Goal: Task Accomplishment & Management: Use online tool/utility

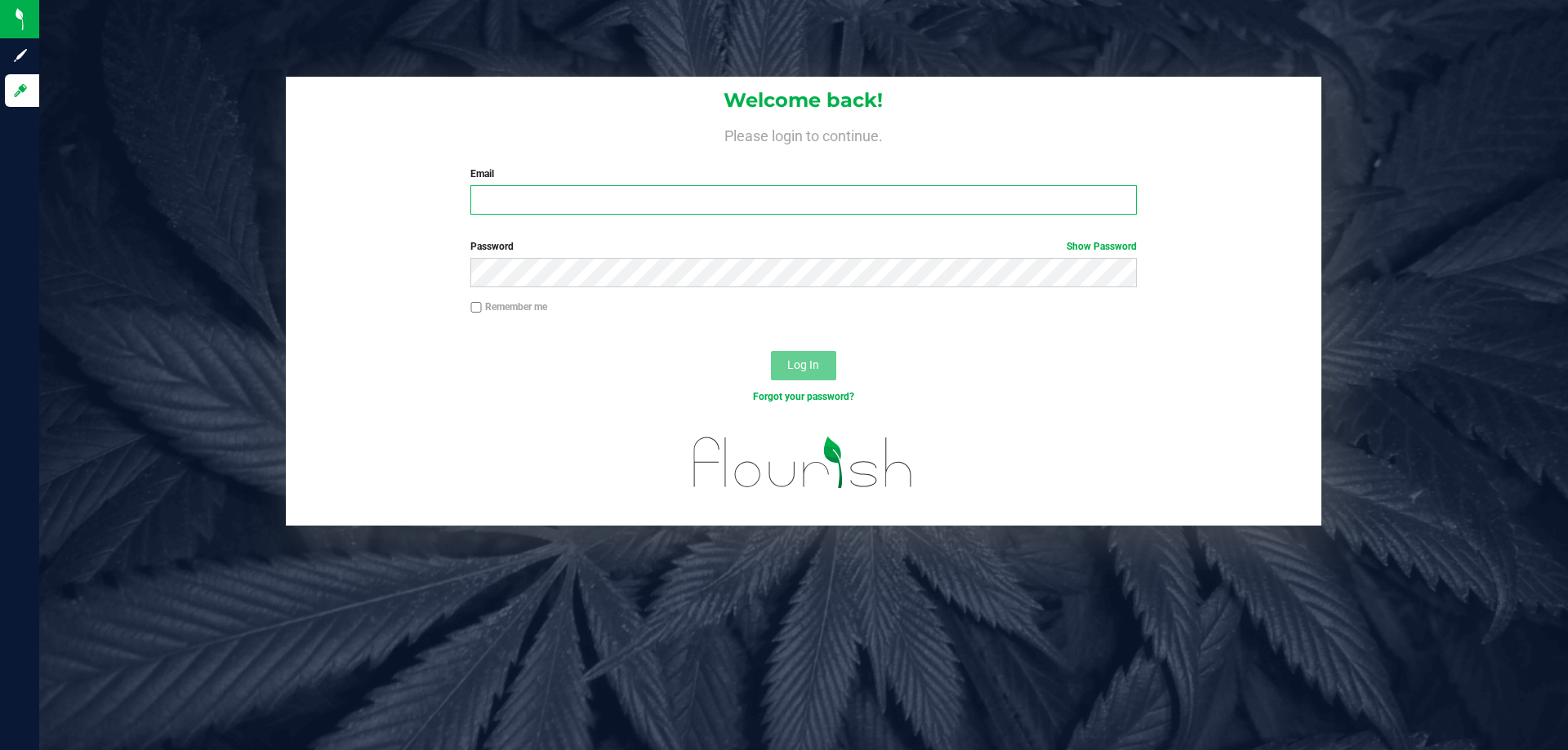
click at [577, 193] on input "Email" at bounding box center [803, 200] width 665 height 30
type input "[EMAIL_ADDRESS][DOMAIN_NAME]"
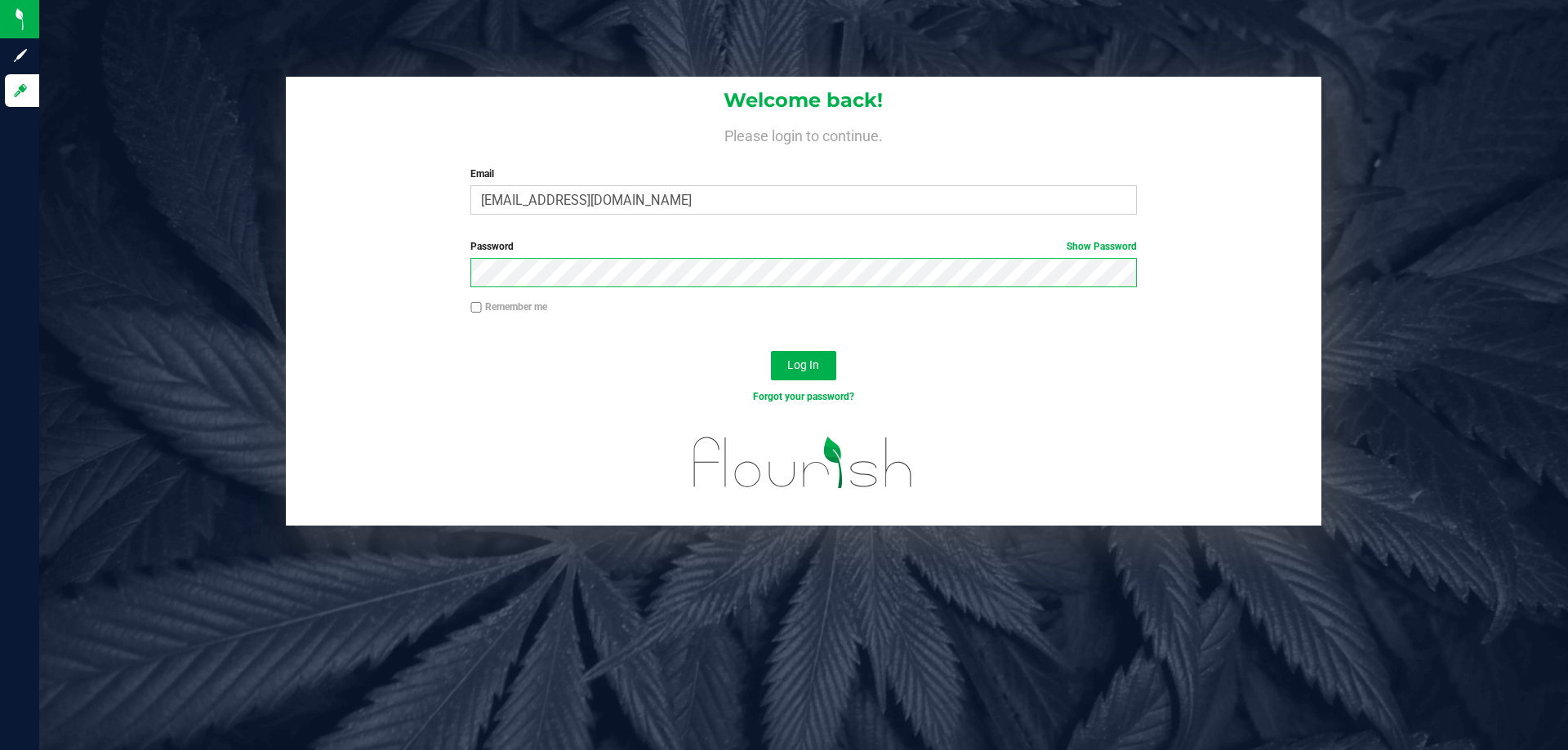
click at [772, 351] on button "Log In" at bounding box center [804, 365] width 65 height 30
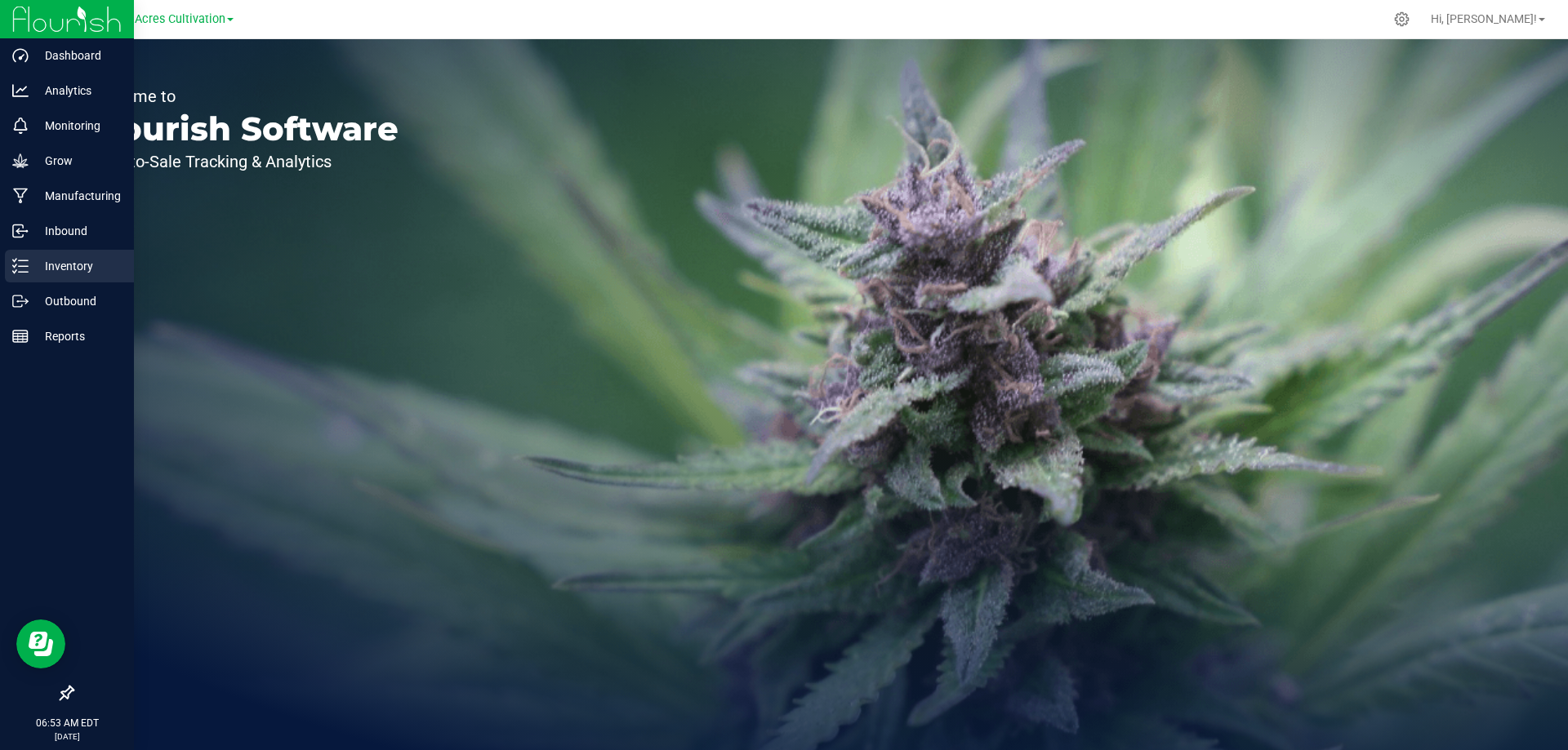
click at [59, 273] on p "Inventory" at bounding box center [78, 266] width 98 height 19
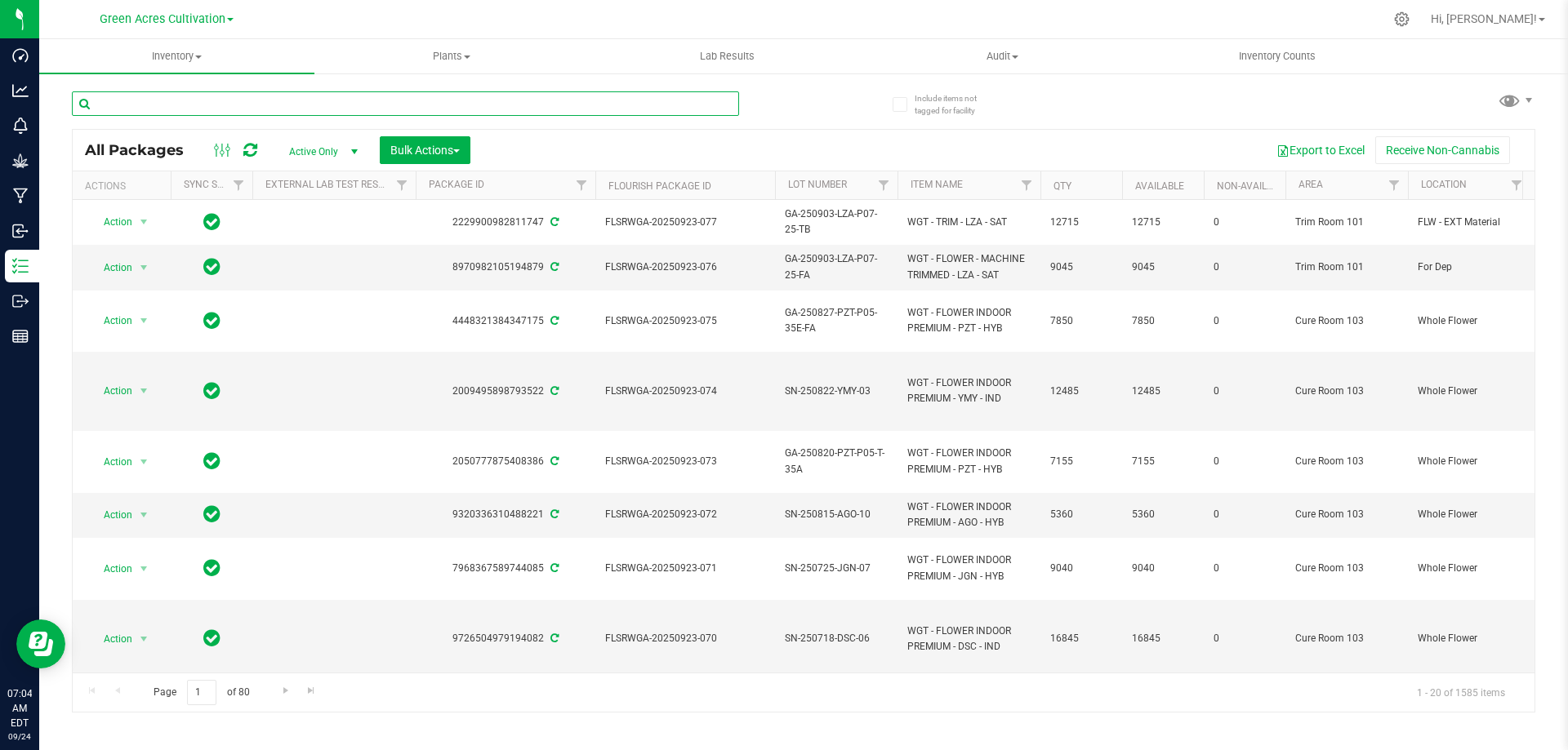
click at [178, 103] on input "text" at bounding box center [405, 104] width 667 height 25
paste input "SN-250516-AML-05"
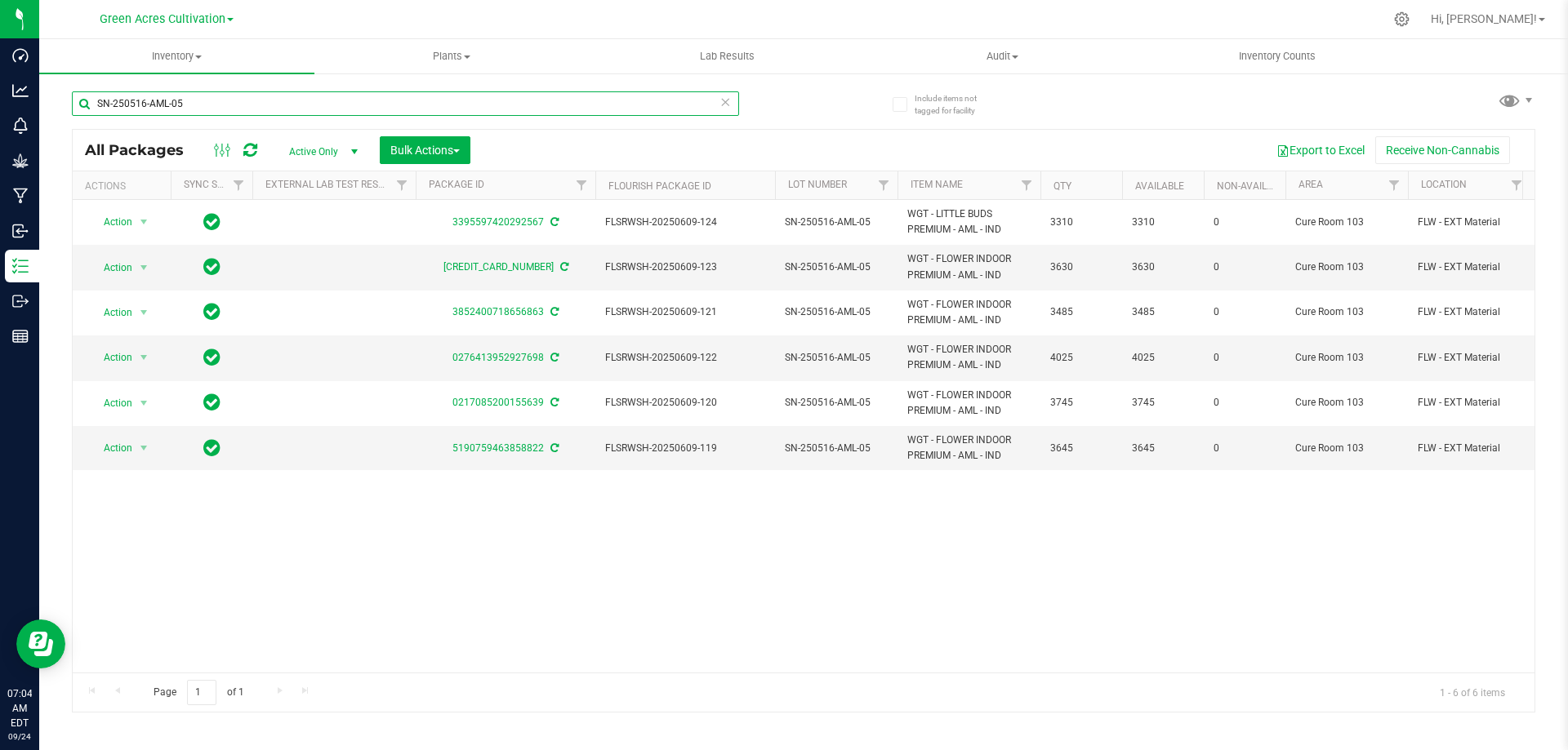
drag, startPoint x: 234, startPoint y: 111, endPoint x: 76, endPoint y: 78, distance: 161.4
click at [76, 78] on div "SN-250516-AML-05" at bounding box center [437, 102] width 732 height 53
paste input "T19"
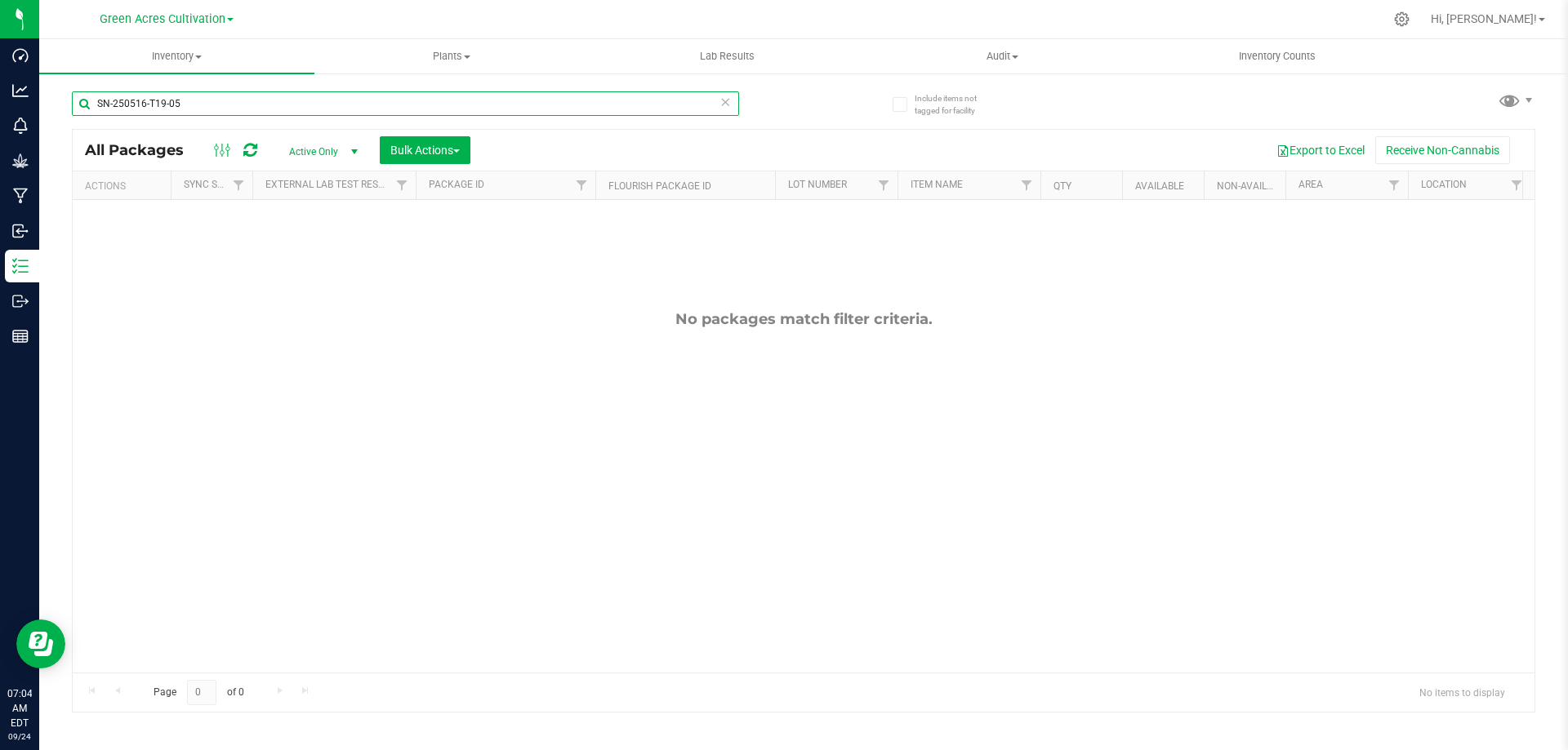
type input "SN-250516-T19-05"
click at [350, 147] on span "select" at bounding box center [355, 152] width 13 height 13
click at [318, 254] on li "All" at bounding box center [320, 251] width 88 height 25
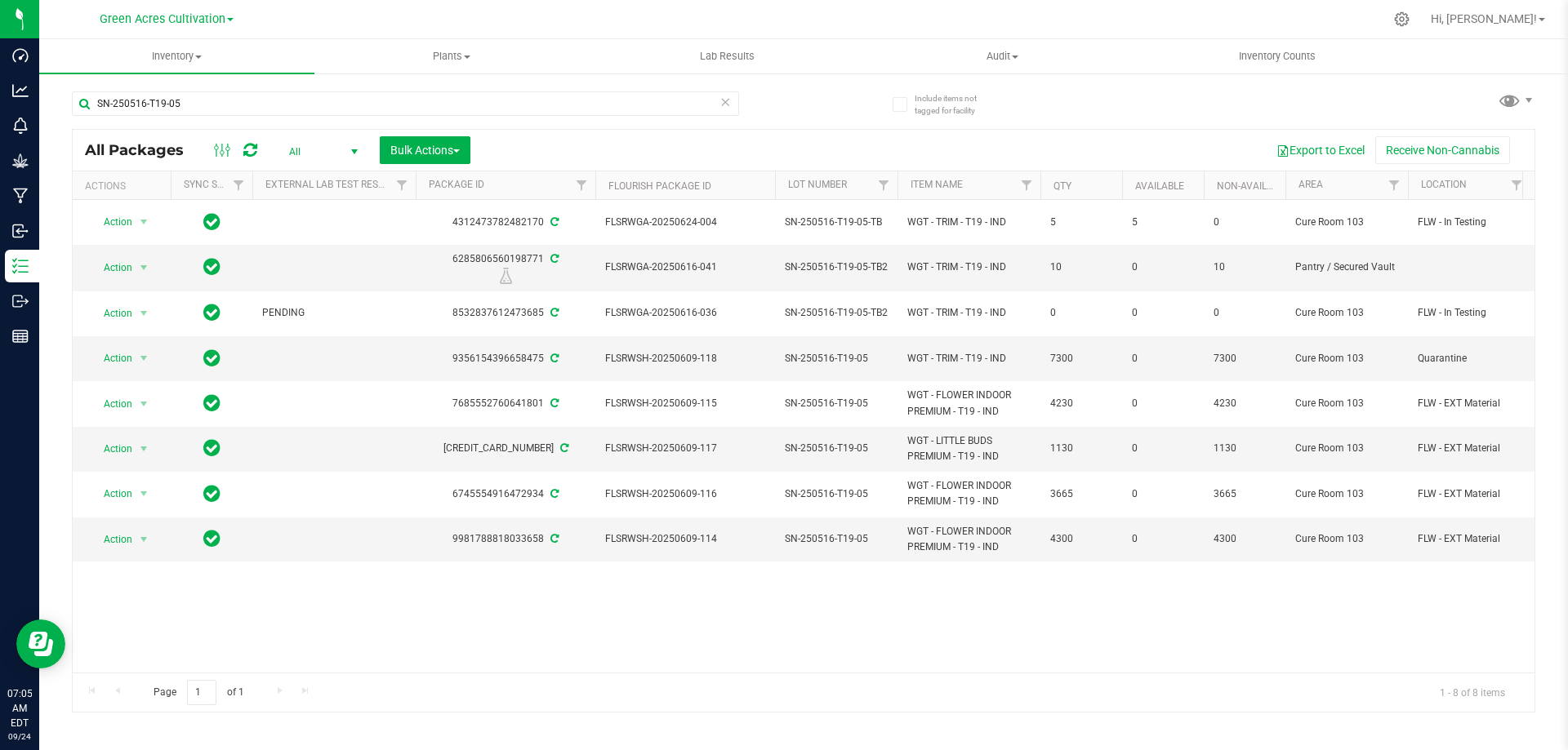
click at [357, 145] on span "select" at bounding box center [355, 152] width 13 height 13
click at [338, 182] on li "Active Only" at bounding box center [320, 178] width 88 height 25
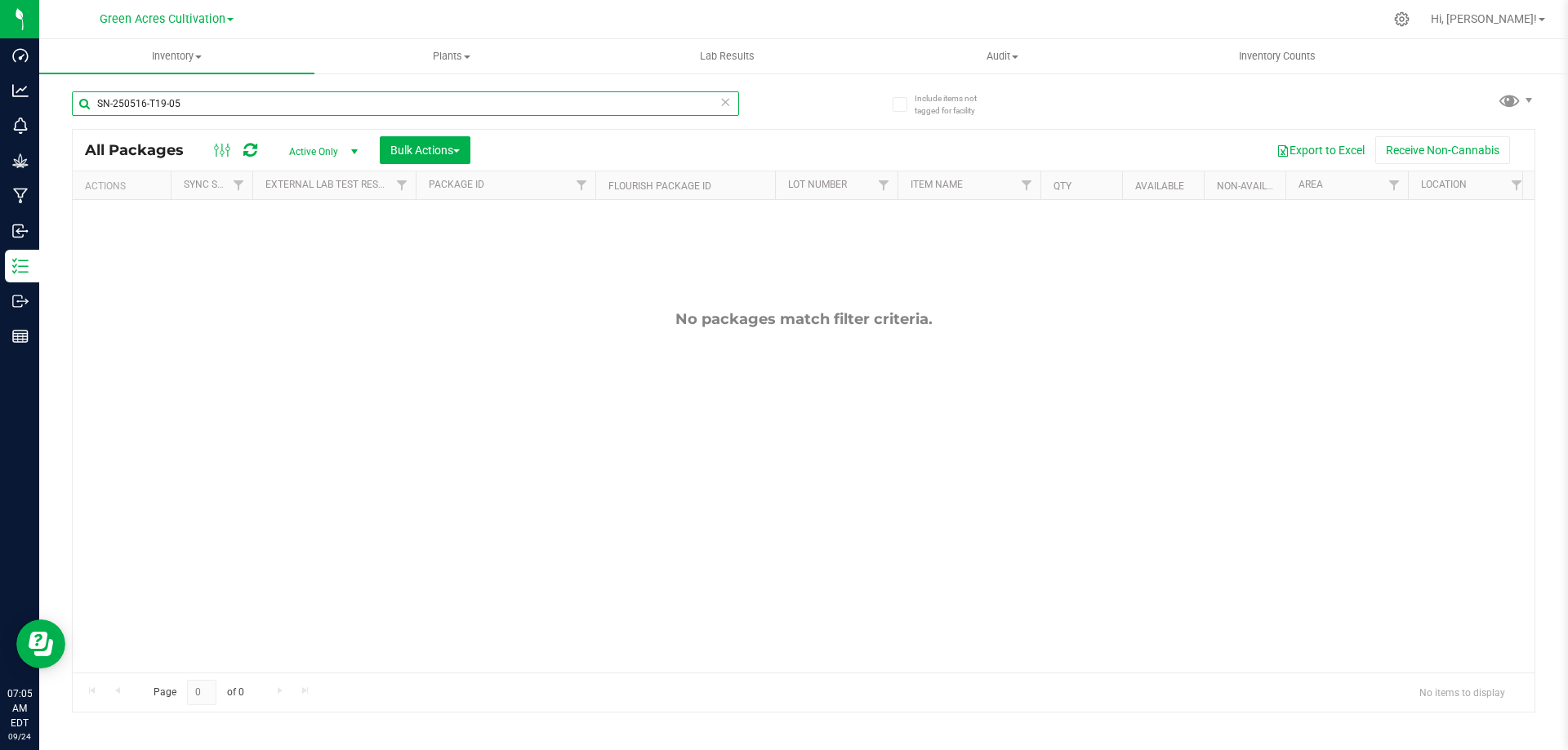
drag, startPoint x: 201, startPoint y: 100, endPoint x: 80, endPoint y: 102, distance: 121.0
click at [80, 102] on input "SN-250516-T19-05" at bounding box center [405, 104] width 667 height 25
paste input "ZKR"
type input "SN-250516-ZKR-05"
click at [357, 150] on span "select" at bounding box center [355, 152] width 13 height 13
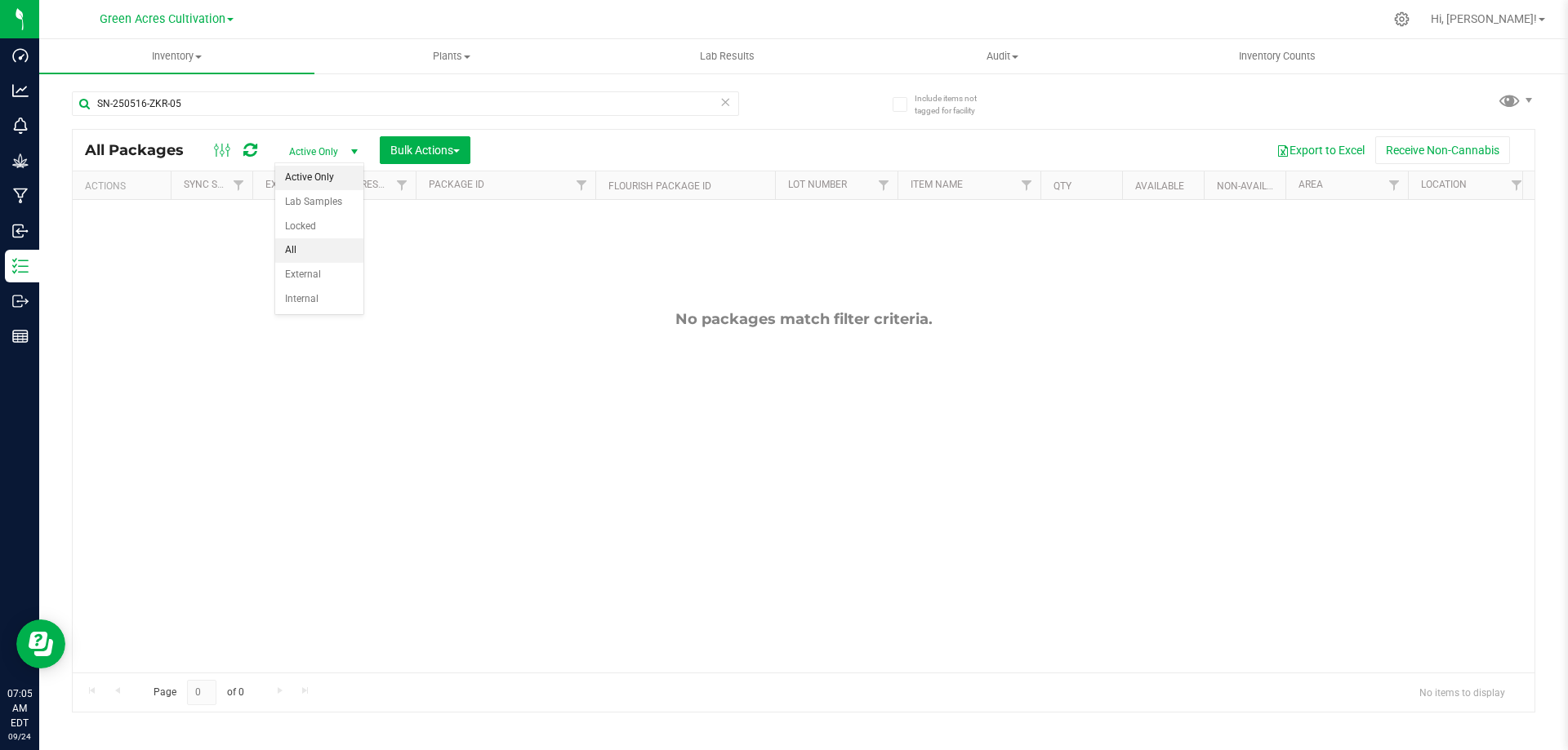
click at [309, 242] on li "All" at bounding box center [320, 251] width 88 height 25
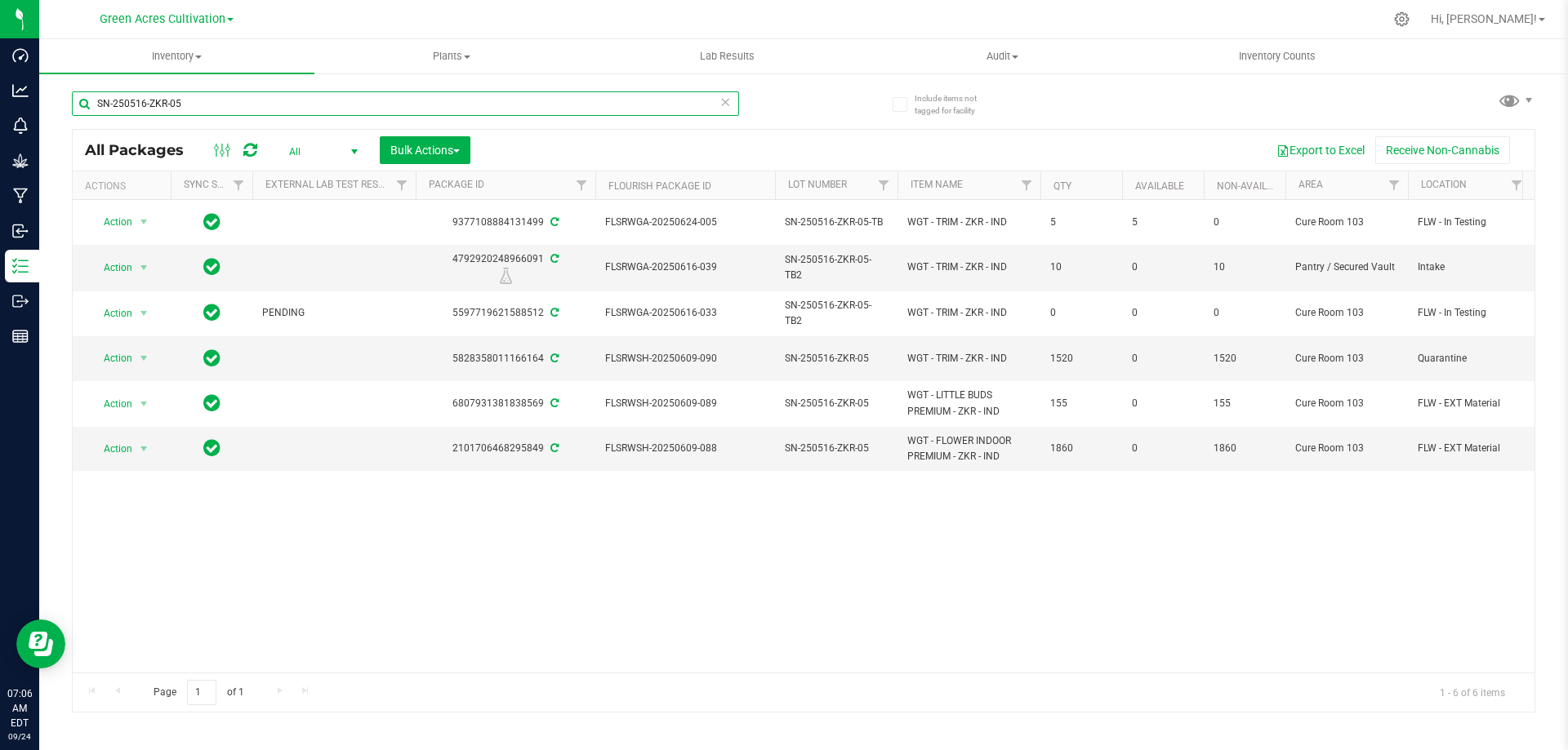
drag, startPoint x: 200, startPoint y: 106, endPoint x: 79, endPoint y: 113, distance: 121.2
click at [79, 113] on input "SN-250516-ZKR-05" at bounding box center [405, 104] width 667 height 25
paste input "SRZ"
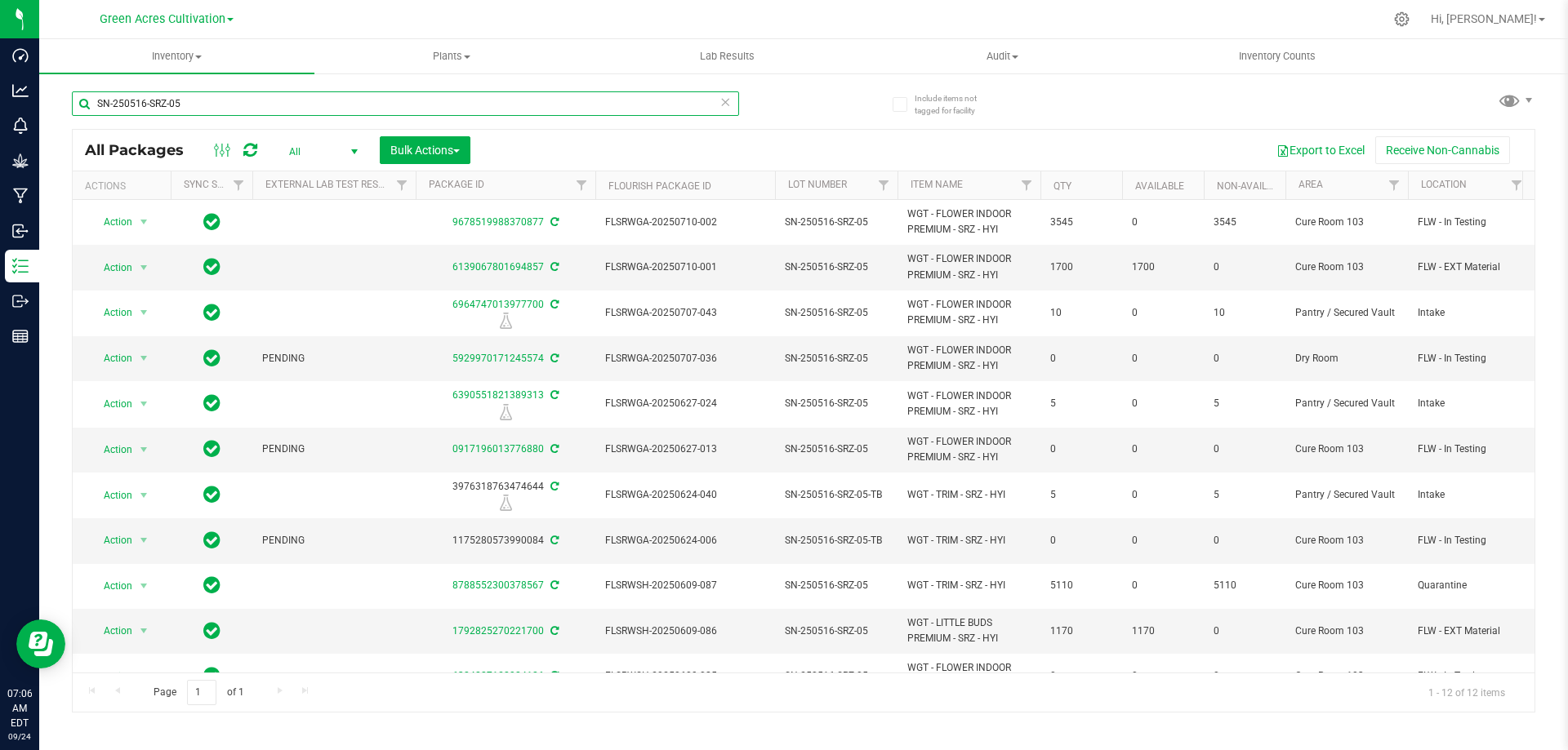
type input "SN-250516-SRZ-05"
click at [350, 147] on span "select" at bounding box center [355, 152] width 13 height 13
click at [341, 175] on li "Active Only" at bounding box center [320, 178] width 88 height 25
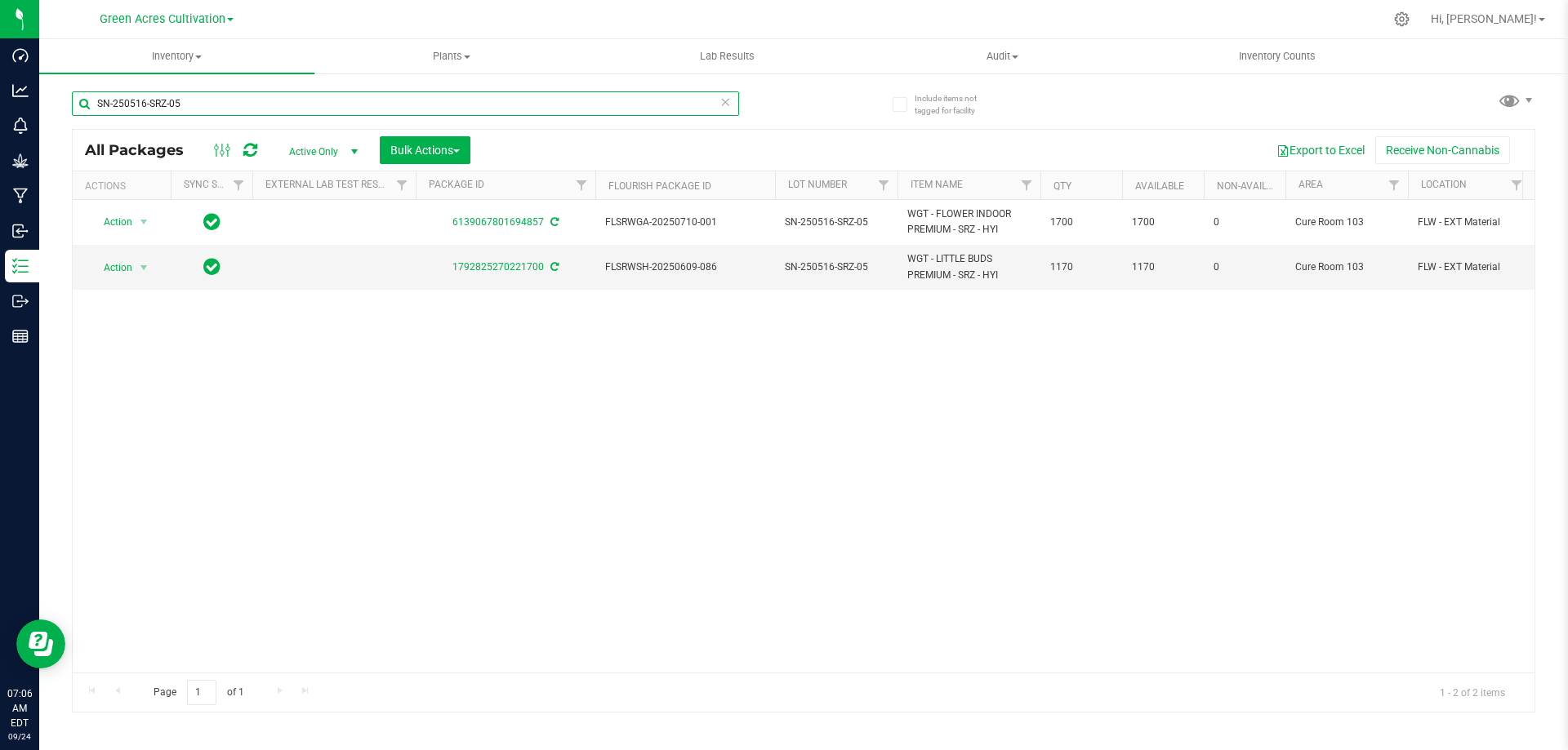
drag, startPoint x: 203, startPoint y: 96, endPoint x: 66, endPoint y: 104, distance: 137.2
click at [66, 103] on div "Include items not tagged for facility SN-250516-SRZ-05 All Packages Active Only…" at bounding box center [803, 320] width 1529 height 498
paste input "FIC"
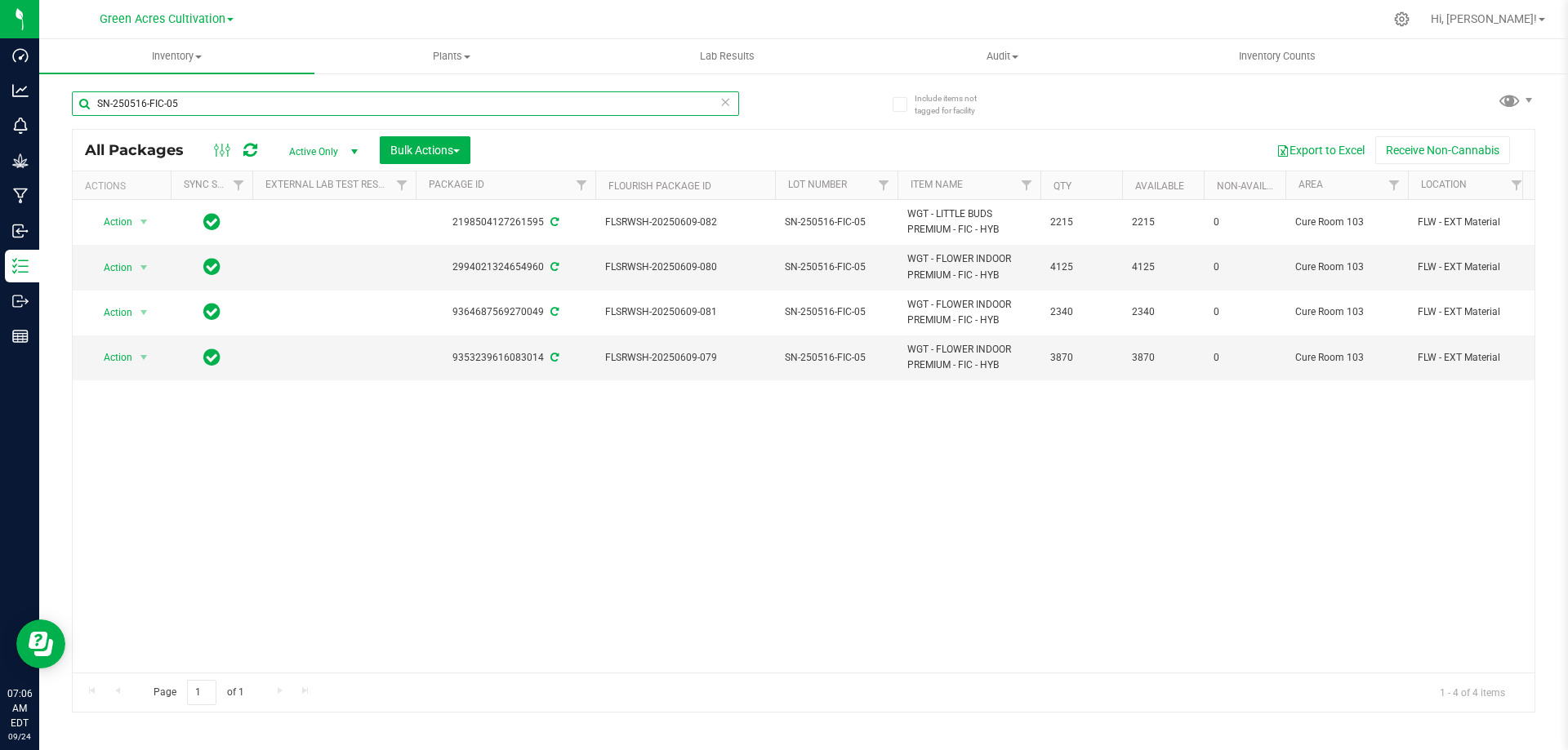
drag, startPoint x: 204, startPoint y: 99, endPoint x: 92, endPoint y: 94, distance: 112.1
click at [92, 94] on input "SN-250516-FIC-05" at bounding box center [405, 104] width 667 height 25
paste input "GPE"
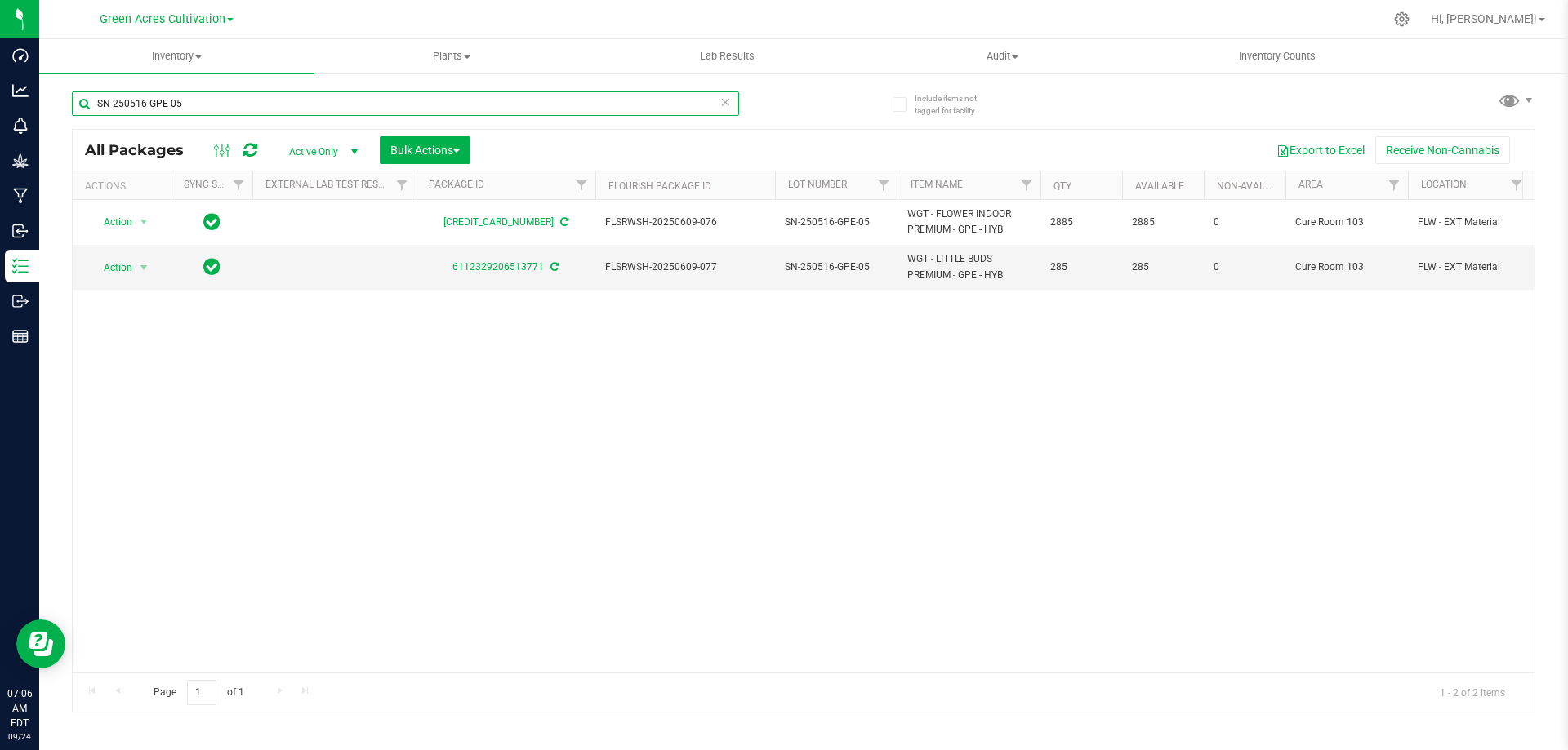
drag, startPoint x: 215, startPoint y: 102, endPoint x: 78, endPoint y: 99, distance: 137.0
click at [78, 99] on input "SN-250516-GPE-05" at bounding box center [405, 104] width 667 height 25
paste input "DDF"
drag, startPoint x: 242, startPoint y: 104, endPoint x: 85, endPoint y: 98, distance: 157.1
click at [85, 98] on input "SN-250516-DDF-05" at bounding box center [405, 104] width 667 height 25
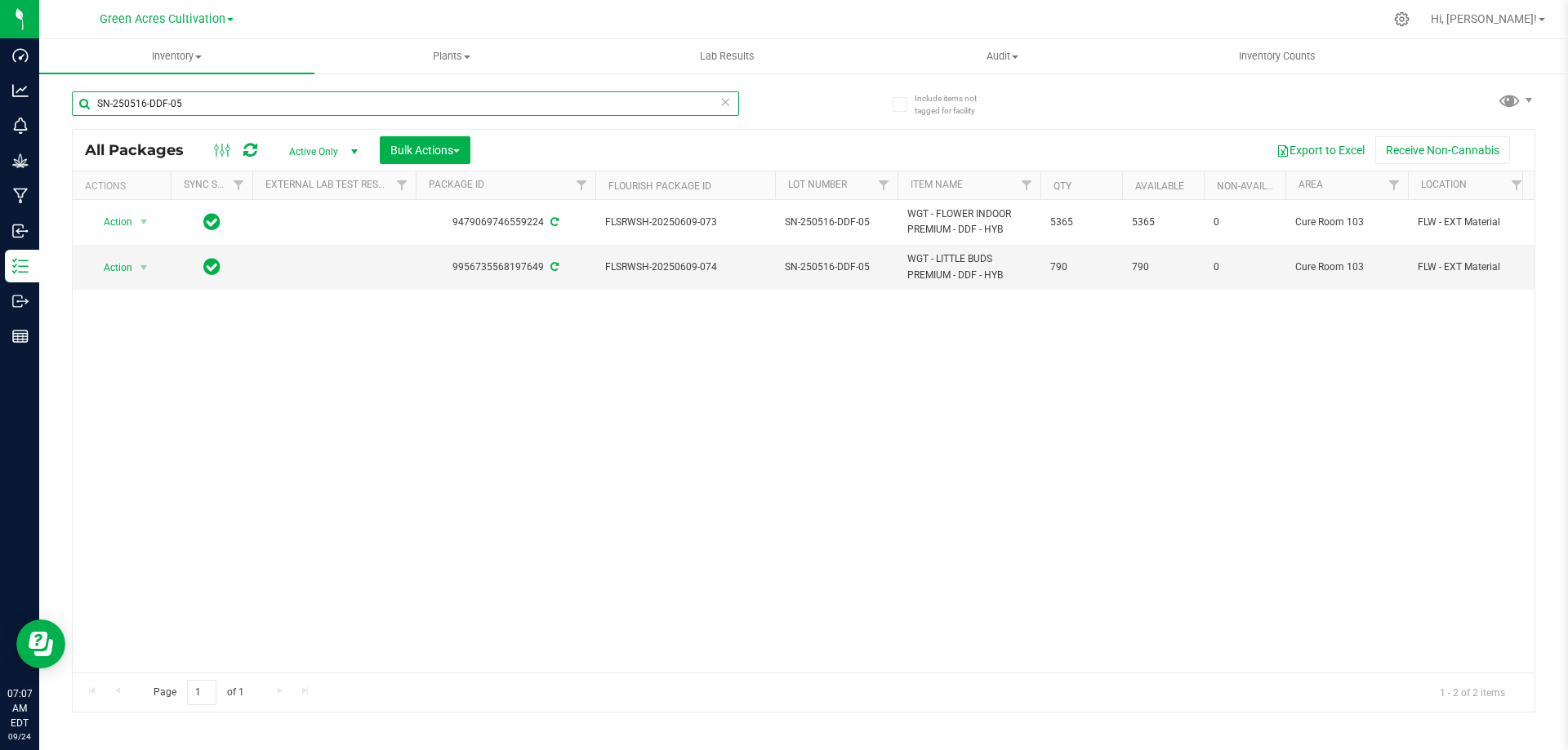
paste input "BO"
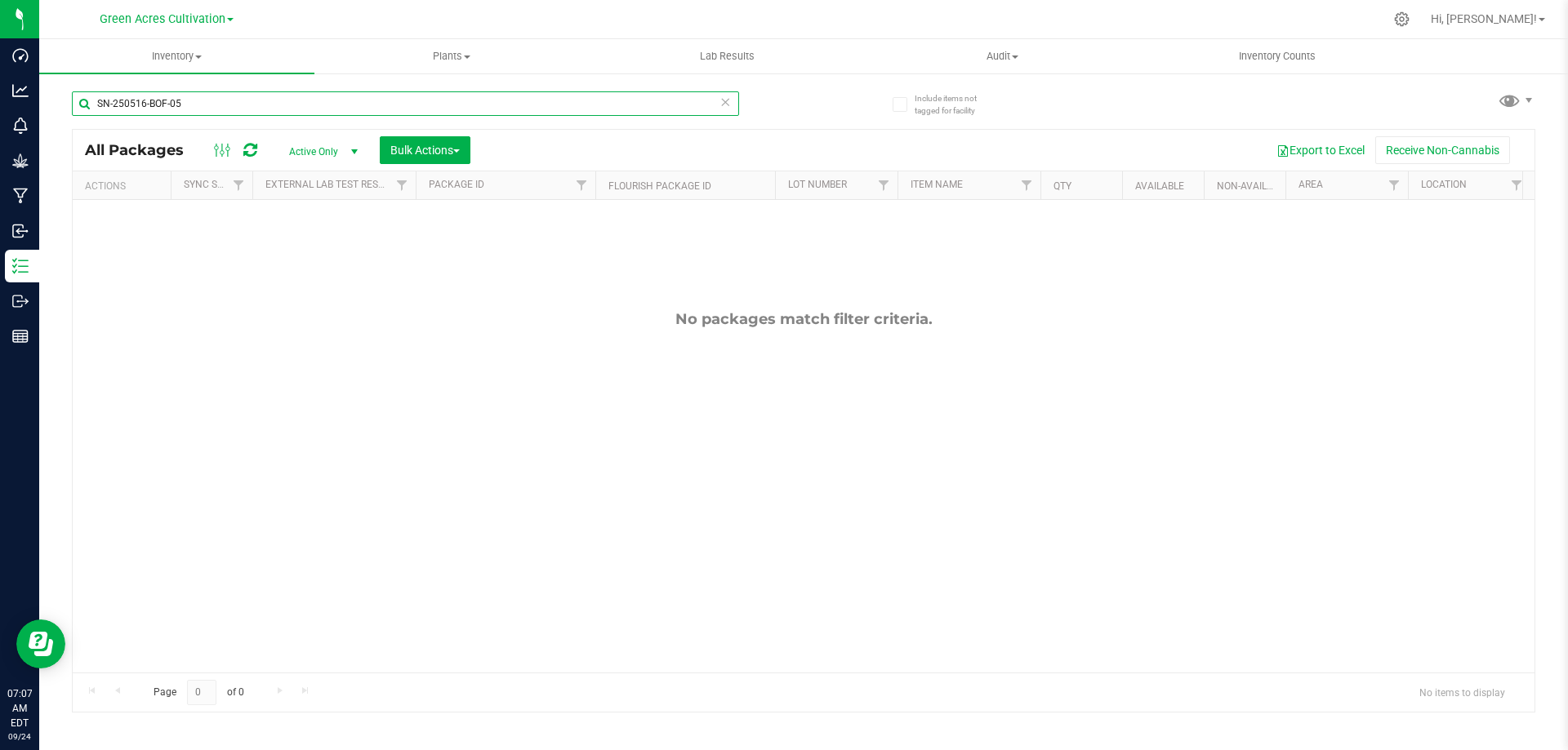
drag, startPoint x: 183, startPoint y: 103, endPoint x: 70, endPoint y: 92, distance: 113.5
click at [70, 92] on div "Include items not tagged for facility SN-250516-BOF-05 All Packages Active Only…" at bounding box center [803, 320] width 1529 height 498
paste input "LT"
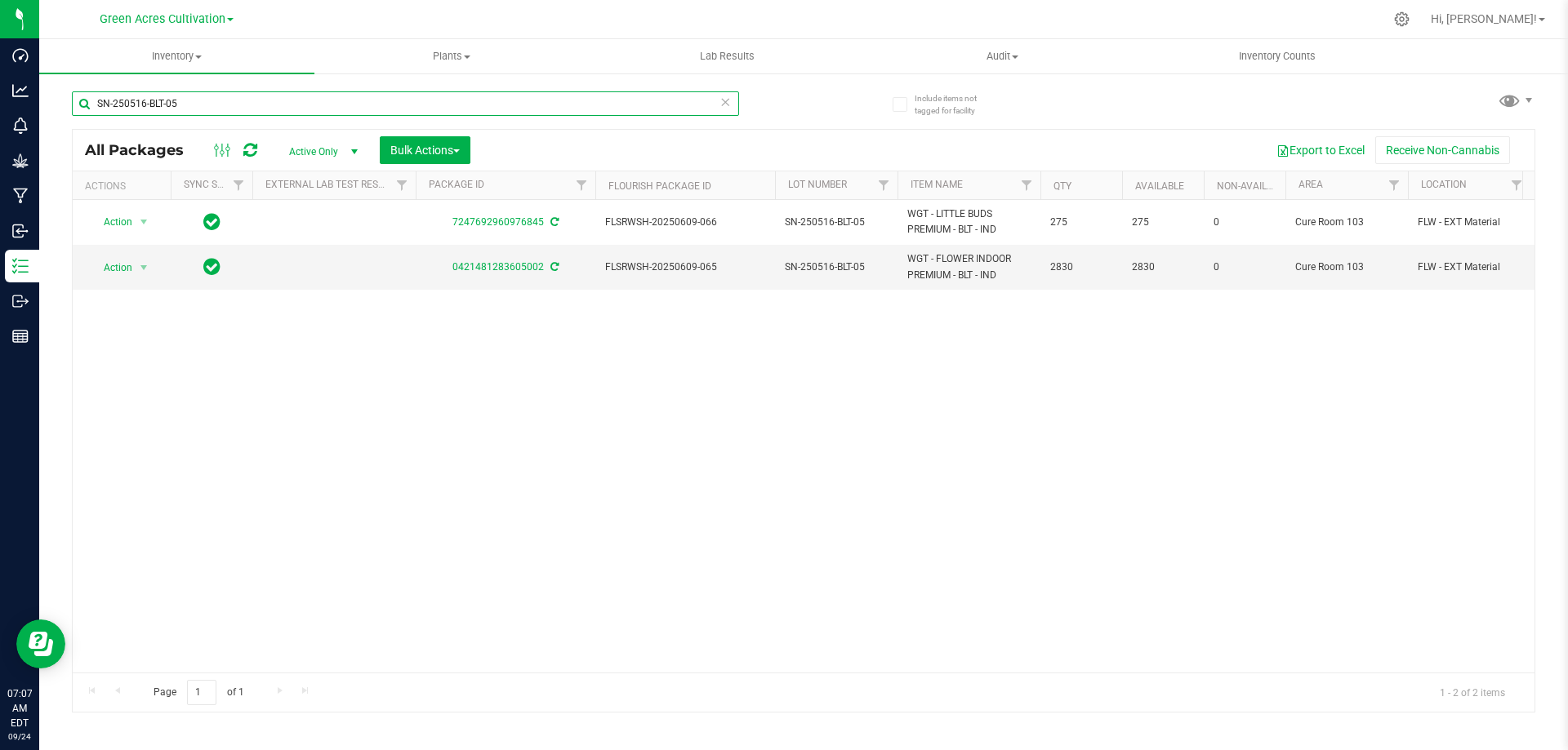
drag, startPoint x: 180, startPoint y: 108, endPoint x: 42, endPoint y: 113, distance: 138.1
click at [42, 113] on div "Include items not tagged for facility SN-250516-BLT-05 All Packages Active Only…" at bounding box center [803, 320] width 1529 height 498
paste input "WBV"
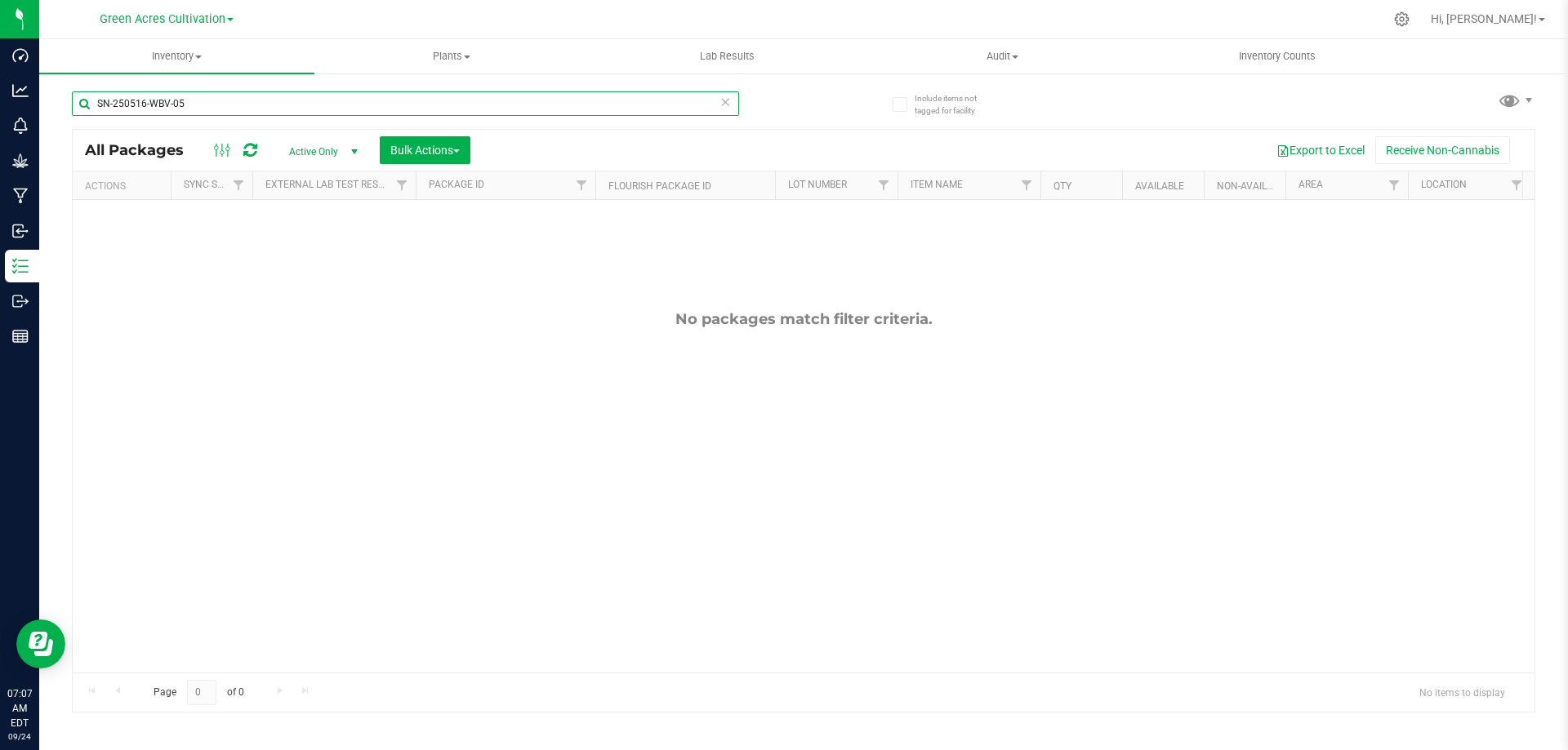
type input "SN-250516-WBV-05"
click at [350, 150] on span "select" at bounding box center [355, 152] width 13 height 13
click at [343, 248] on li "All" at bounding box center [320, 251] width 88 height 25
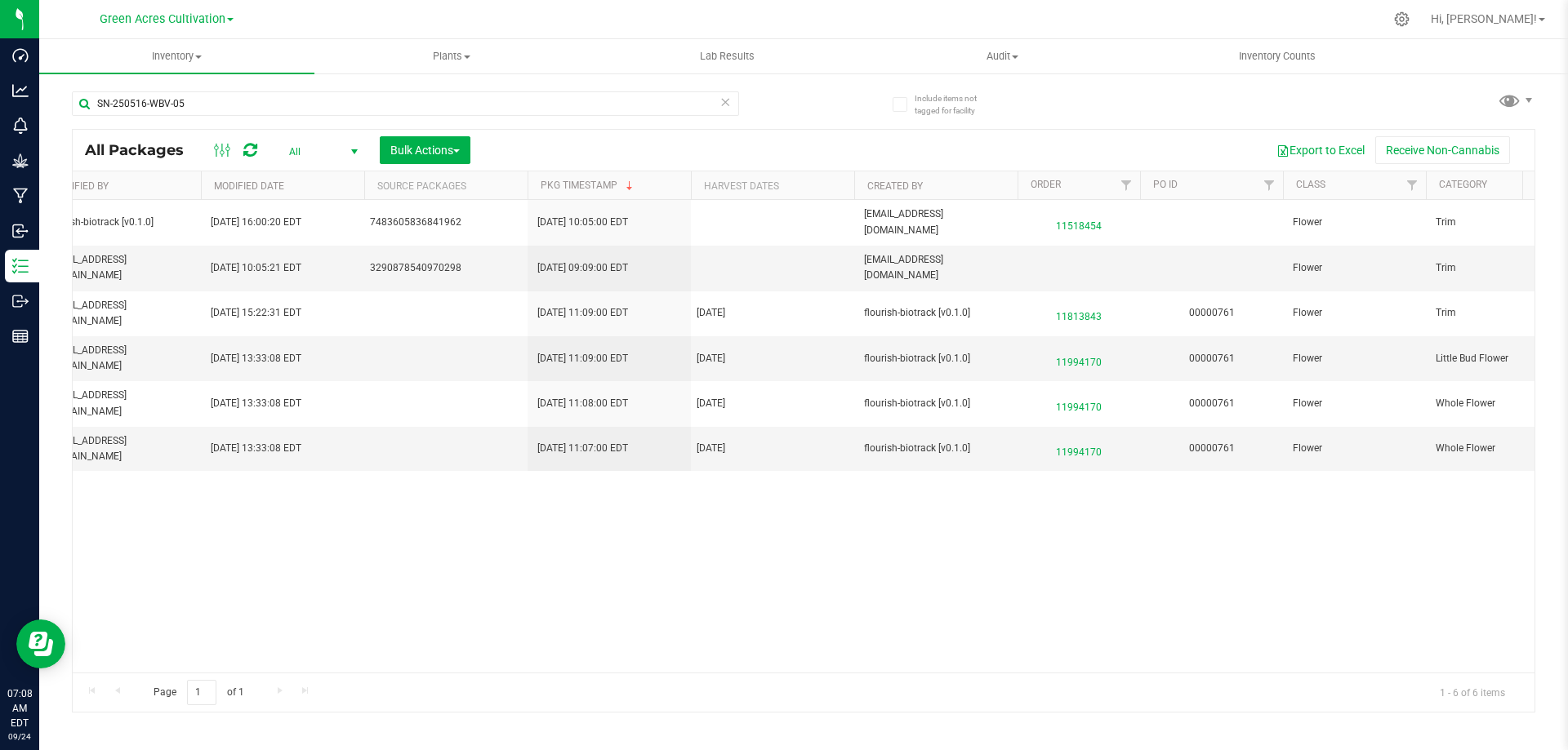
scroll to position [0, 2159]
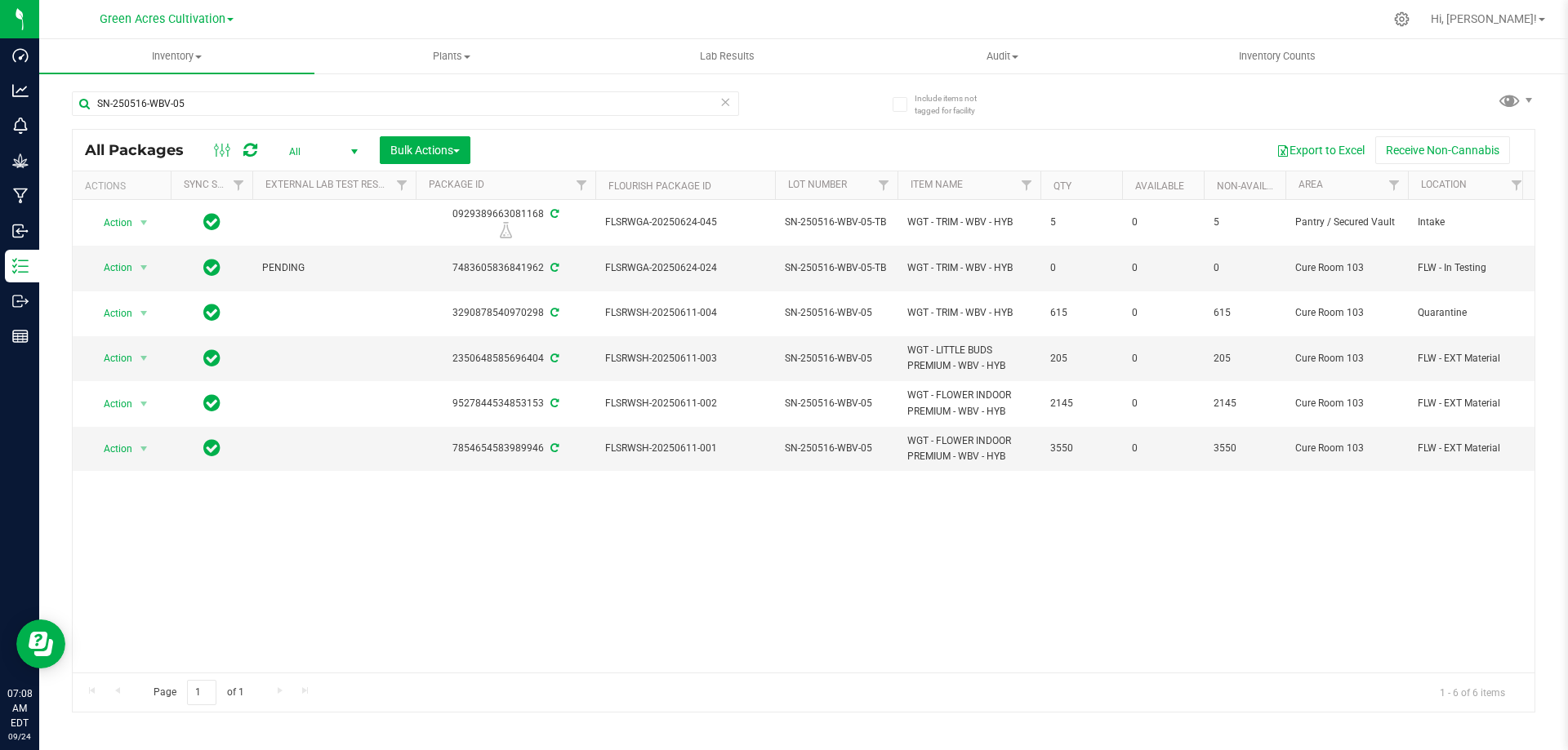
click at [353, 154] on span "select" at bounding box center [355, 152] width 13 height 13
click at [338, 175] on li "Active Only" at bounding box center [320, 178] width 88 height 25
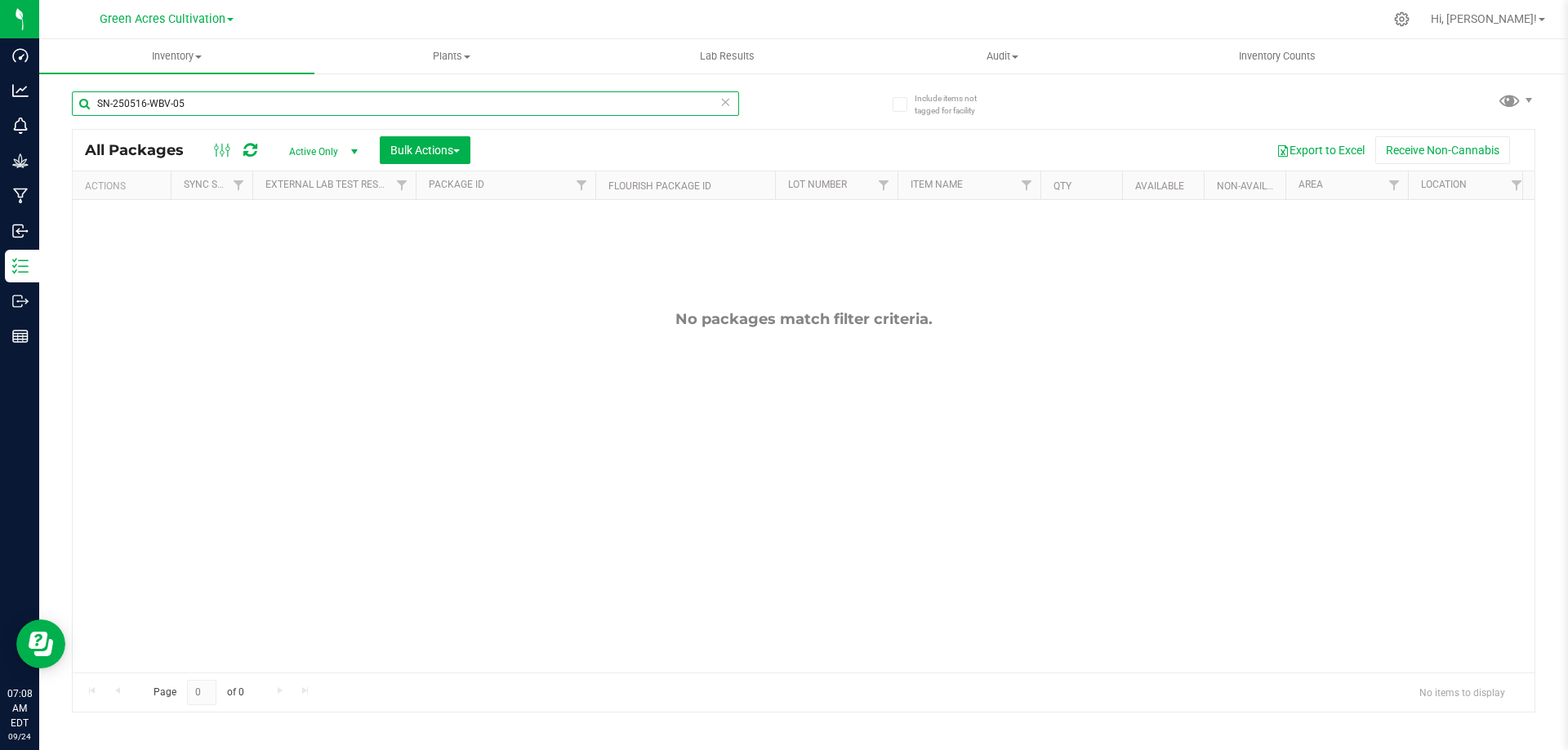
drag, startPoint x: 230, startPoint y: 102, endPoint x: 92, endPoint y: 116, distance: 138.7
click at [92, 116] on div "SN-250516-WBV-05" at bounding box center [405, 110] width 667 height 37
paste input "PBS"
type input "SN-250516-PBS-05"
click at [354, 145] on span "select" at bounding box center [355, 152] width 13 height 13
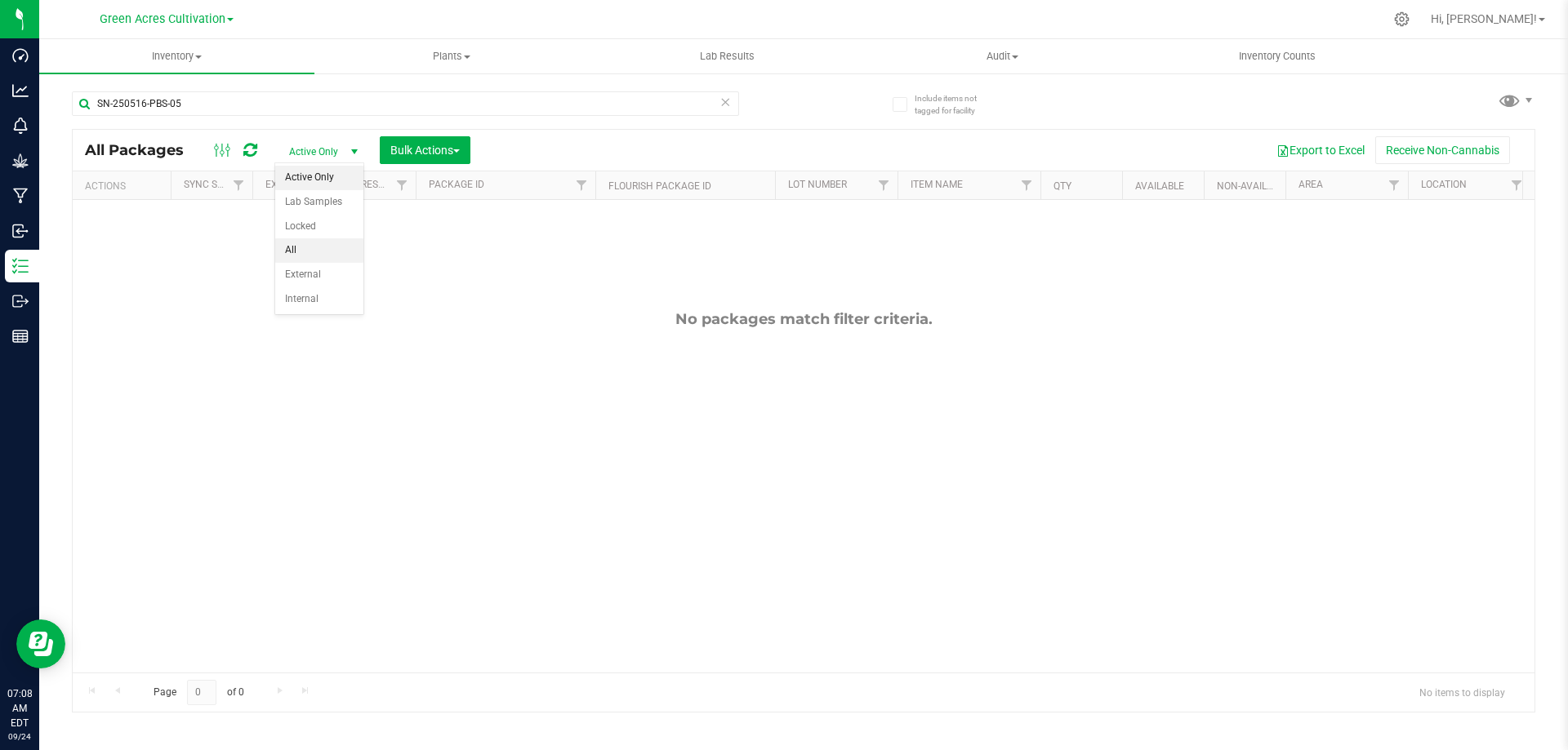
click at [327, 242] on li "All" at bounding box center [320, 251] width 88 height 25
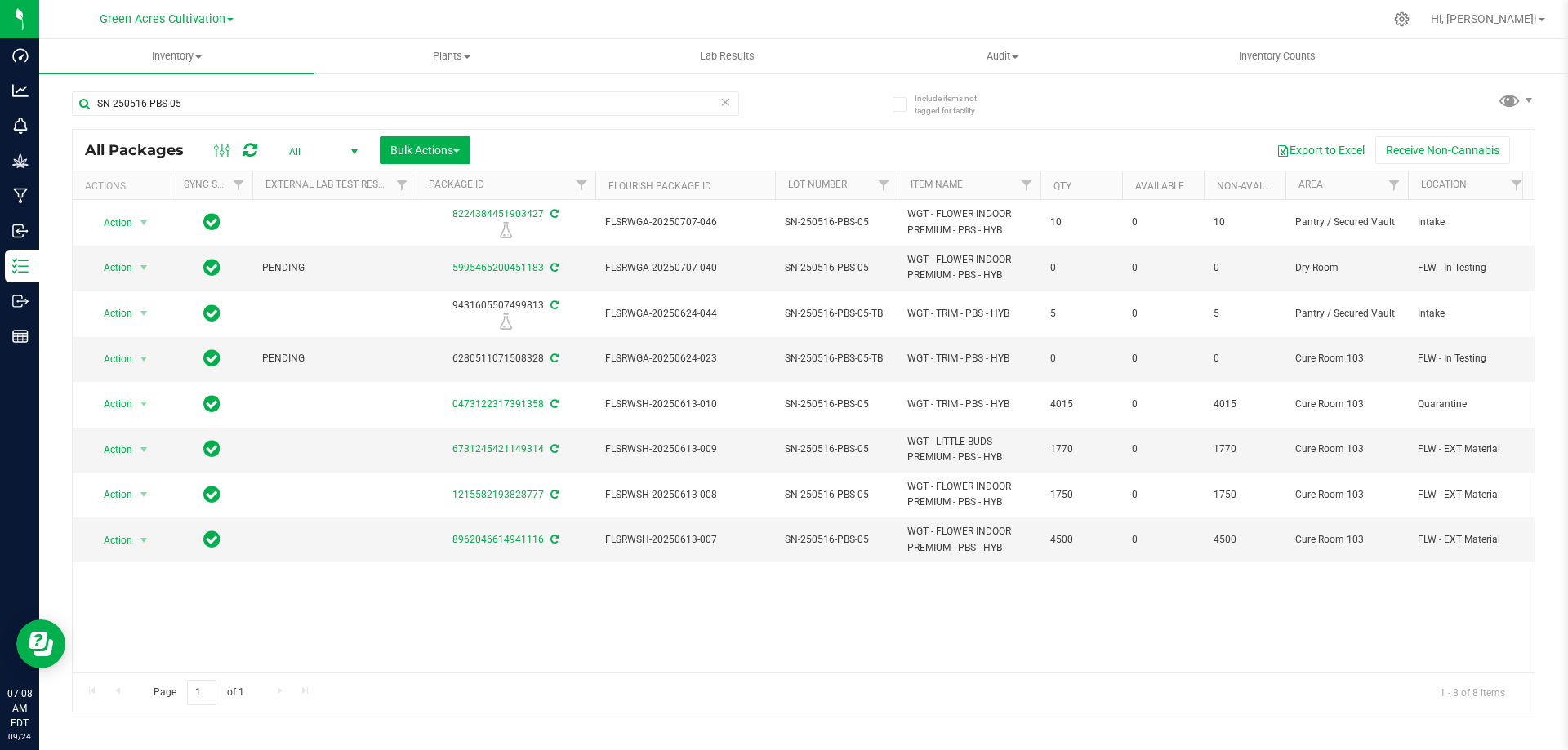
click at [352, 145] on span "select" at bounding box center [355, 152] width 13 height 13
click at [315, 178] on li "Active Only" at bounding box center [320, 178] width 88 height 25
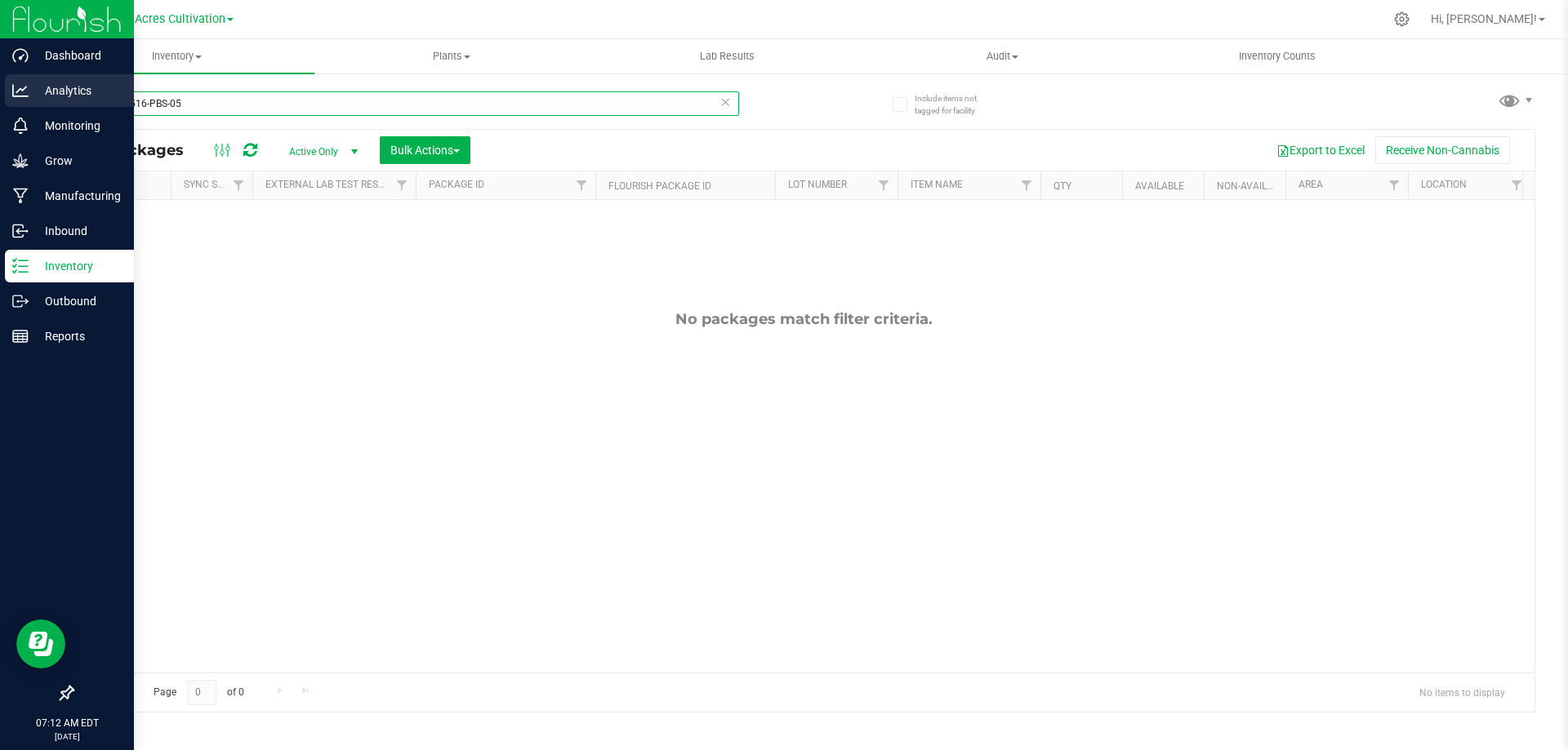
drag, startPoint x: 254, startPoint y: 104, endPoint x: 19, endPoint y: 103, distance: 235.0
click at [19, 103] on div "Dashboard Analytics Monitoring Grow Manufacturing Inbound Inventory Outbound Re…" at bounding box center [784, 375] width 1568 height 750
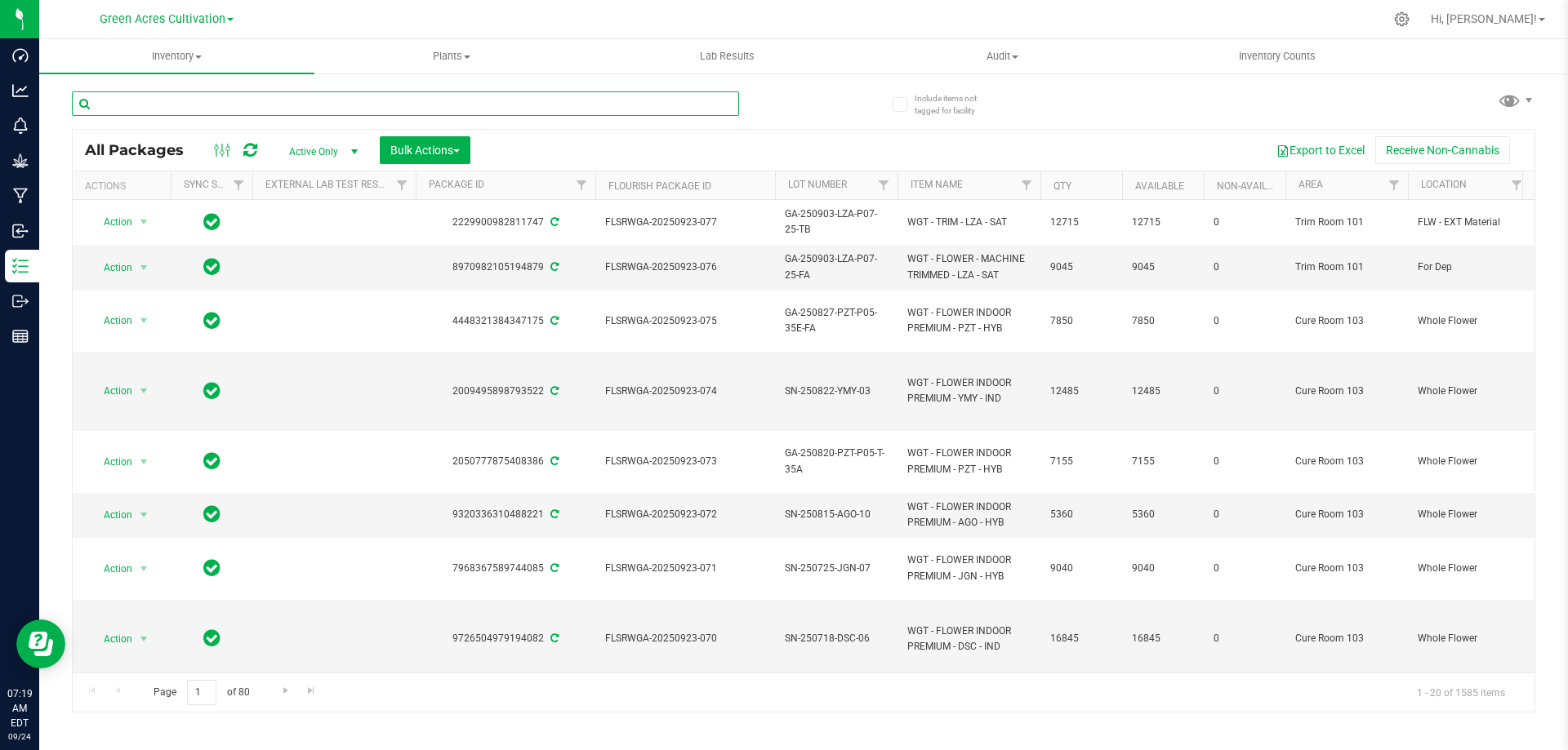
click at [200, 107] on input "text" at bounding box center [405, 104] width 667 height 25
paste input "GA-250827-PZT-P05-35E-FA"
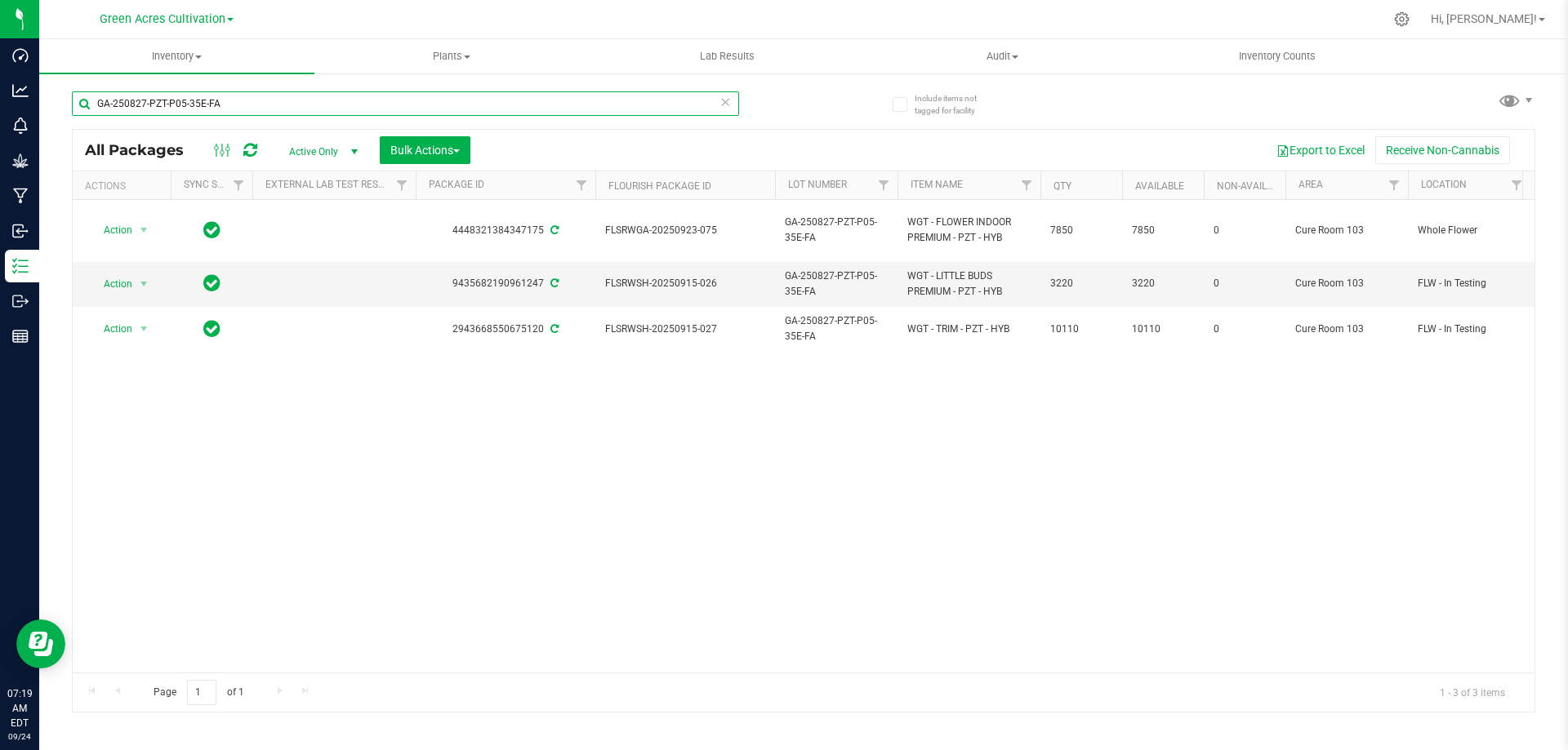
type input "GA-250827-PZT-P05-35E-FA"
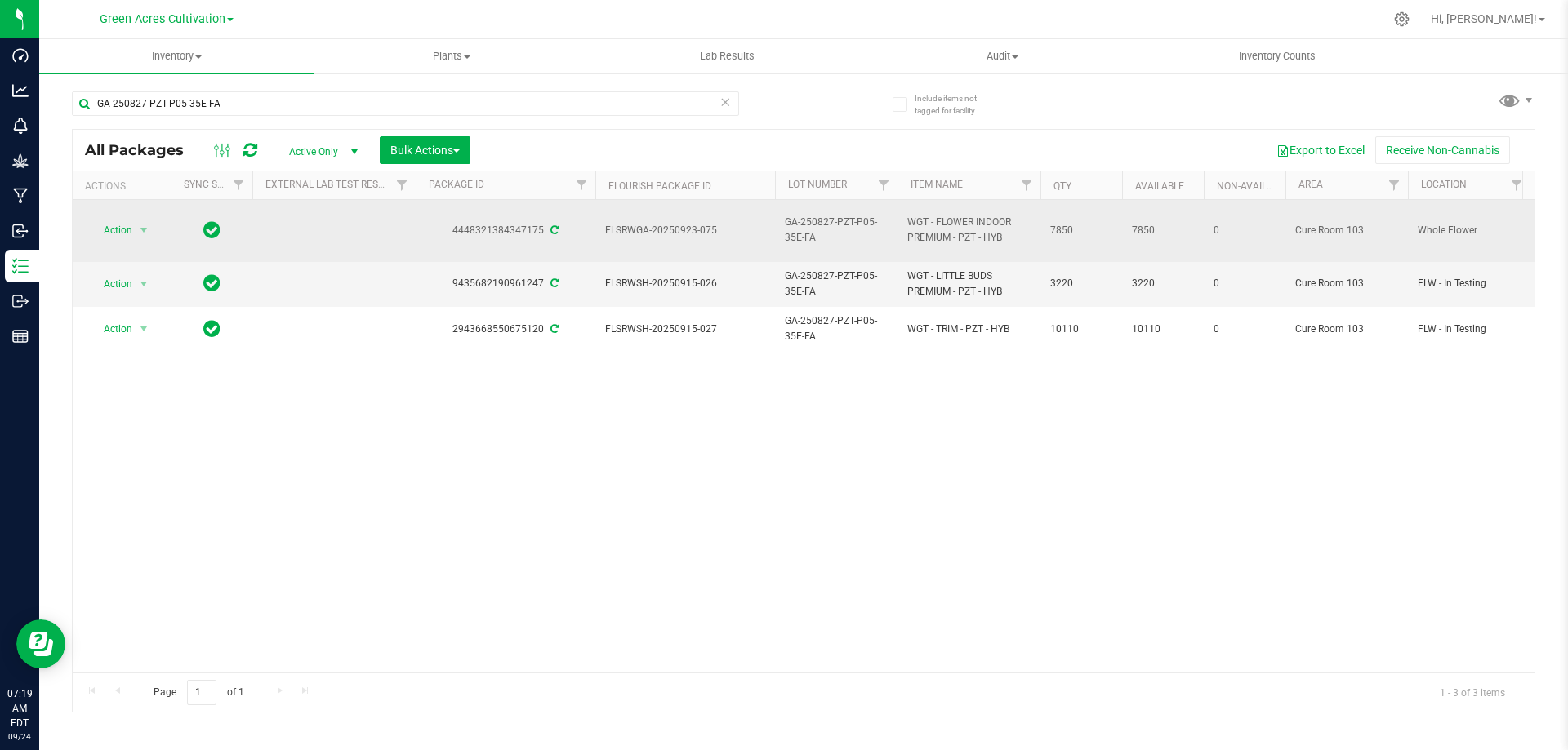
click at [831, 220] on span "GA-250827-PZT-P05-35E-FA" at bounding box center [837, 230] width 103 height 31
click at [831, 220] on input "GA-250827-PZT-P05-35E-FA" at bounding box center [833, 231] width 117 height 25
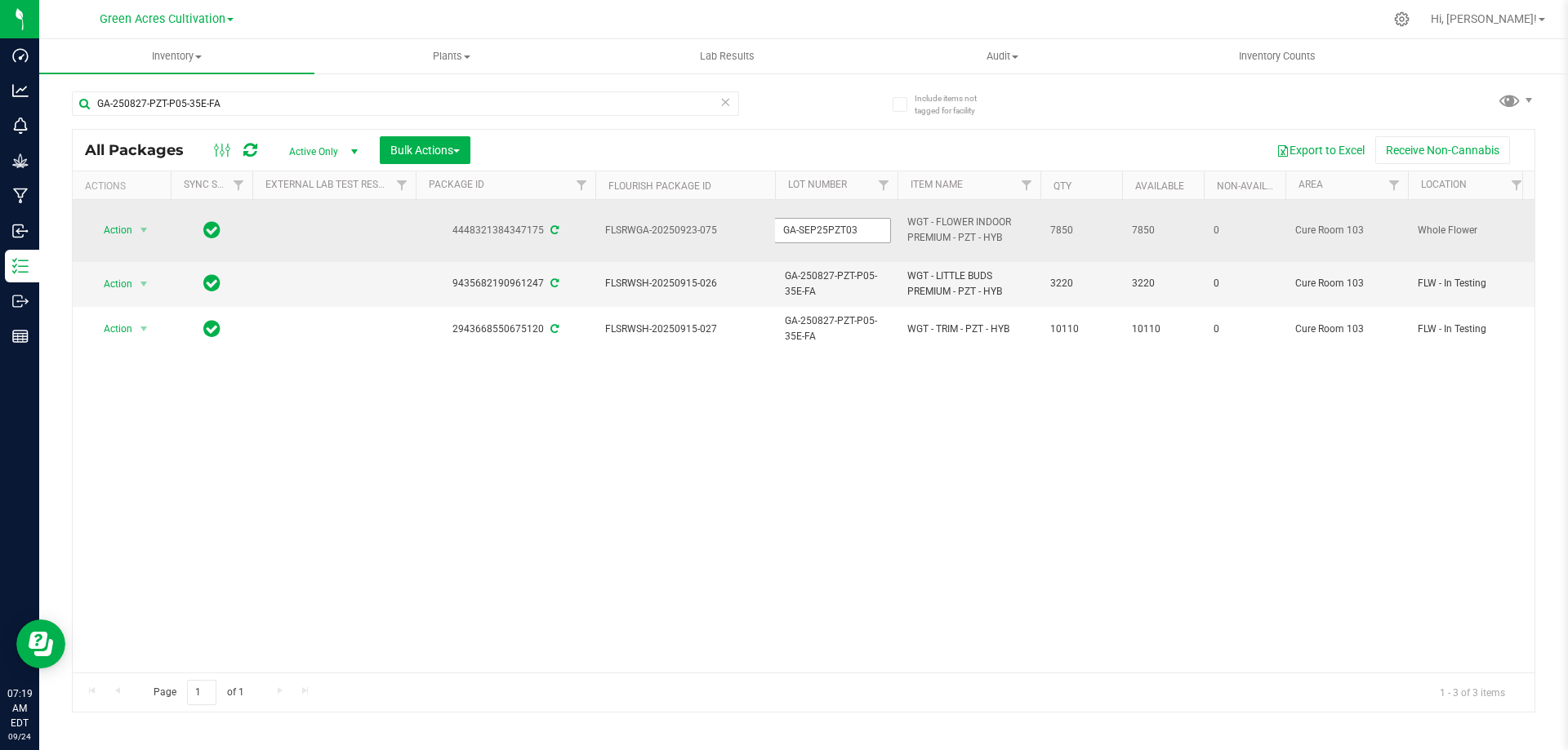
click at [795, 232] on input "GA-SEP25PZT03" at bounding box center [833, 231] width 117 height 25
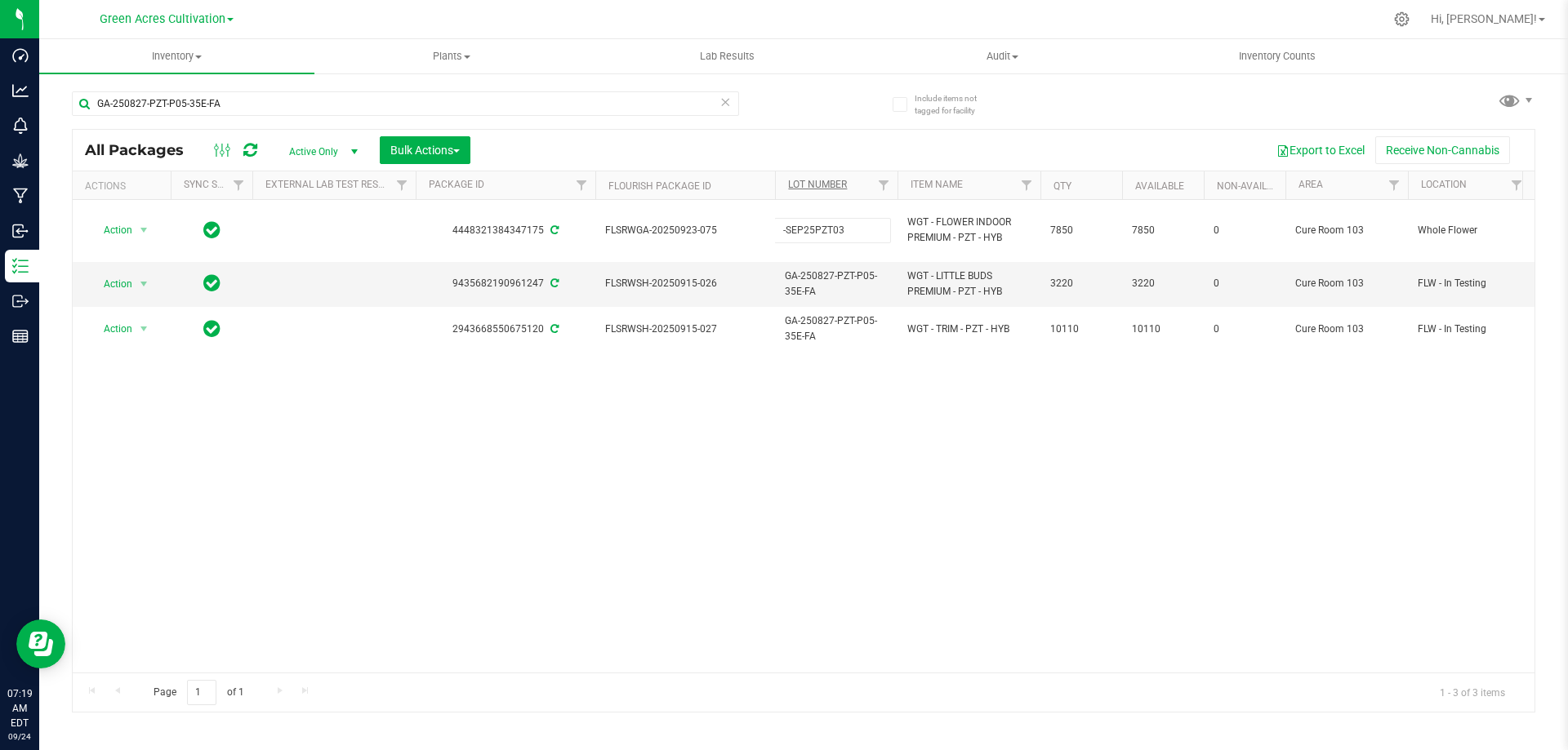
type input "W-SEP25PZT03"
click at [953, 545] on div "All Packages Active Only Active Only Lab Samples Locked All External Internal B…" at bounding box center [803, 421] width 1464 height 584
drag, startPoint x: 248, startPoint y: 101, endPoint x: 88, endPoint y: 102, distance: 160.0
click at [88, 102] on input "GA-250827-PZT-P05-35E-FA" at bounding box center [405, 104] width 667 height 25
paste input "HRK"
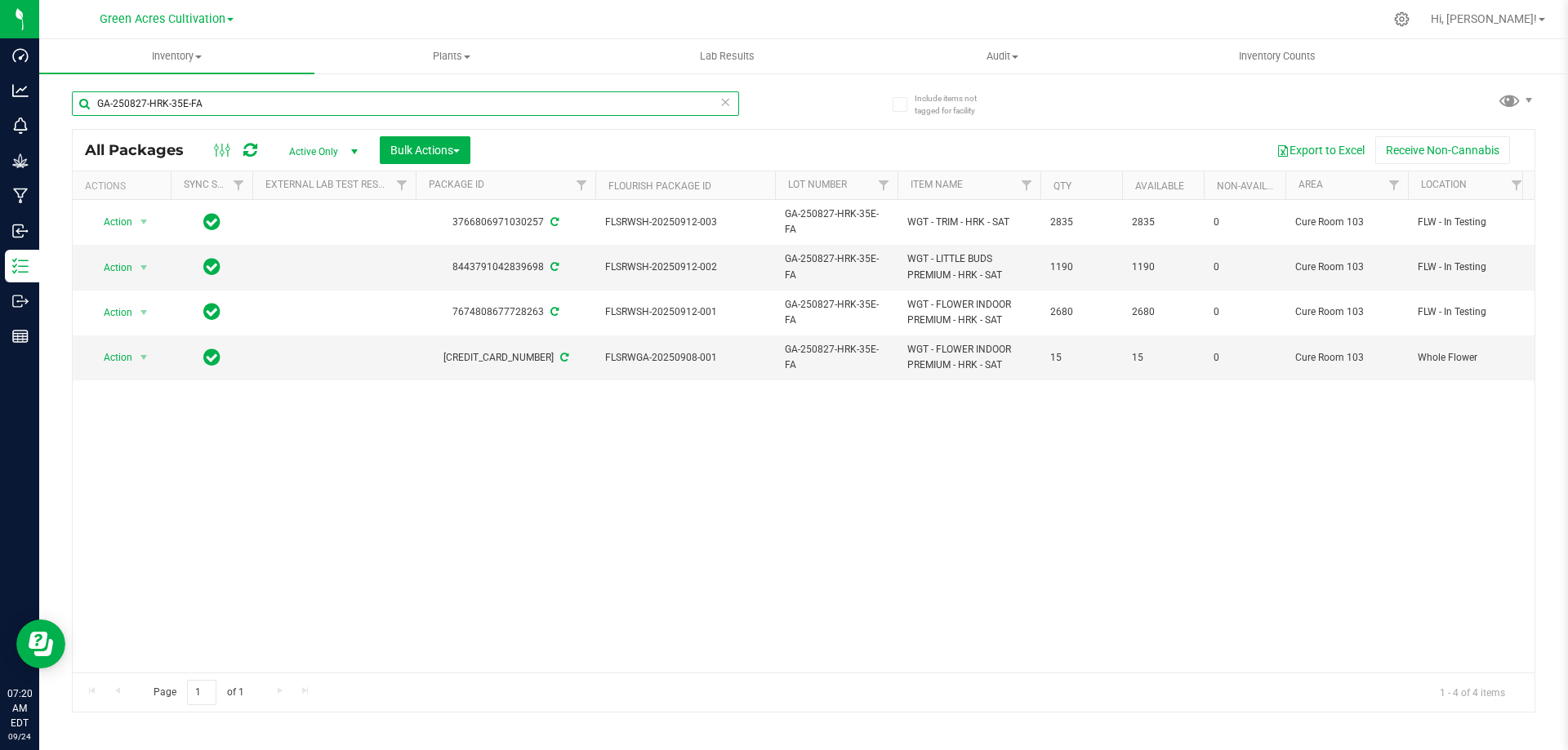
type input "GA-250827-HRK-35E-FA"
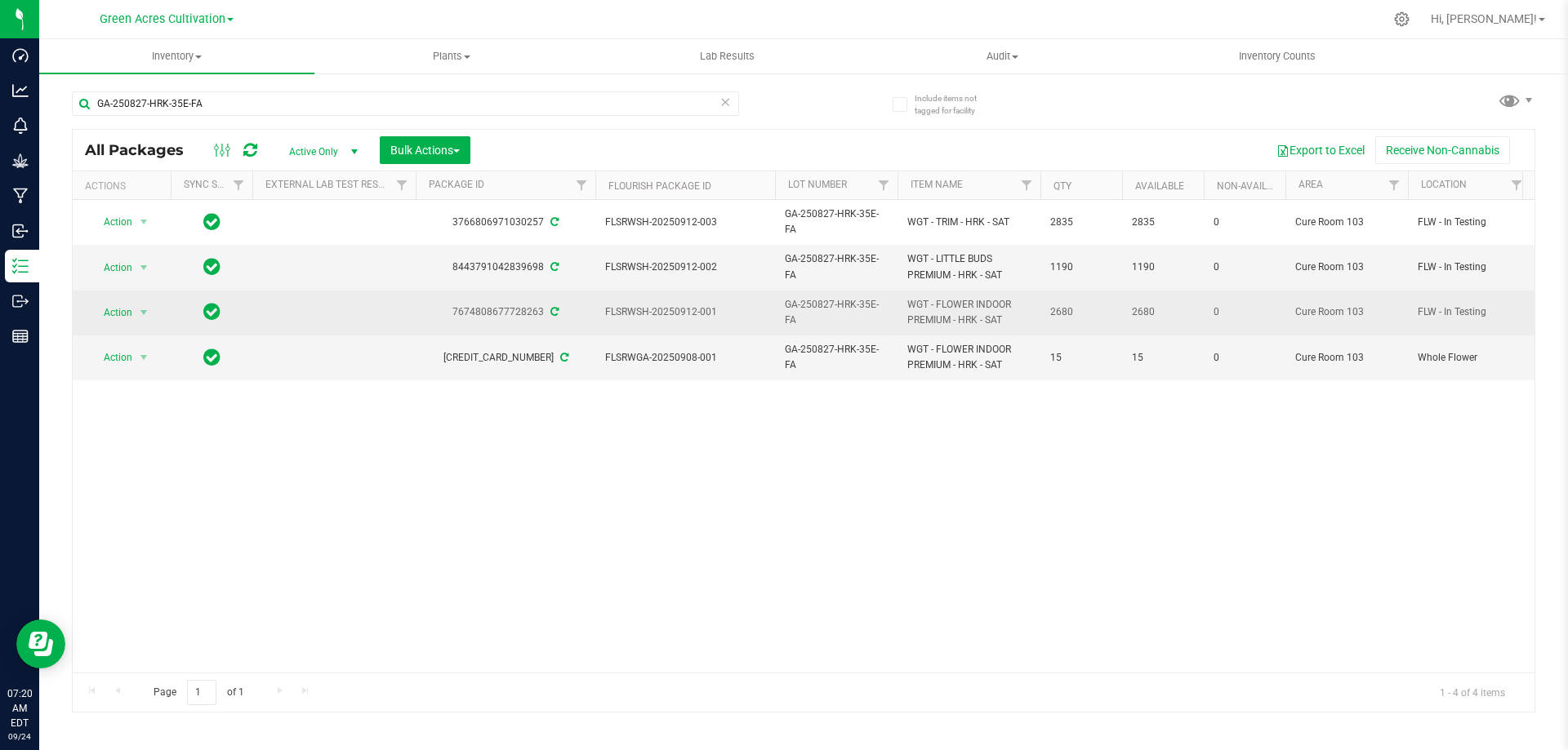
click at [822, 309] on span "GA-250827-HRK-35E-FA" at bounding box center [837, 313] width 103 height 31
click at [822, 309] on input "GA-250827-HRK-35E-FA" at bounding box center [833, 312] width 117 height 25
click at [792, 311] on input "GA-SEP25HRK02" at bounding box center [833, 312] width 117 height 25
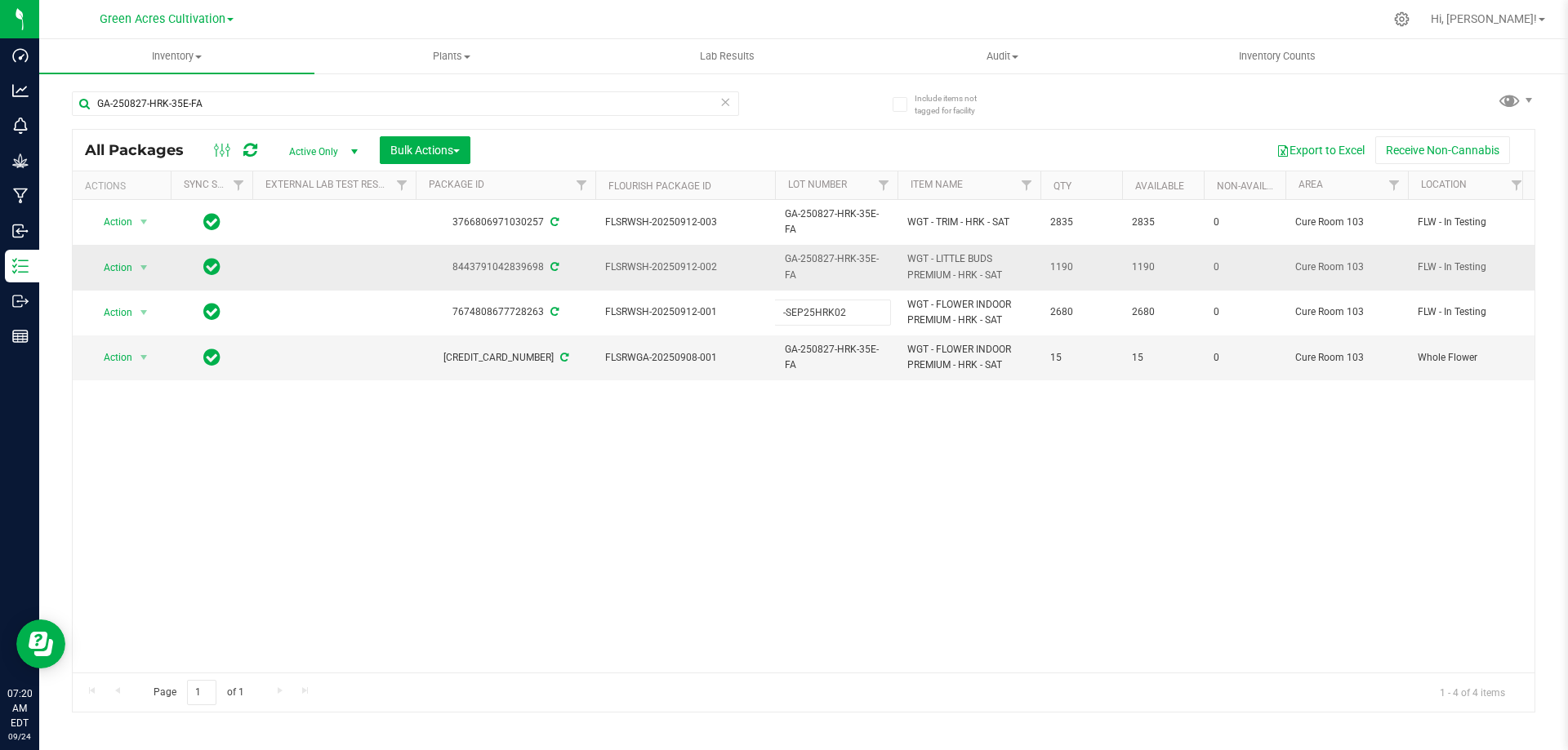
type input "W-SEP25HRK02"
click at [933, 446] on div "All Packages Active Only Active Only Lab Samples Locked All External Internal B…" at bounding box center [803, 421] width 1464 height 584
drag, startPoint x: 220, startPoint y: 108, endPoint x: 56, endPoint y: 120, distance: 164.4
click at [56, 120] on div "Include items not tagged for facility GA-250827-HRK-35E-FA All Packages Active …" at bounding box center [803, 320] width 1529 height 498
paste input "SN-250822-YMY-03"
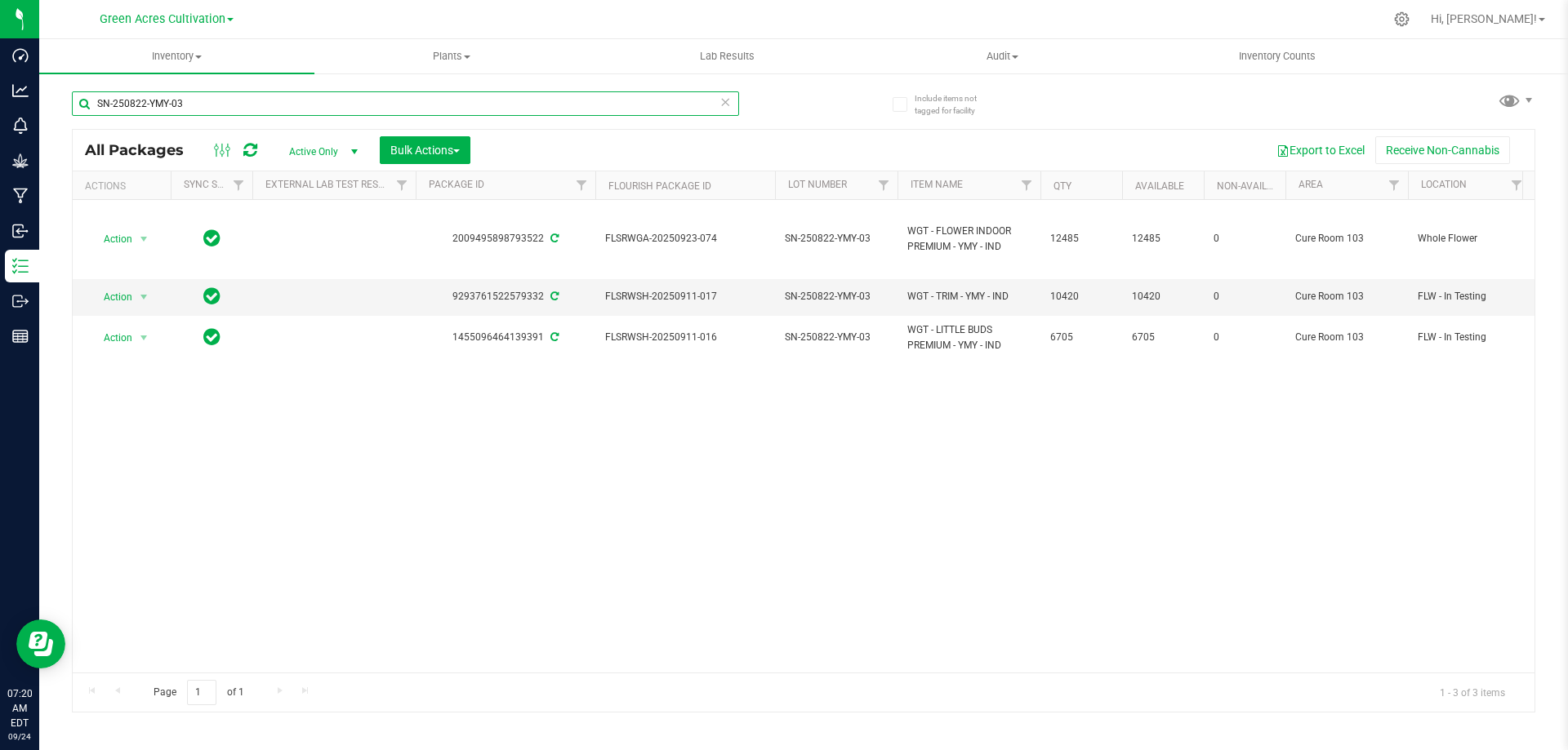
type input "SN-250822-YMY-03"
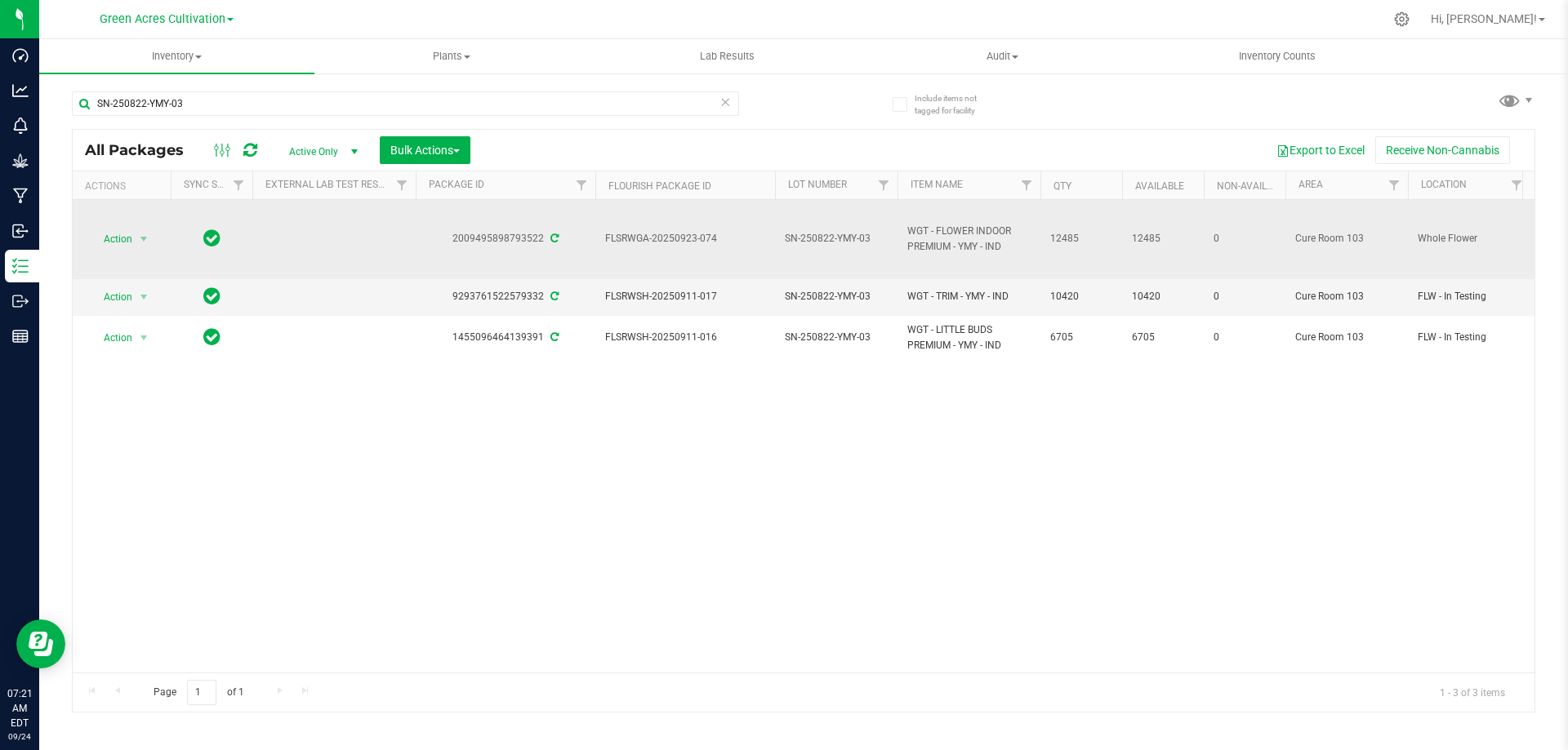
click at [821, 240] on span "SN-250822-YMY-03" at bounding box center [837, 238] width 103 height 15
click at [821, 240] on input "SN-250822-YMY-03" at bounding box center [833, 238] width 117 height 25
click at [796, 236] on input "GA-SEP25YMY03" at bounding box center [833, 238] width 117 height 25
type input "W-SEP25YMY03"
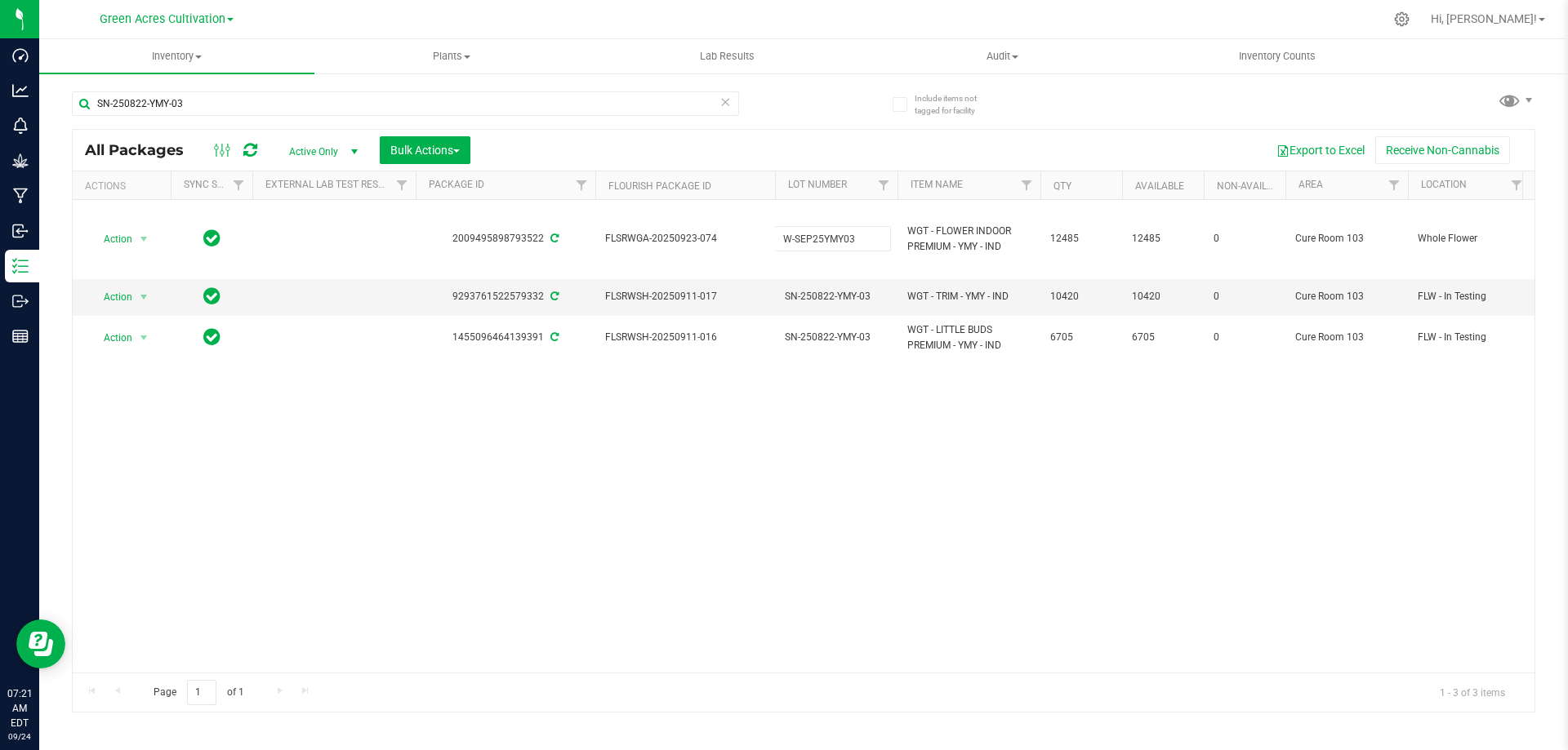
click at [877, 464] on div "All Packages Active Only Active Only Lab Samples Locked All External Internal B…" at bounding box center [803, 421] width 1464 height 584
drag, startPoint x: 227, startPoint y: 110, endPoint x: 92, endPoint y: 91, distance: 136.3
click at [92, 92] on input "SN-250822-YMY-03" at bounding box center [405, 104] width 667 height 25
paste input "GL4-03-FA"
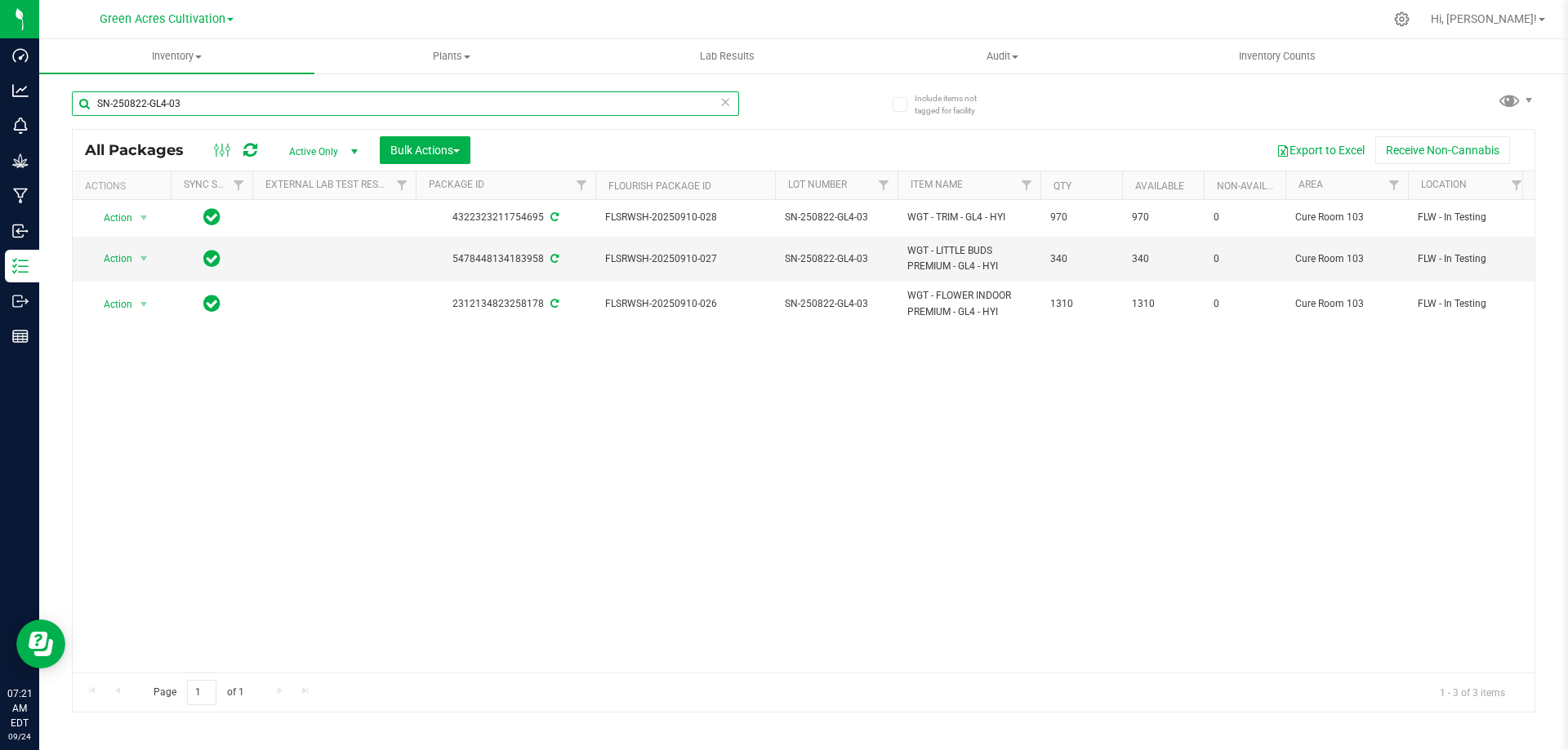
type input "SN-250822-GL4-03"
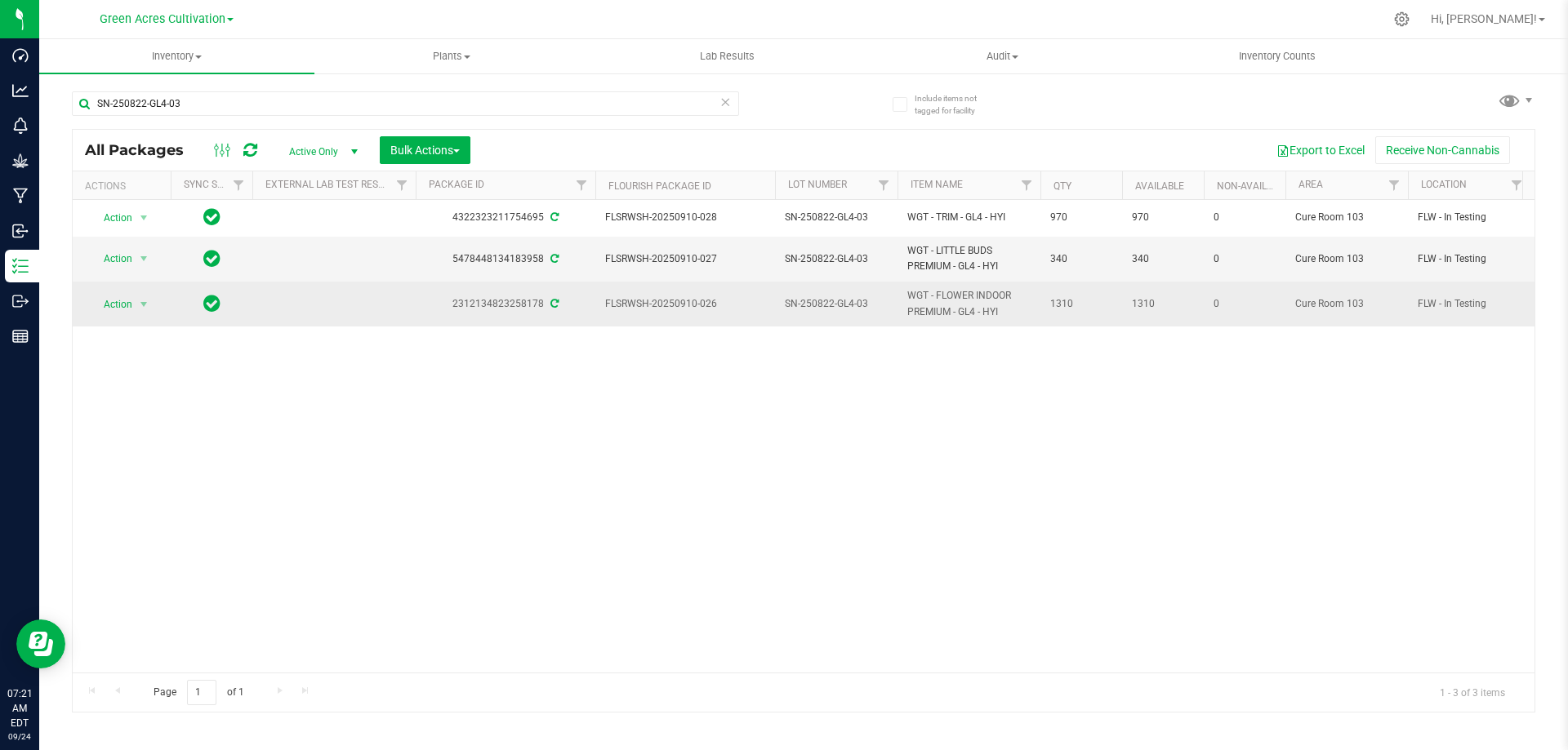
click at [846, 302] on span "SN-250822-GL4-03" at bounding box center [837, 304] width 103 height 15
click at [846, 302] on input "SN-250822-GL4-03" at bounding box center [833, 304] width 117 height 25
click at [796, 306] on input "GA-SEP25GL403" at bounding box center [833, 304] width 117 height 25
type input "W-SEP25GL403"
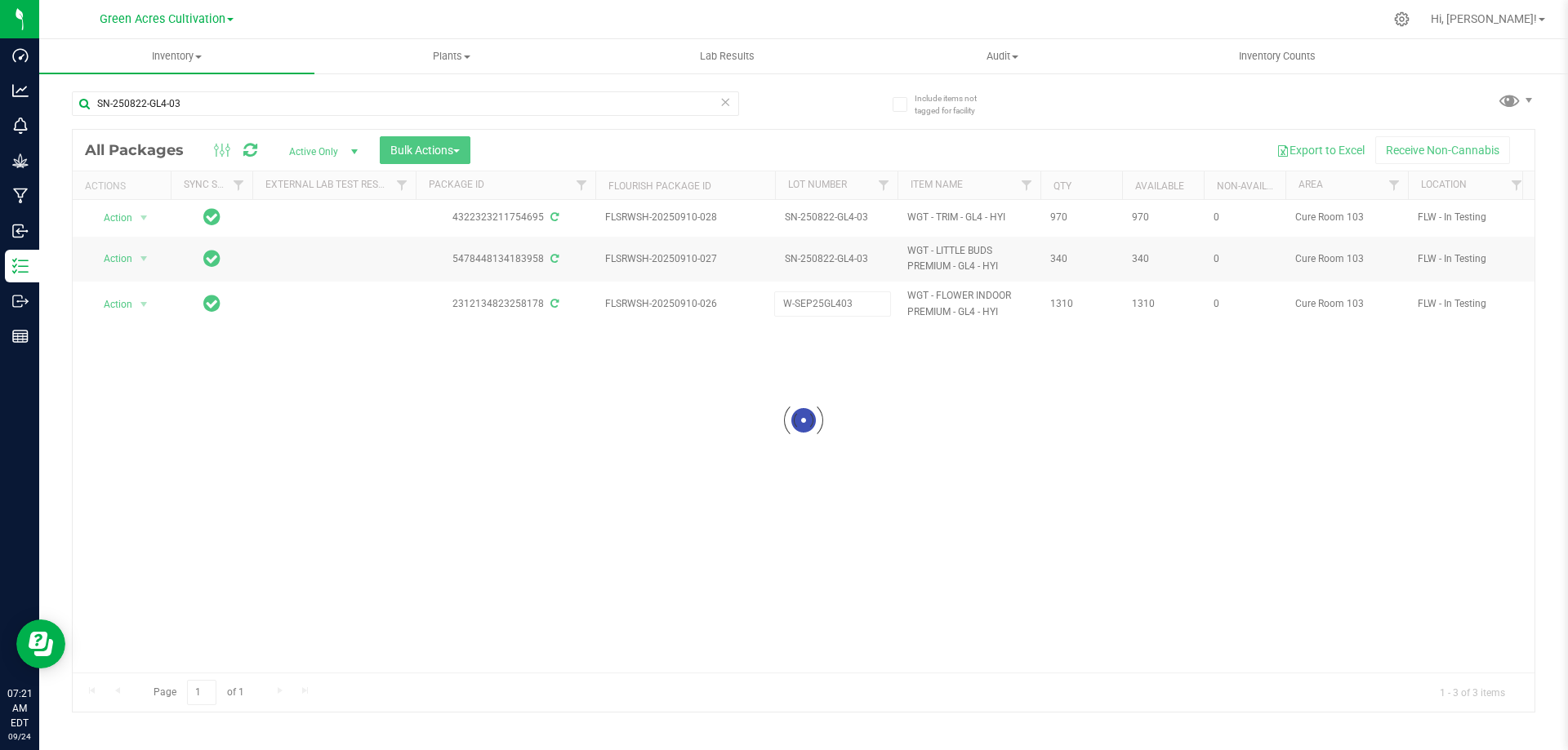
click at [691, 409] on div "Loading... All Packages Active Only Active Only Lab Samples Locked All External…" at bounding box center [803, 421] width 1464 height 584
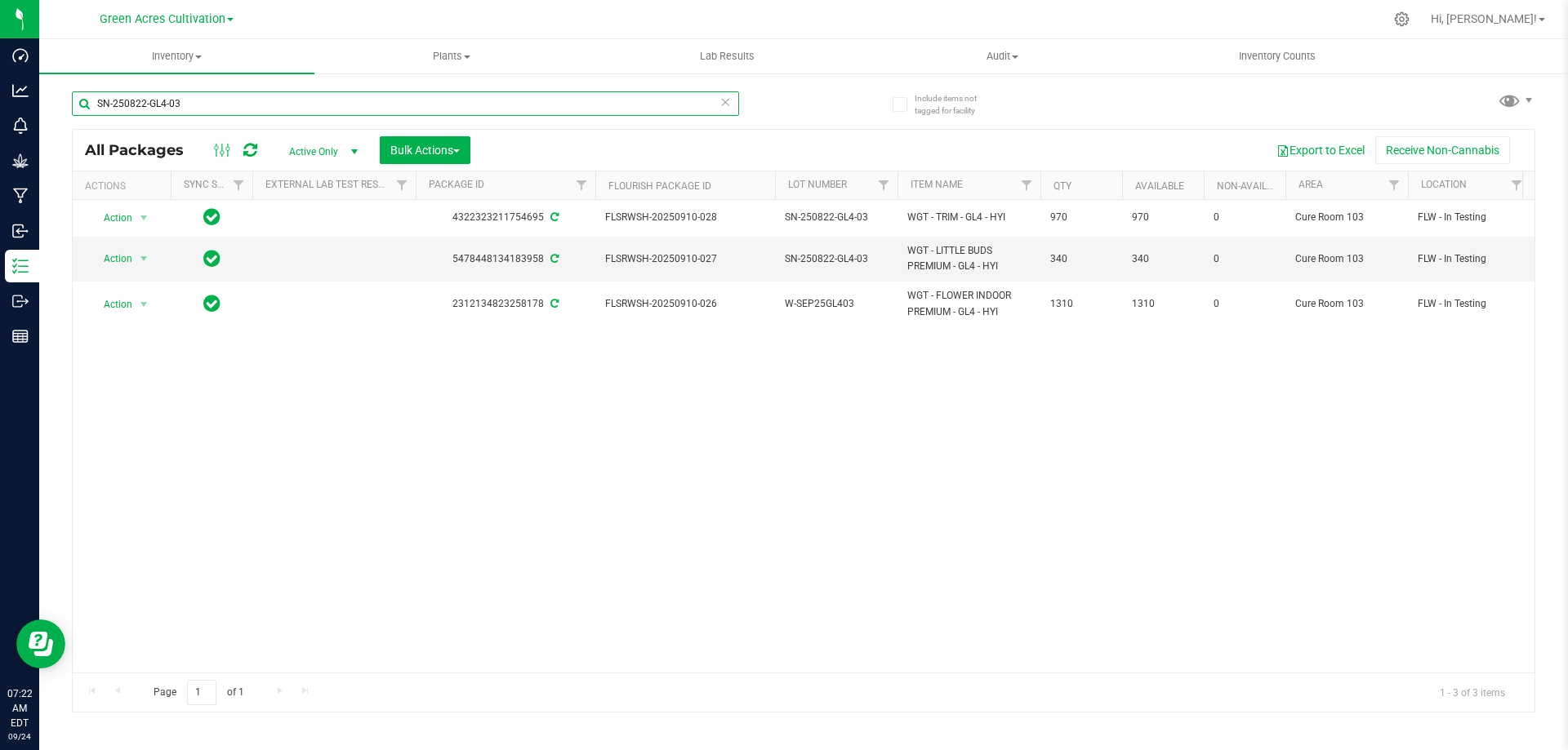
drag, startPoint x: 235, startPoint y: 109, endPoint x: 58, endPoint y: 98, distance: 177.3
click at [58, 98] on div "Include items not tagged for facility SN-250822-GL4-03 All Packages Active Only…" at bounding box center [803, 320] width 1529 height 498
paste input "15-AGO-10-FA"
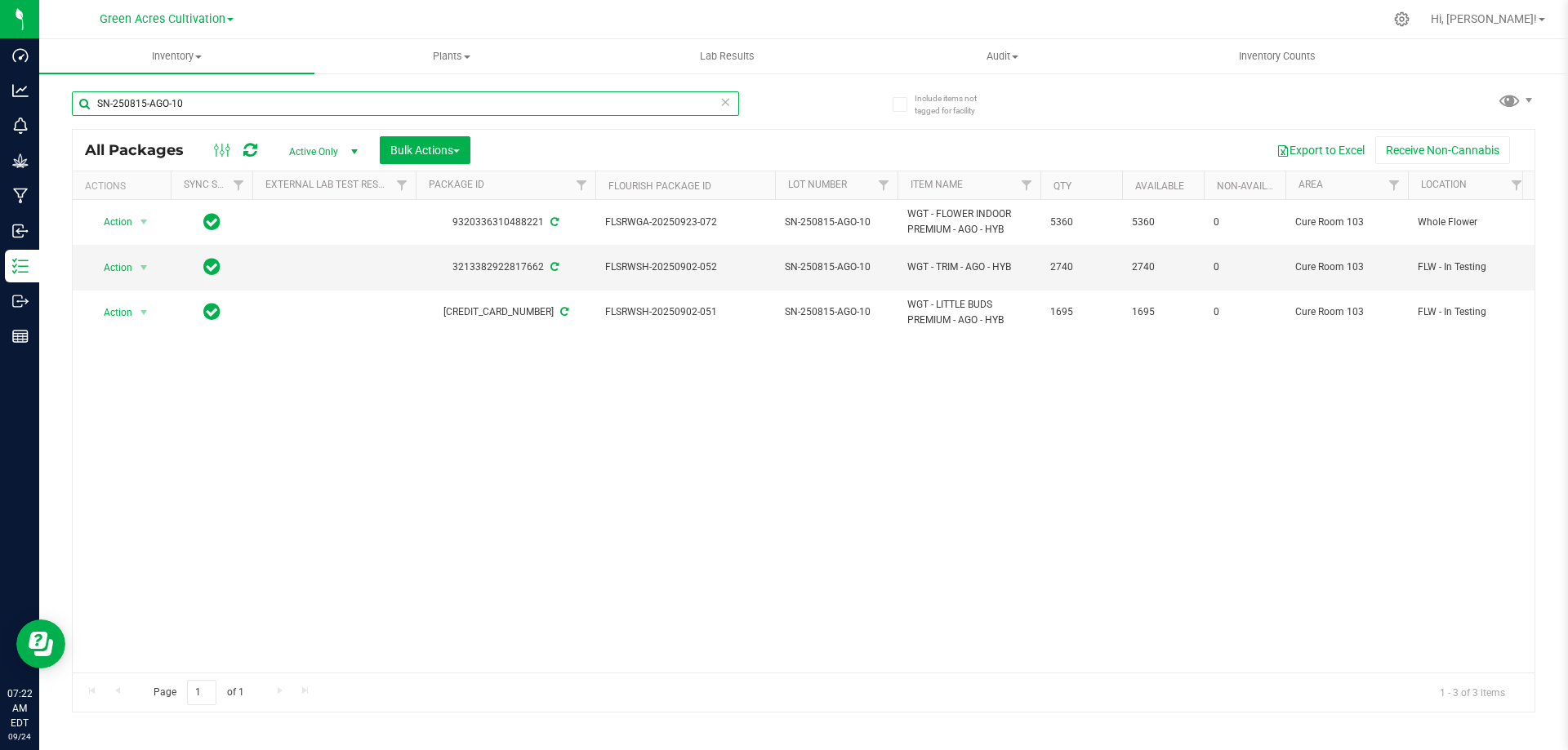
type input "SN-250815-AGO-10"
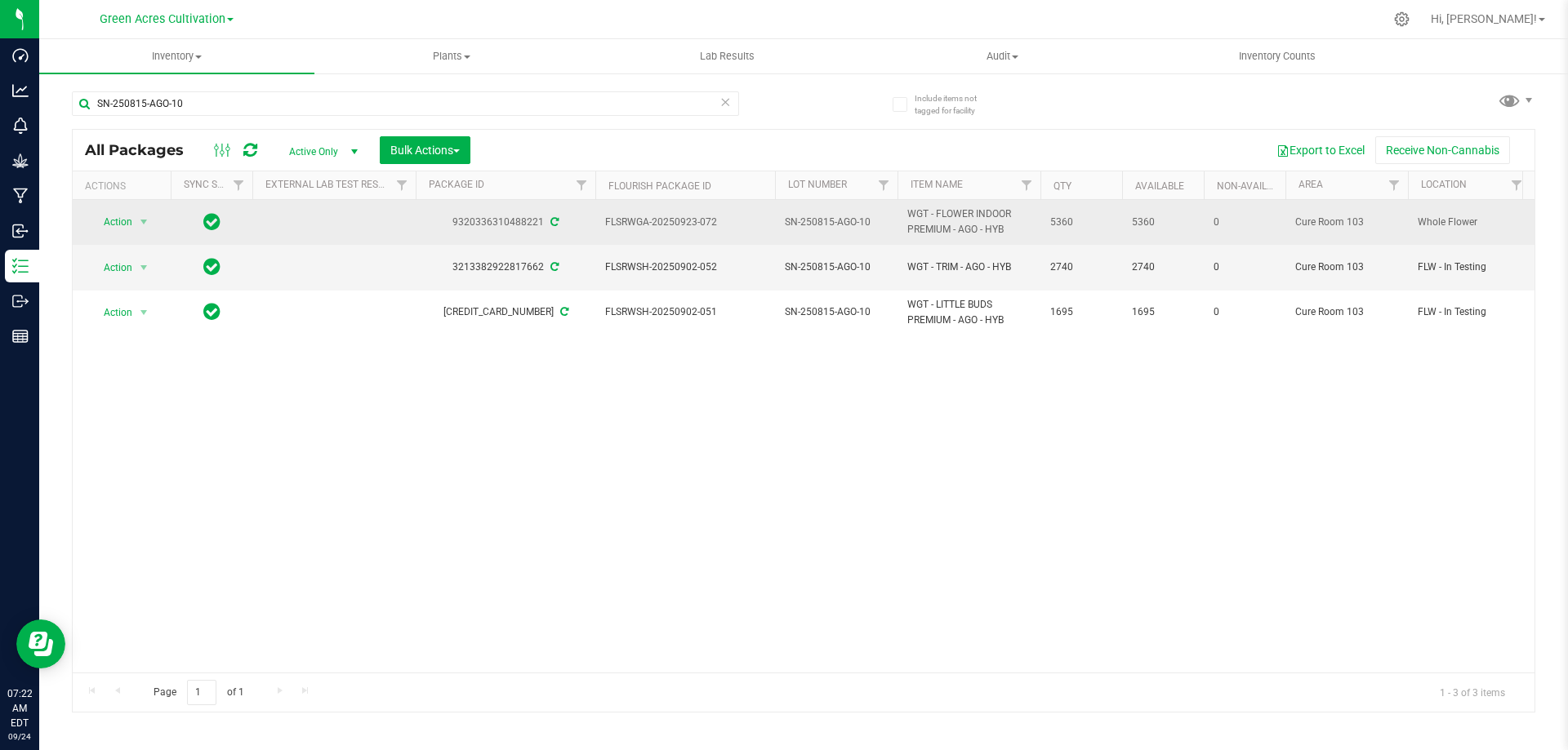
click at [843, 223] on span "SN-250815-AGO-10" at bounding box center [837, 222] width 103 height 15
click at [843, 223] on input "SN-250815-AGO-10" at bounding box center [833, 222] width 117 height 25
click at [795, 222] on input "GA-SEP25AGO02" at bounding box center [833, 222] width 117 height 25
type input "W-SEP25AGO02"
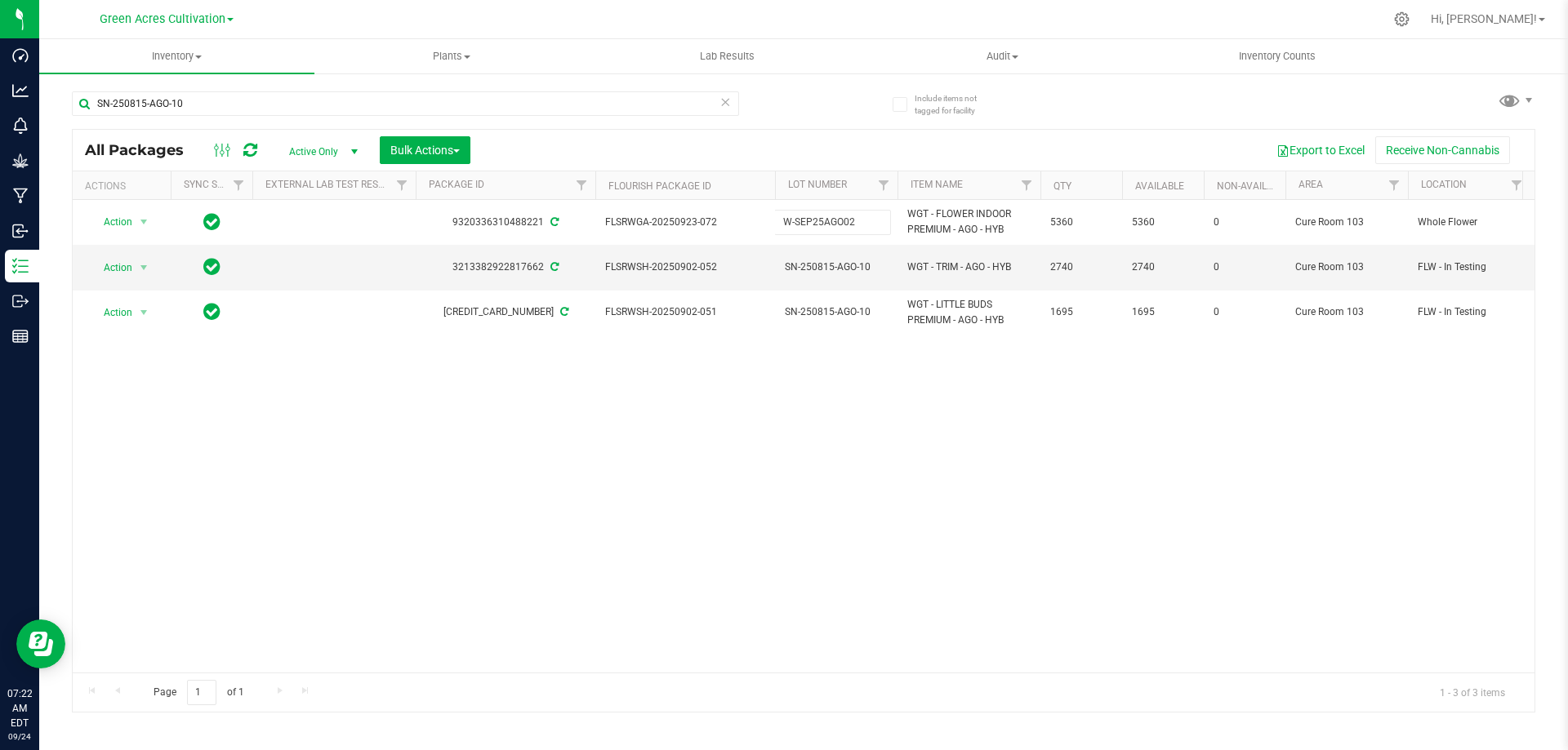
click at [799, 457] on div "All Packages Active Only Active Only Lab Samples Locked All External Internal B…" at bounding box center [803, 421] width 1464 height 584
drag, startPoint x: 248, startPoint y: 103, endPoint x: 68, endPoint y: 104, distance: 180.0
click at [68, 104] on div "Include items not tagged for facility SN-250815-AGO-10 All Packages Active Only…" at bounding box center [803, 320] width 1529 height 498
paste input "GA-250820-PGP-T-35A-FA"
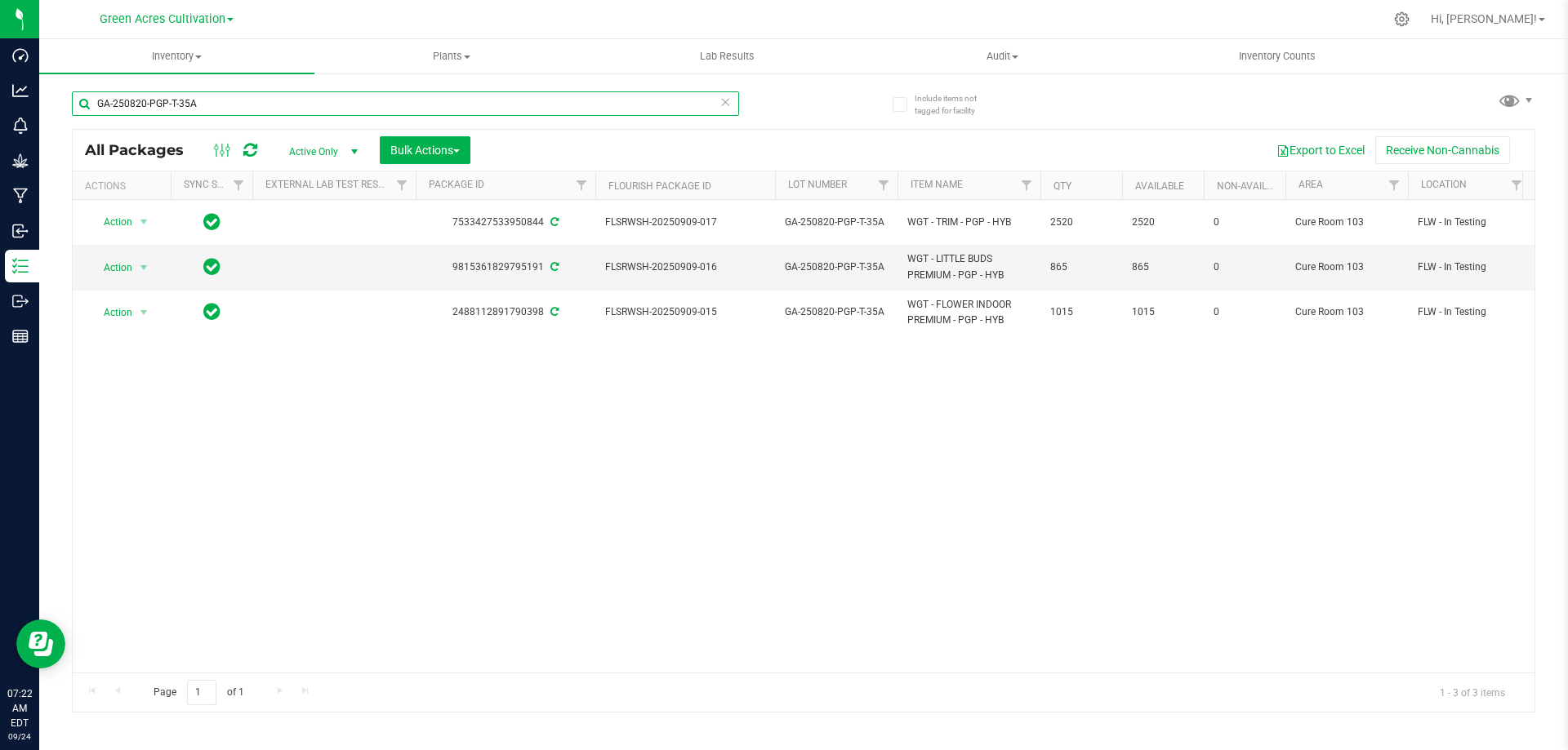
type input "GA-250820-PGP-T-35A"
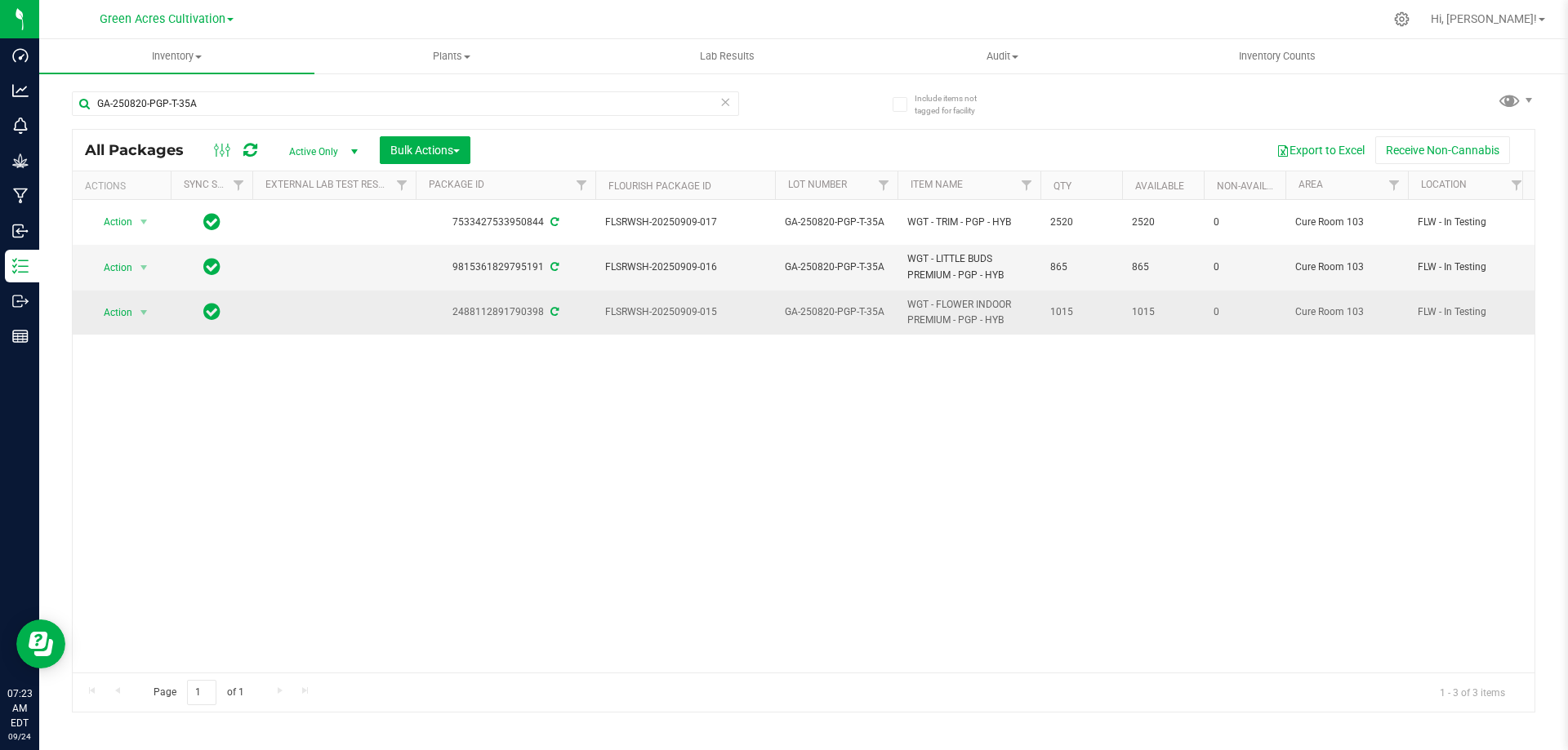
click at [823, 304] on span "GA-250820-PGP-T-35A" at bounding box center [837, 312] width 103 height 15
click at [823, 304] on input "GA-250820-PGP-T-35A" at bounding box center [833, 312] width 117 height 25
click at [794, 300] on input "GA-SEP25PGP02" at bounding box center [833, 312] width 117 height 25
type input "W-SEP25PGP02"
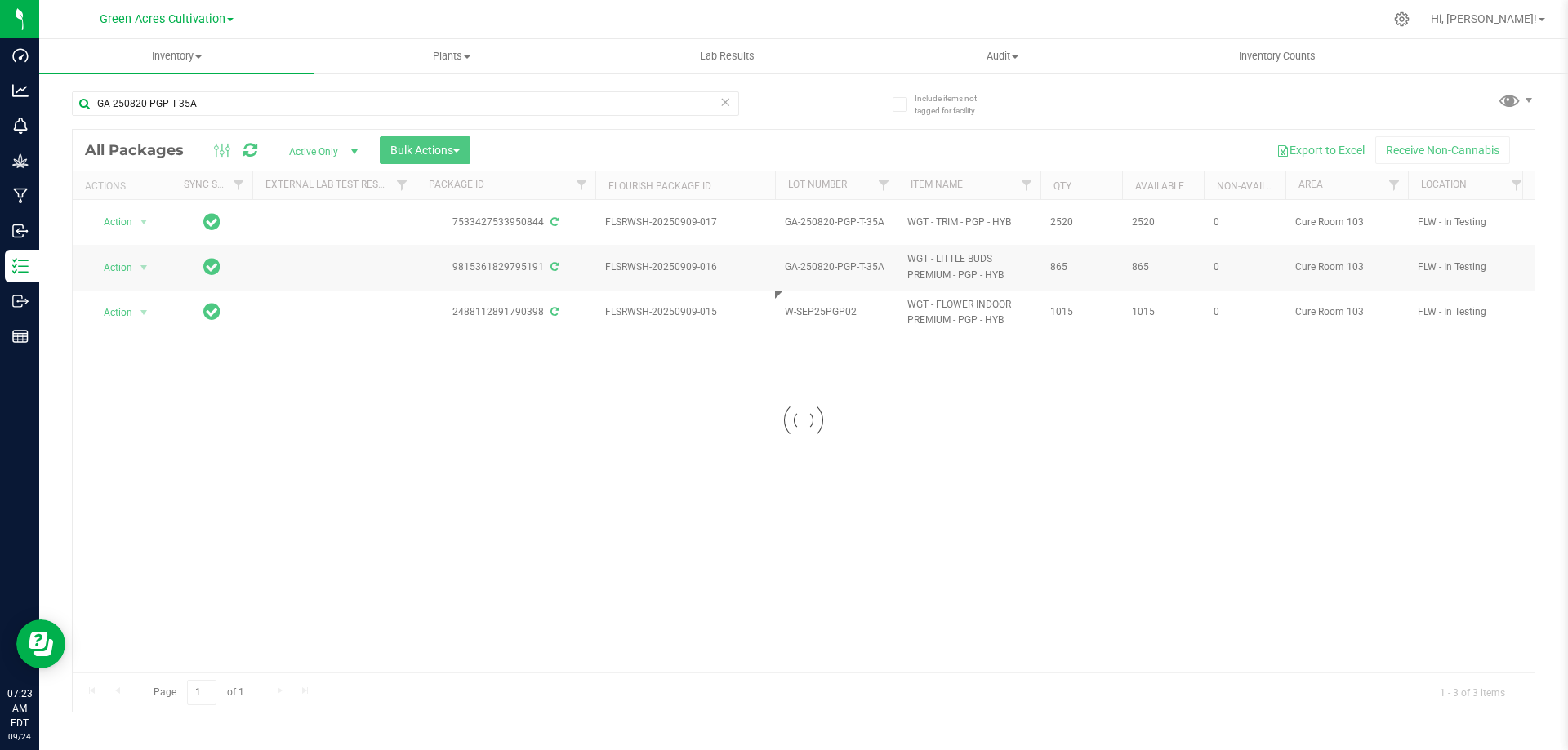
click at [795, 380] on div "Loading... All Packages Active Only Active Only Lab Samples Locked All External…" at bounding box center [803, 421] width 1464 height 584
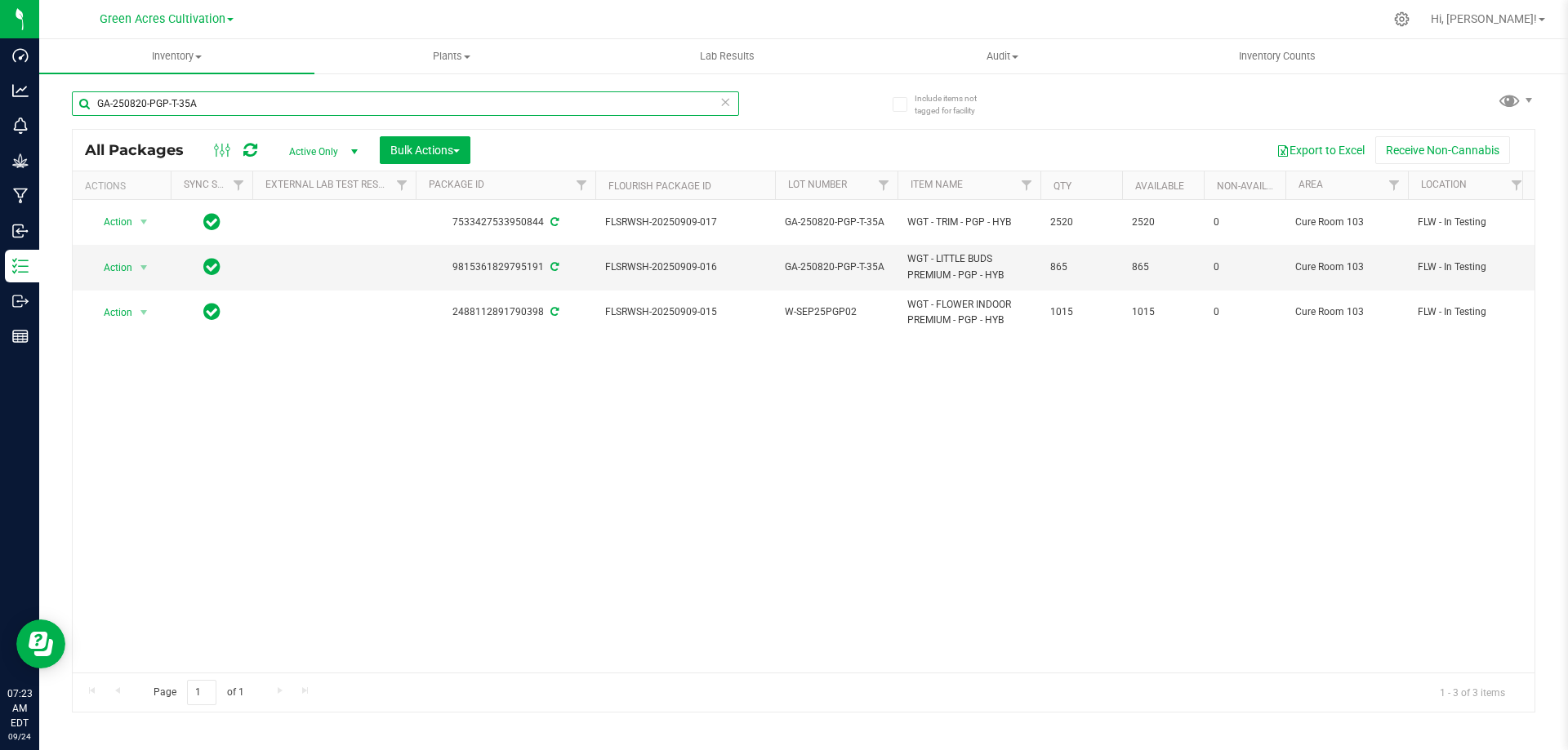
drag, startPoint x: 240, startPoint y: 105, endPoint x: 83, endPoint y: 104, distance: 157.0
click at [83, 104] on input "GA-250820-PGP-T-35A" at bounding box center [405, 104] width 667 height 25
paste input "SN-250725-JGN-07-F"
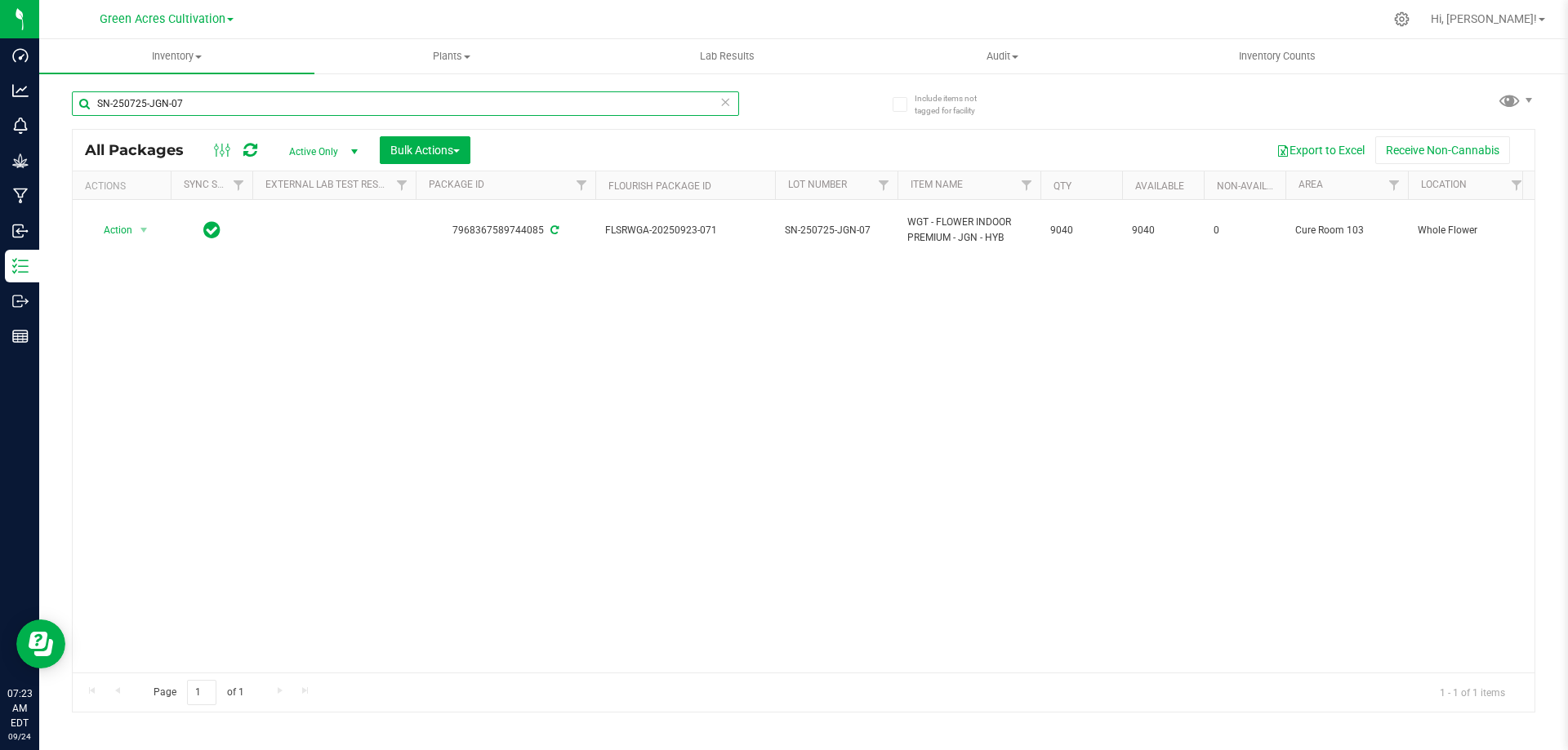
type input "SN-250725-JGN-07"
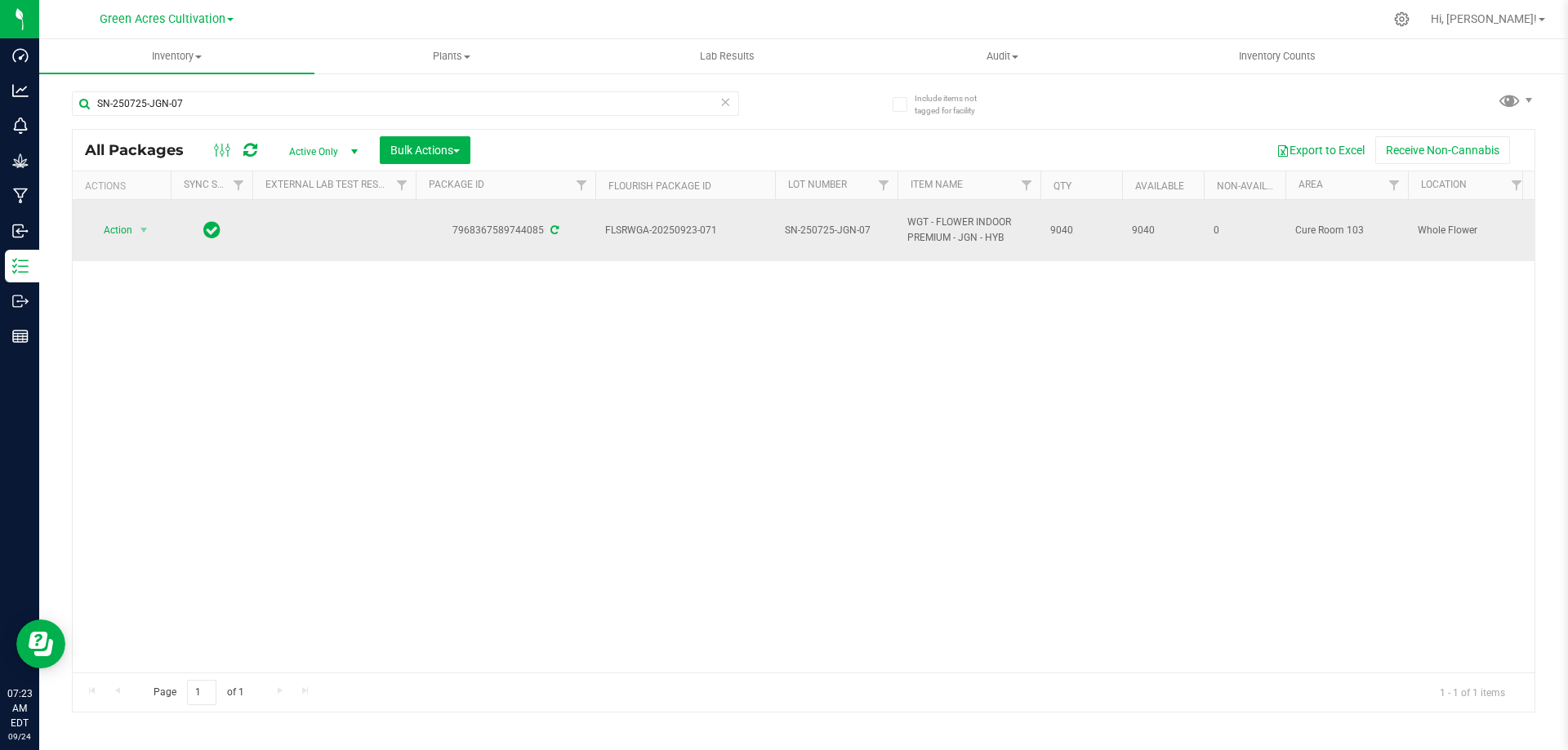
click at [836, 226] on span "SN-250725-JGN-07" at bounding box center [837, 231] width 103 height 15
click at [836, 226] on input "SN-250725-JGN-07" at bounding box center [833, 231] width 117 height 25
click at [793, 226] on input "GA-SEP25JGN01" at bounding box center [833, 231] width 117 height 25
type input "W-SEP25JGN01"
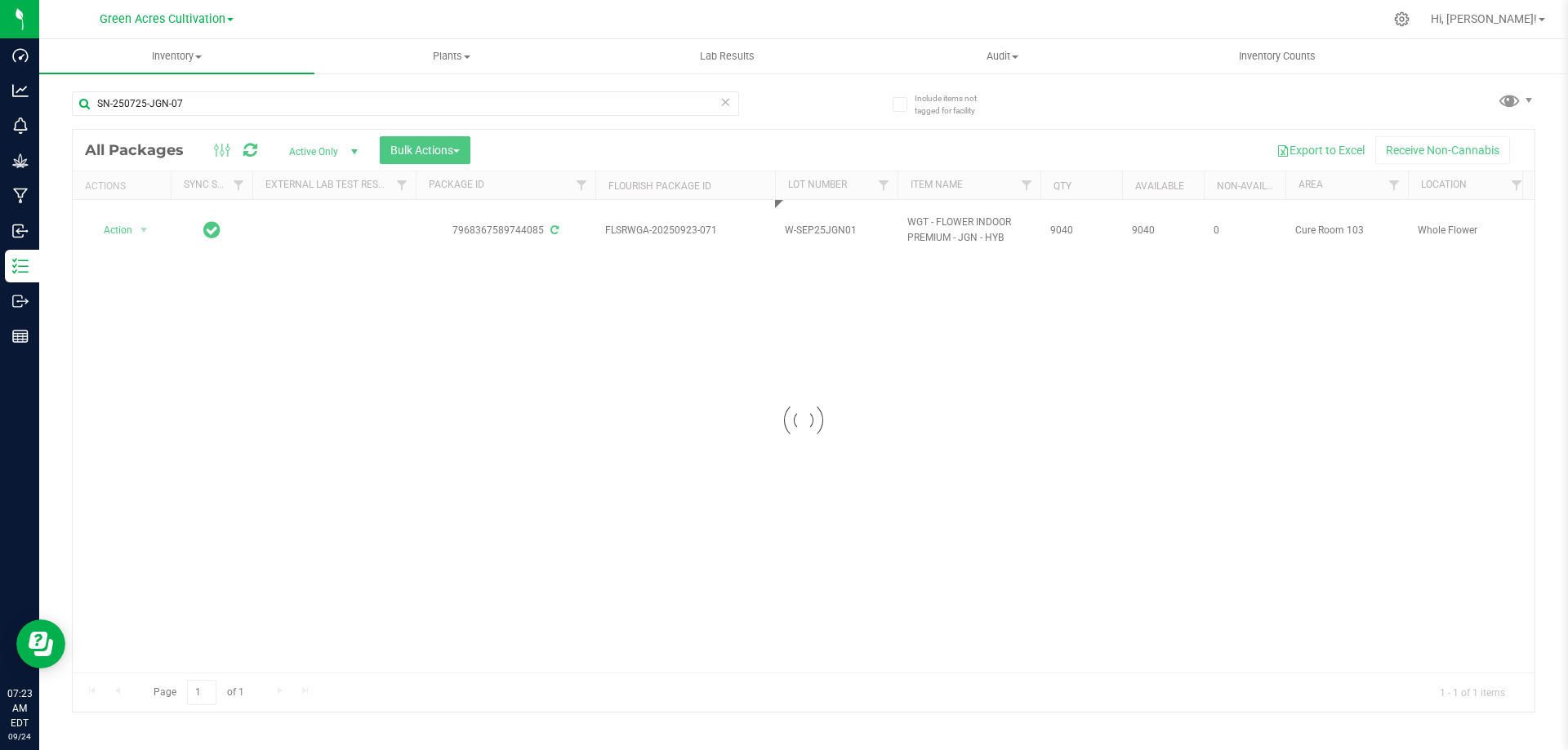
click at [1027, 429] on div "Loading... All Packages Active Only Active Only Lab Samples Locked All External…" at bounding box center [803, 421] width 1464 height 584
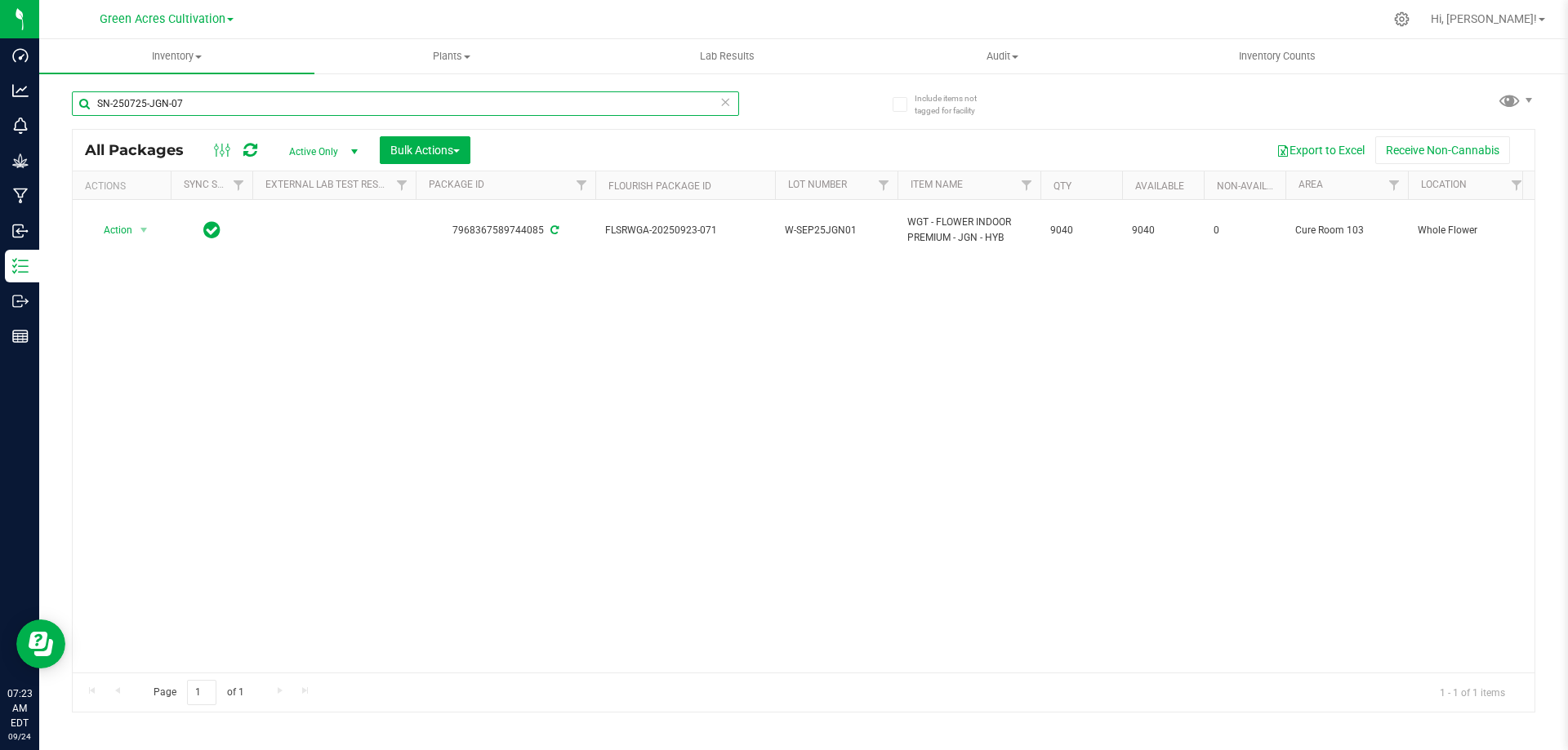
drag, startPoint x: 195, startPoint y: 101, endPoint x: 71, endPoint y: 98, distance: 124.0
click at [71, 98] on div "Include items not tagged for facility SN-250725-JGN-07 All Packages Active Only…" at bounding box center [803, 320] width 1529 height 498
paste input "18-DSC-06-FA"
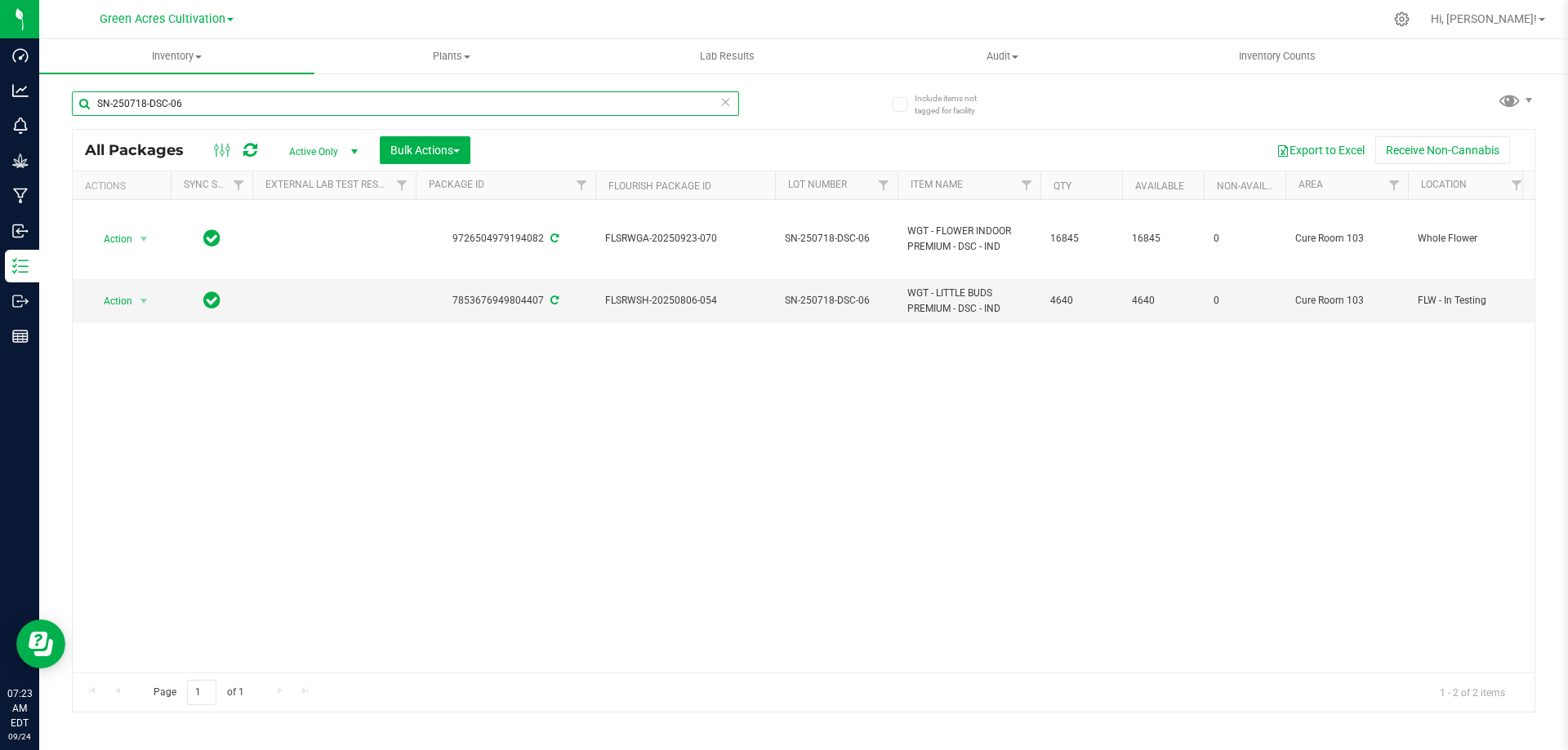
type input "SN-250718-DSC-06"
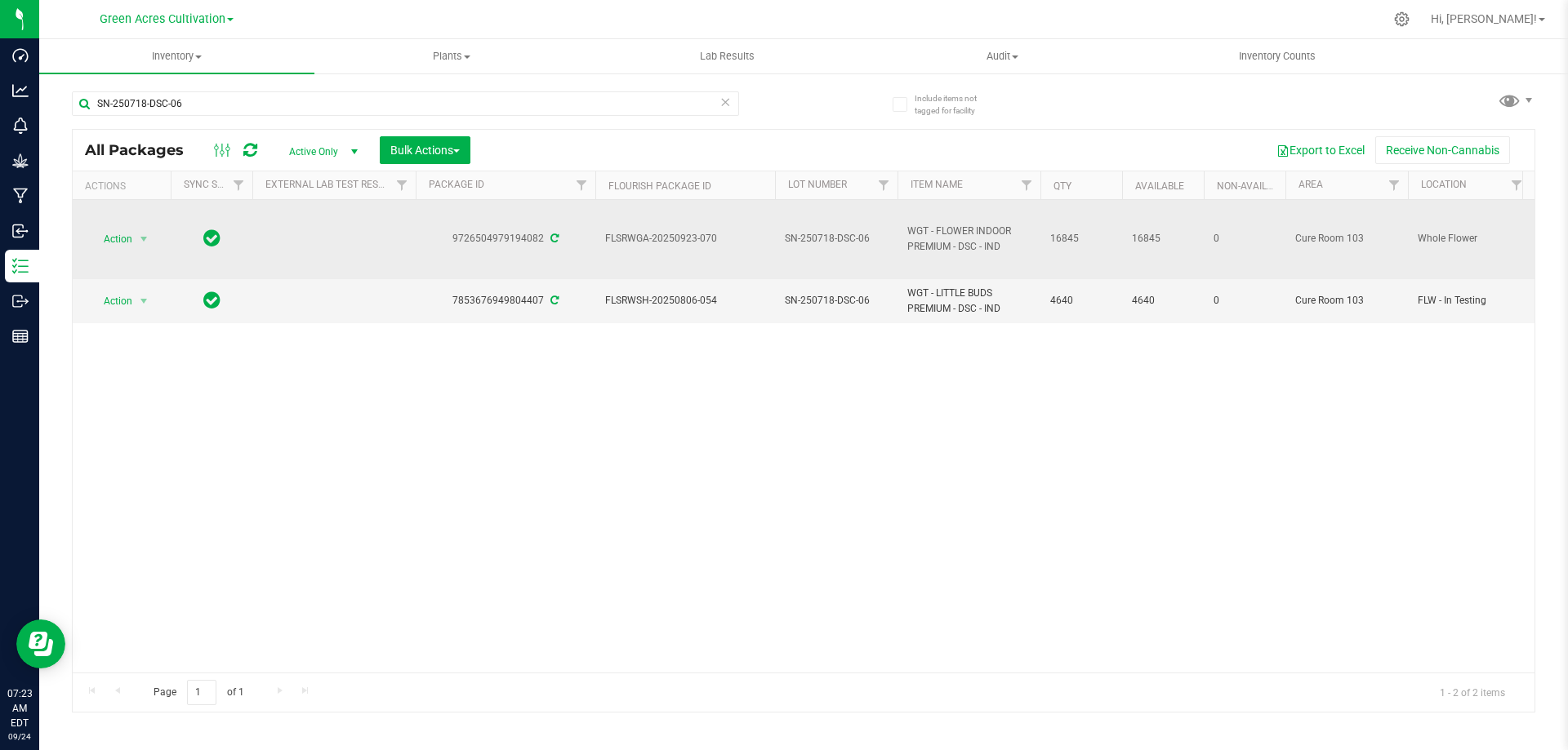
click at [832, 241] on span "SN-250718-DSC-06" at bounding box center [837, 238] width 103 height 15
click at [832, 241] on input "SN-250718-DSC-06" at bounding box center [833, 238] width 117 height 25
click at [795, 238] on input "GA-SEP25DSC01" at bounding box center [833, 238] width 117 height 25
type input "W-SEP25DSC01"
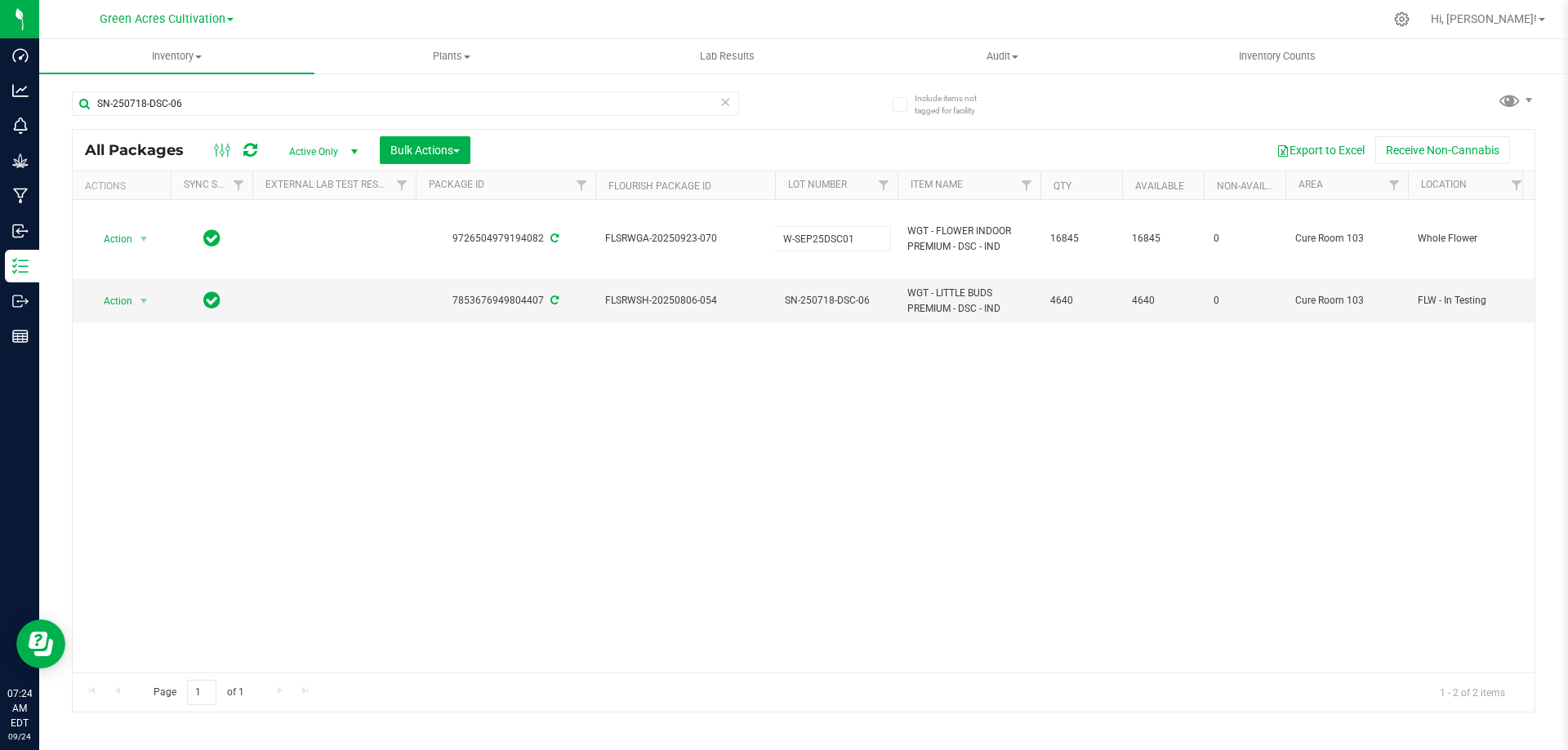
click at [785, 414] on div "All Packages Active Only Active Only Lab Samples Locked All External Internal B…" at bounding box center [803, 421] width 1464 height 584
click at [554, 439] on div "Action Action Adjust qty Create package Edit attributes Global inventory Locate…" at bounding box center [803, 436] width 1462 height 473
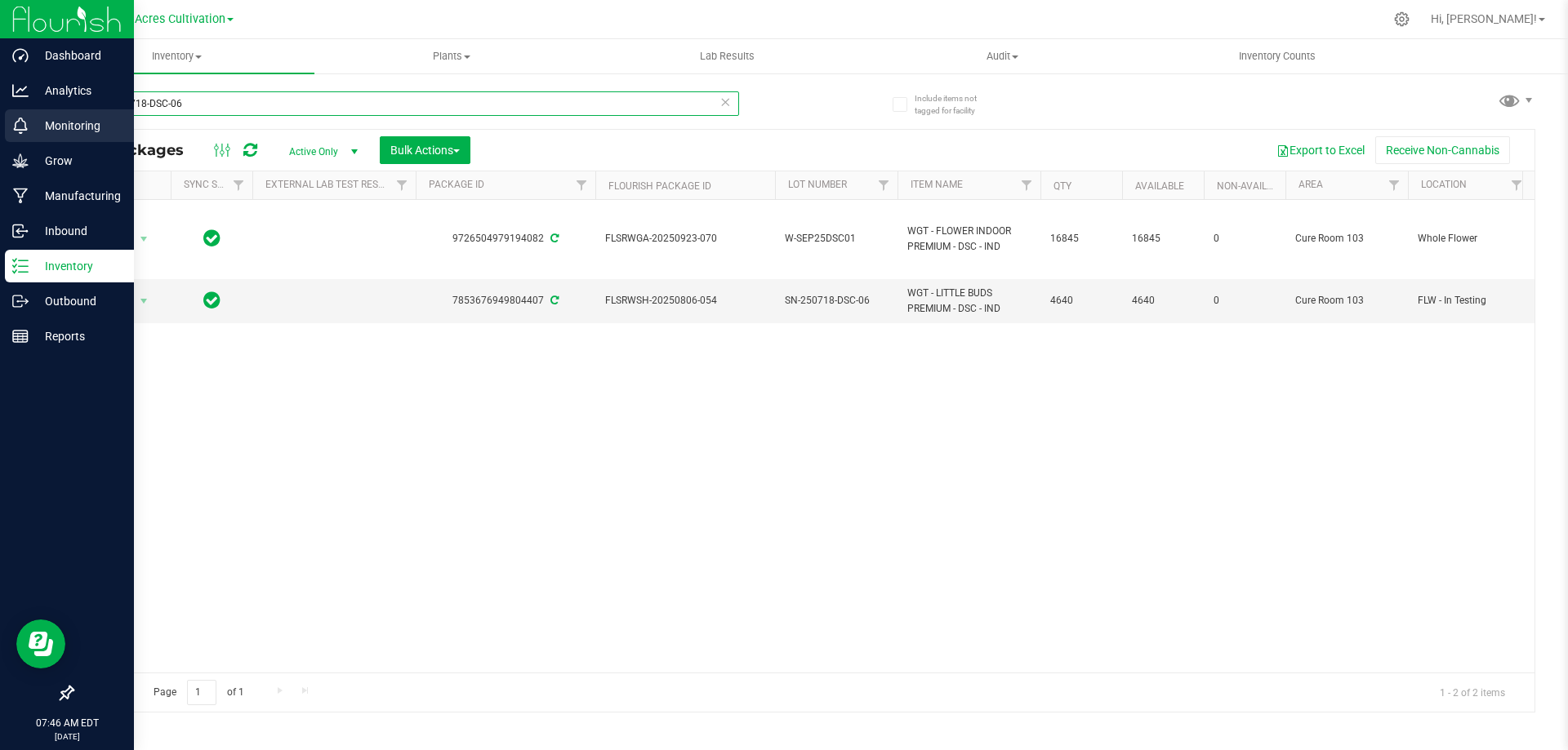
drag, startPoint x: 212, startPoint y: 103, endPoint x: 37, endPoint y: 132, distance: 177.4
click at [37, 132] on div "Dashboard Analytics Monitoring Grow Manufacturing Inbound Inventory Outbound Re…" at bounding box center [784, 375] width 1568 height 750
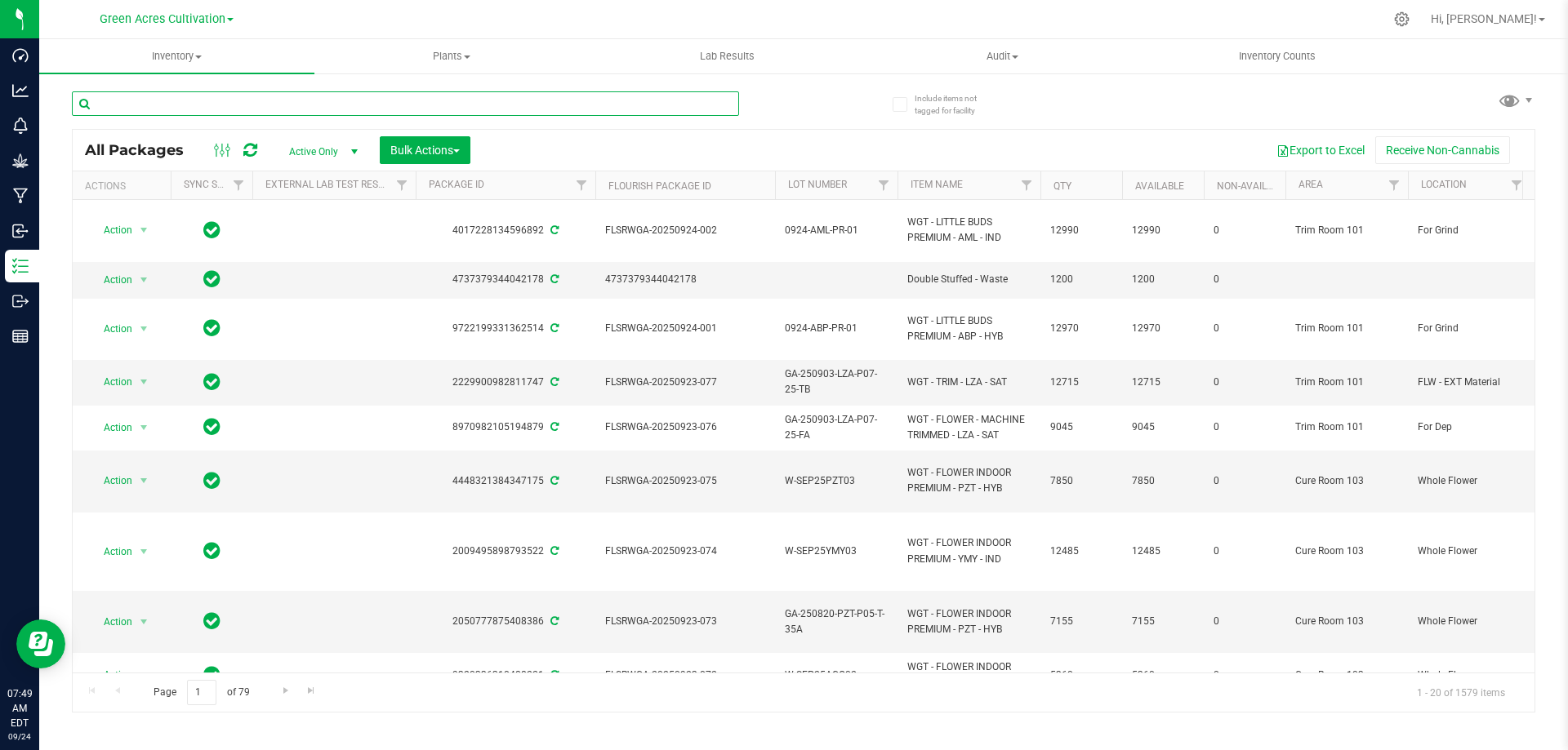
click at [201, 99] on input "text" at bounding box center [405, 104] width 667 height 25
paste input "SN-250711-MBL-05-PR"
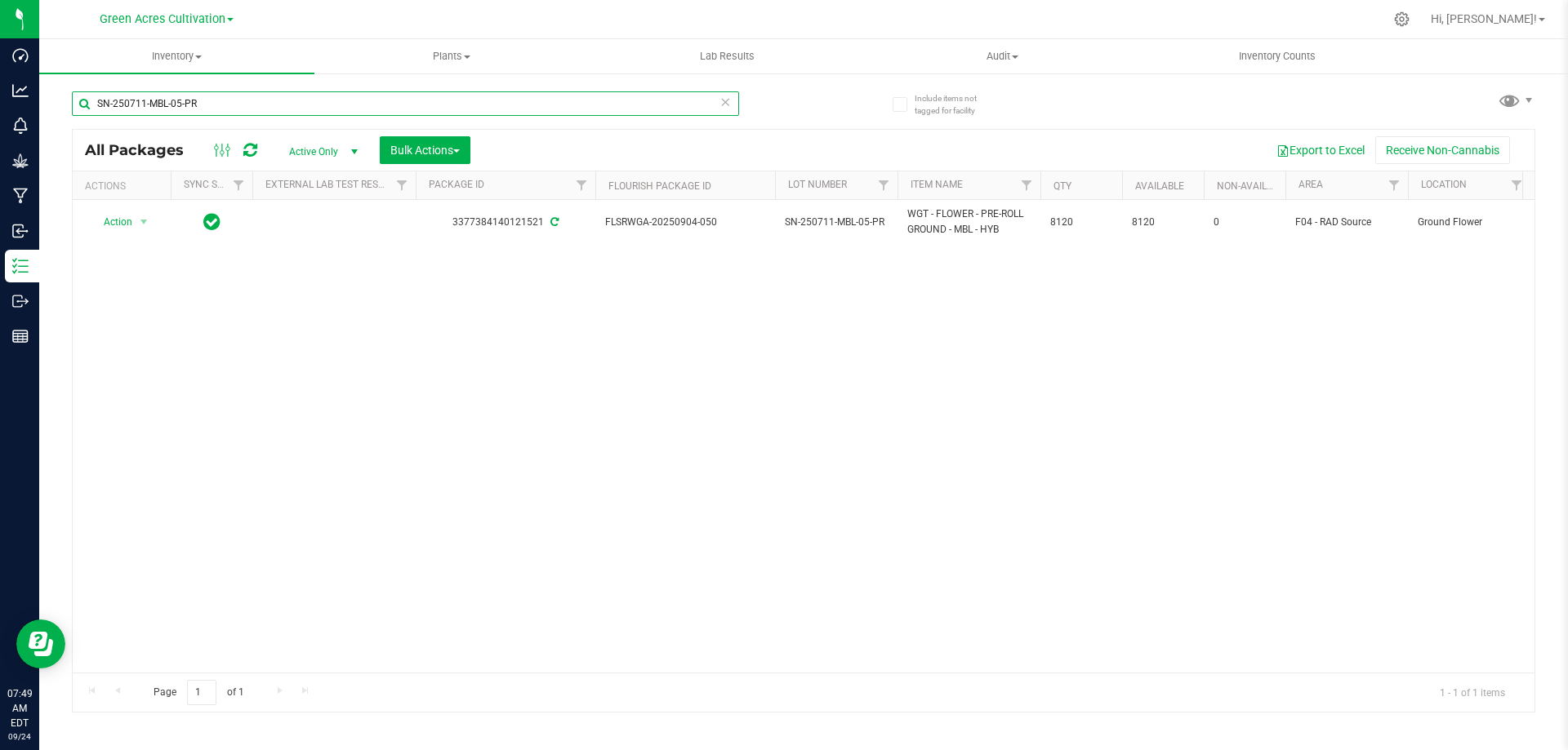
type input "SN-250711-MBL-05-PR"
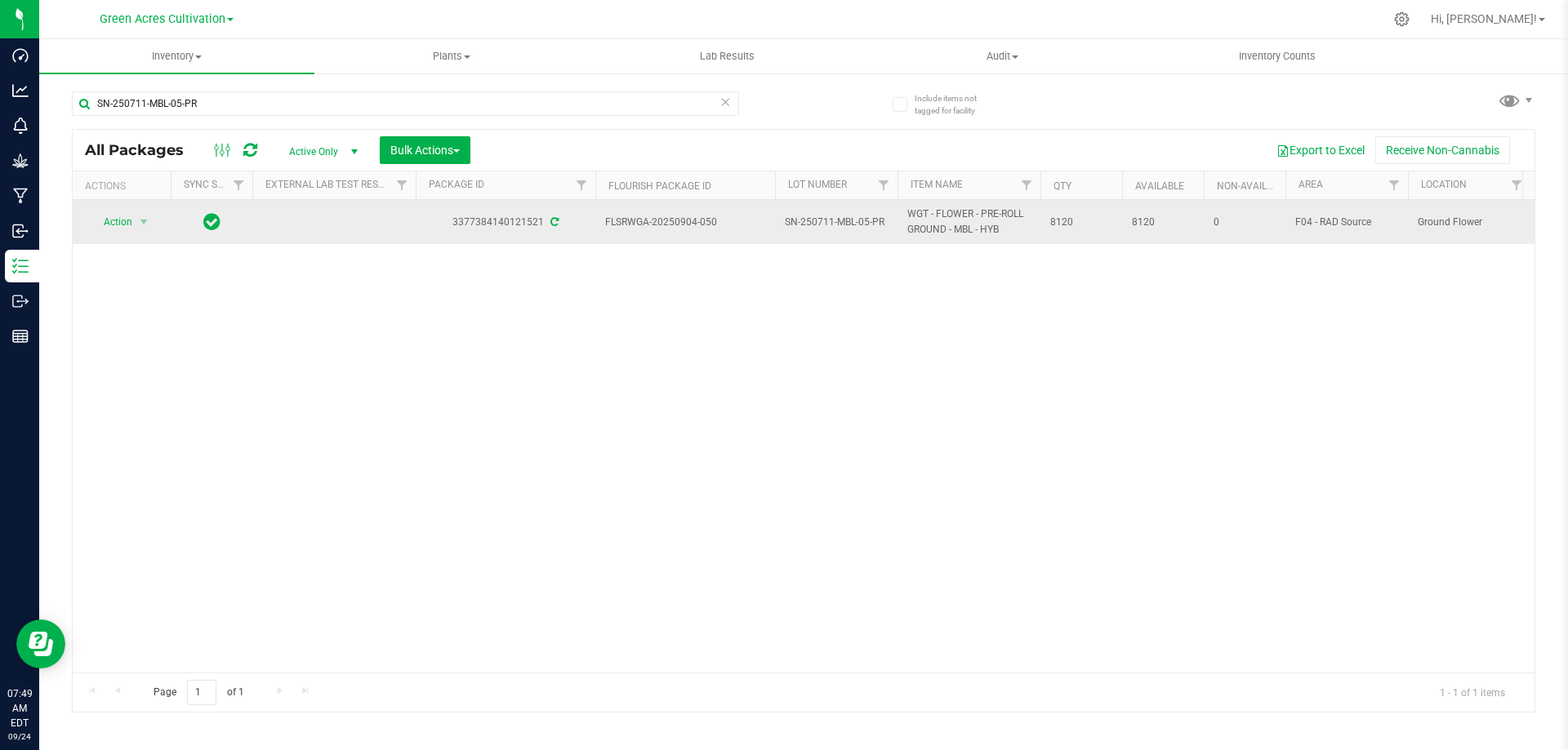
click at [839, 220] on span "SN-250711-MBL-05-PR" at bounding box center [837, 222] width 103 height 15
click at [839, 220] on input "SN-250711-MBL-05-PR" at bounding box center [833, 222] width 117 height 25
click at [794, 221] on input "GA-SEP25MBL01" at bounding box center [833, 222] width 117 height 25
type input "P-SEP25MBL01"
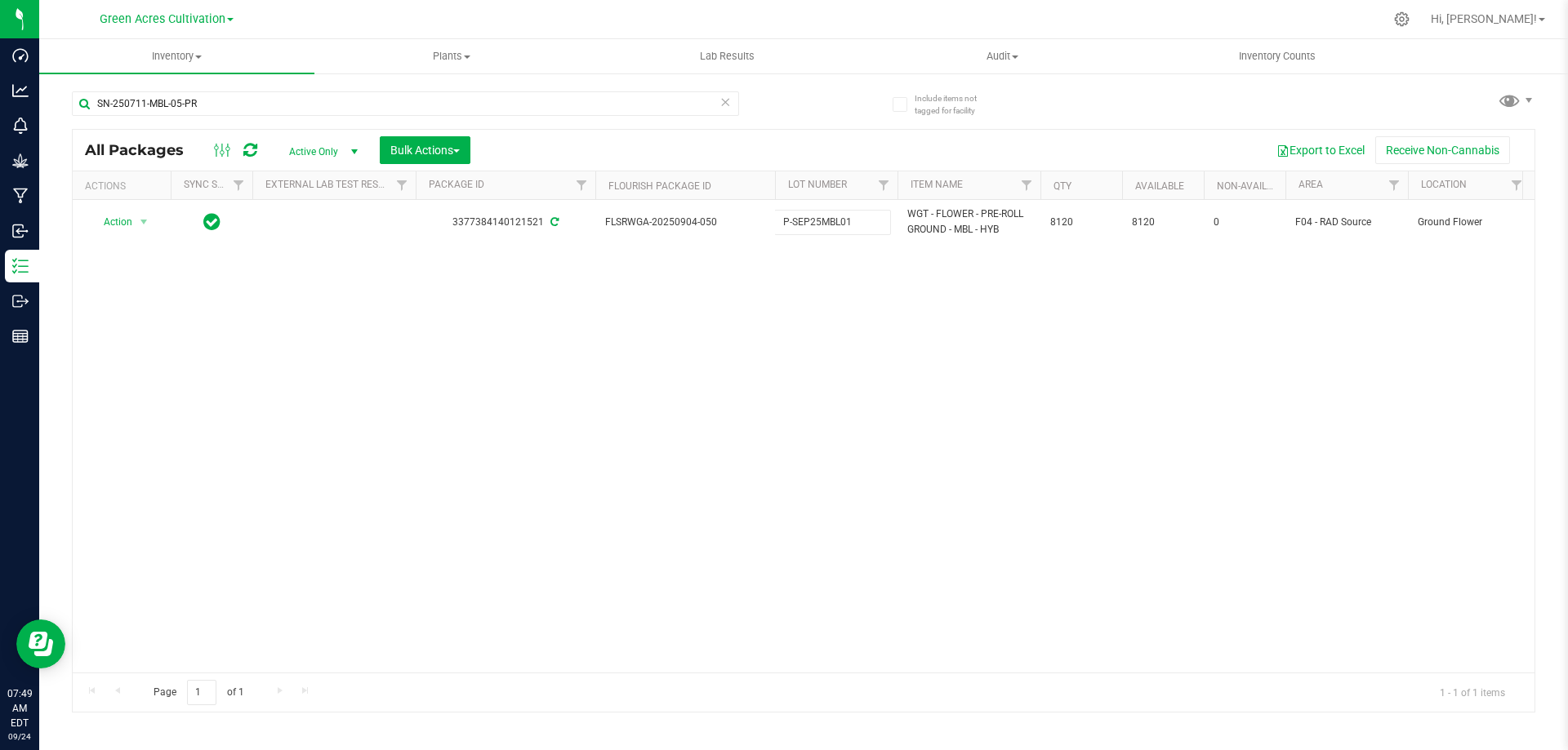
click at [850, 318] on div "All Packages Active Only Active Only Lab Samples Locked All External Internal B…" at bounding box center [803, 421] width 1464 height 584
drag, startPoint x: 146, startPoint y: 107, endPoint x: 66, endPoint y: 112, distance: 80.2
click at [66, 112] on div "Include items not tagged for facility SN-250711-MBL-05-PR All Packages Active O…" at bounding box center [803, 320] width 1529 height 498
paste input "GA-250730-HBG-33B"
type input "GA-250730-HBG-33B-PR"
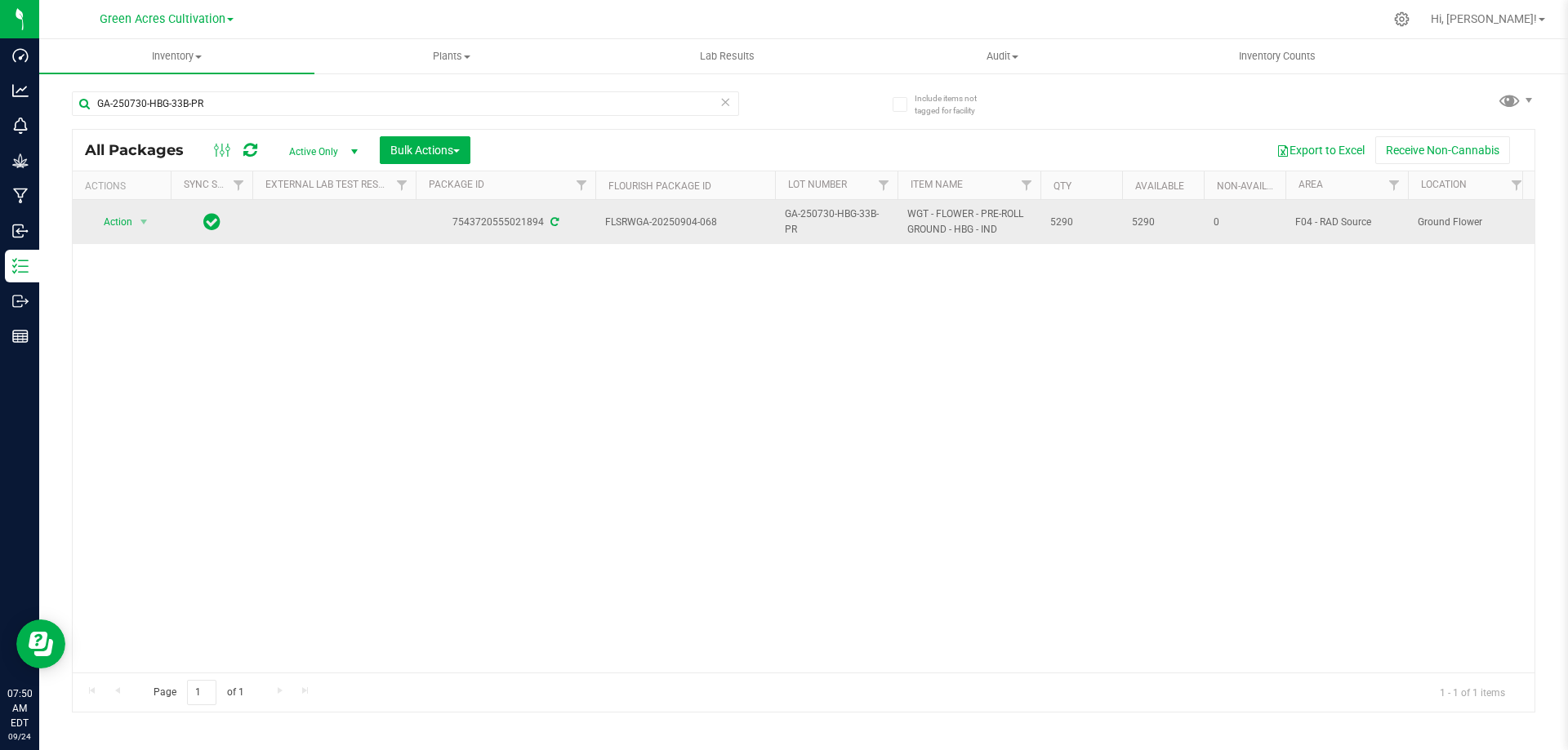
click at [836, 219] on span "GA-250730-HBG-33B-PR" at bounding box center [837, 222] width 103 height 31
click at [834, 219] on input "GA-250730-HBG-33B-PR" at bounding box center [833, 222] width 117 height 25
click at [795, 220] on input "GA-SEP25HBG01" at bounding box center [833, 222] width 117 height 25
type input "P-SEP25HBG01"
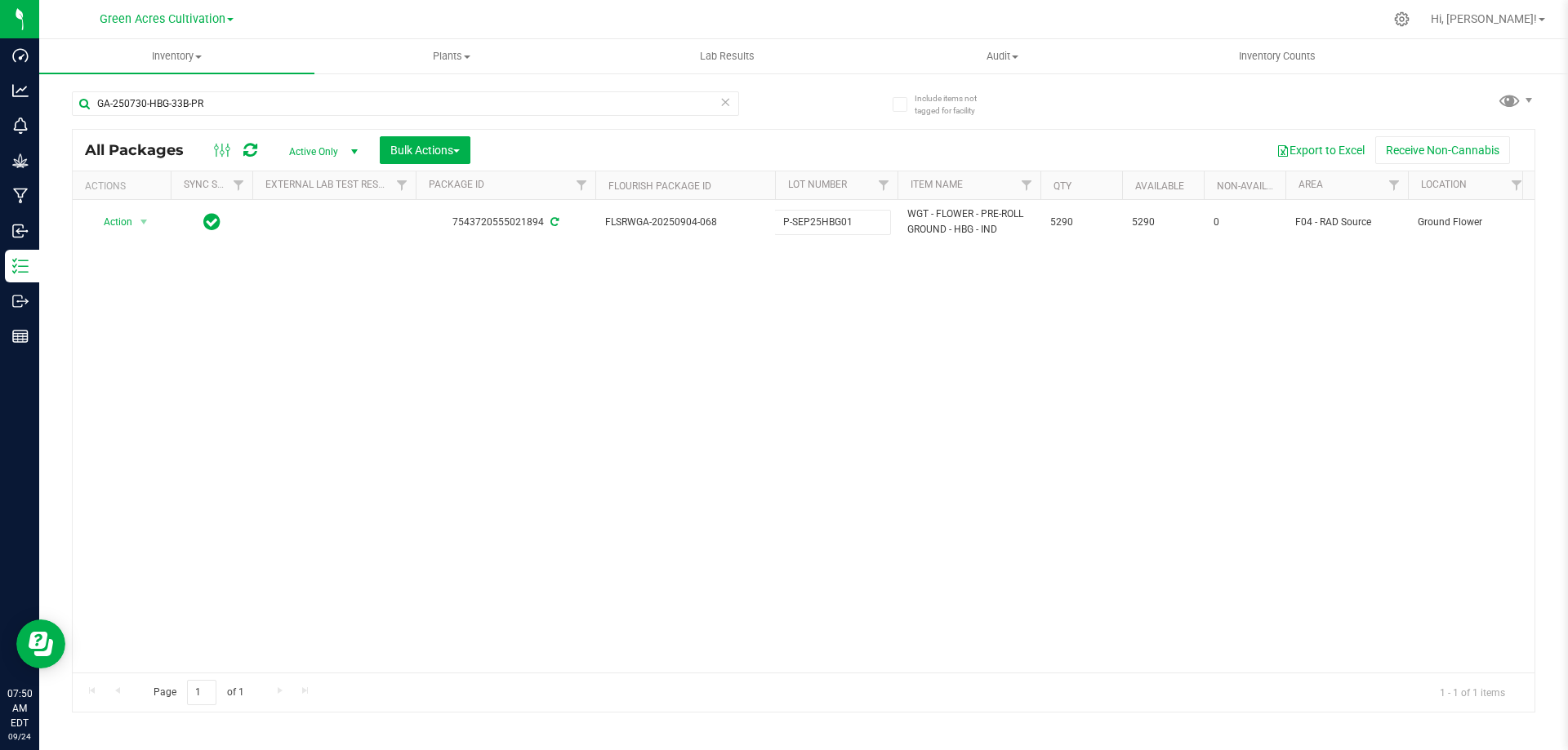
click at [788, 311] on div "All Packages Active Only Active Only Lab Samples Locked All External Internal B…" at bounding box center [803, 421] width 1464 height 584
drag, startPoint x: 254, startPoint y: 108, endPoint x: 42, endPoint y: 110, distance: 212.0
click at [42, 110] on div "Include items not tagged for facility GA-250730-HBG-33B-PR All Packages Active …" at bounding box center [803, 320] width 1529 height 498
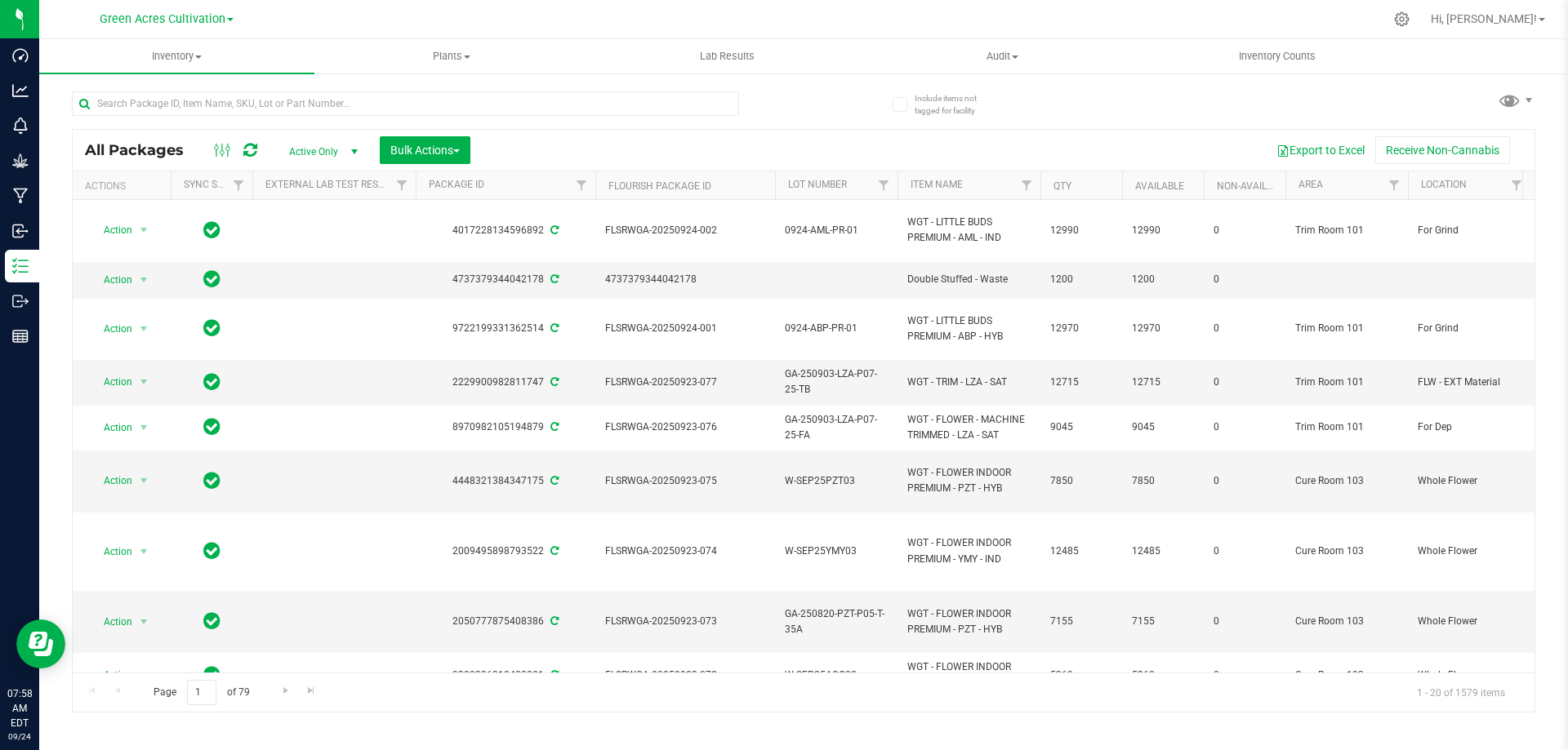
click at [813, 99] on div "All Packages Active Only Active Only Lab Samples Locked All External Internal B…" at bounding box center [803, 394] width 1464 height 637
click at [166, 108] on input "text" at bounding box center [405, 104] width 667 height 25
paste input "SAT-0305-GF-01"
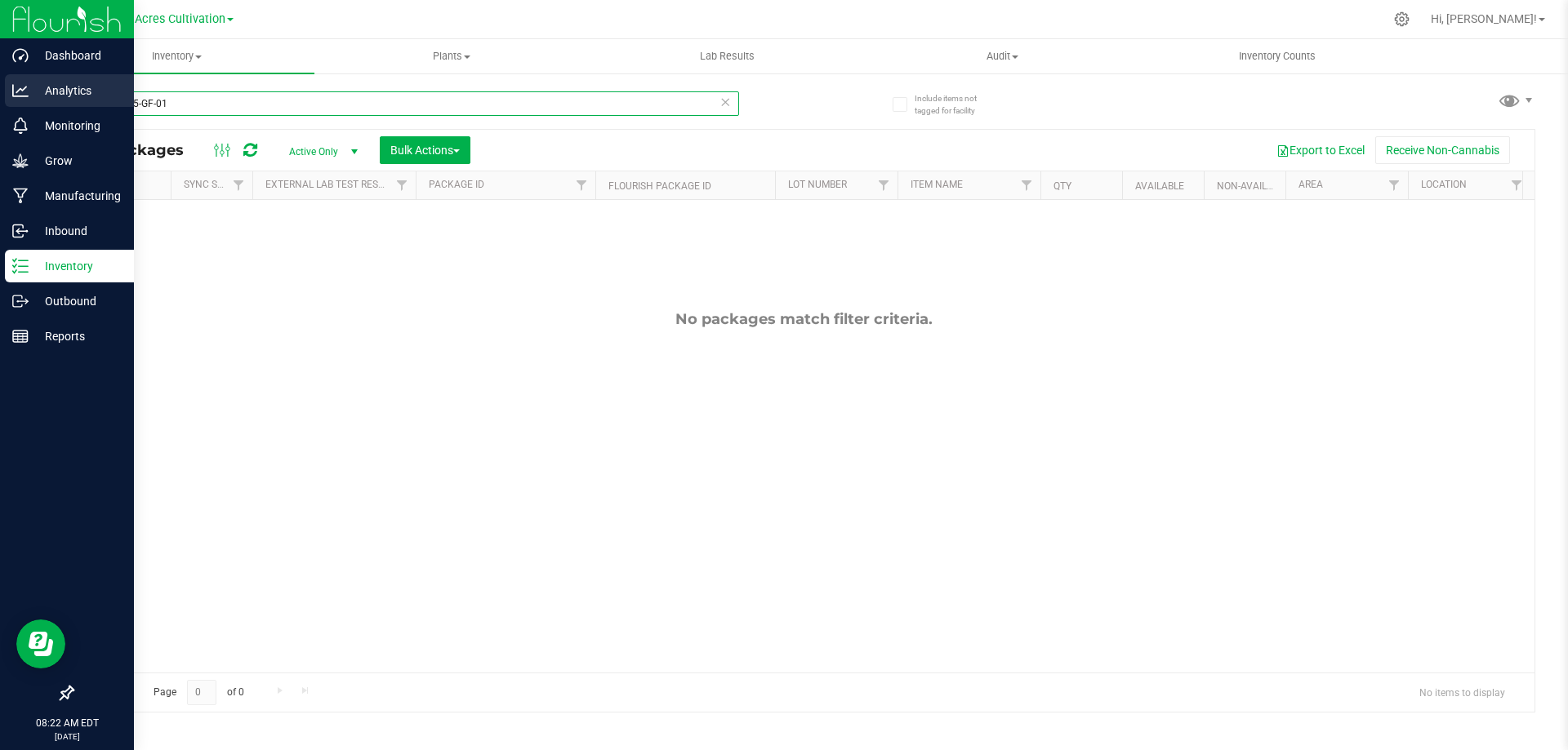
drag, startPoint x: 202, startPoint y: 103, endPoint x: 36, endPoint y: 103, distance: 166.0
click at [36, 103] on div "Dashboard Analytics Monitoring Grow Manufacturing Inbound Inventory Outbound Re…" at bounding box center [784, 375] width 1568 height 750
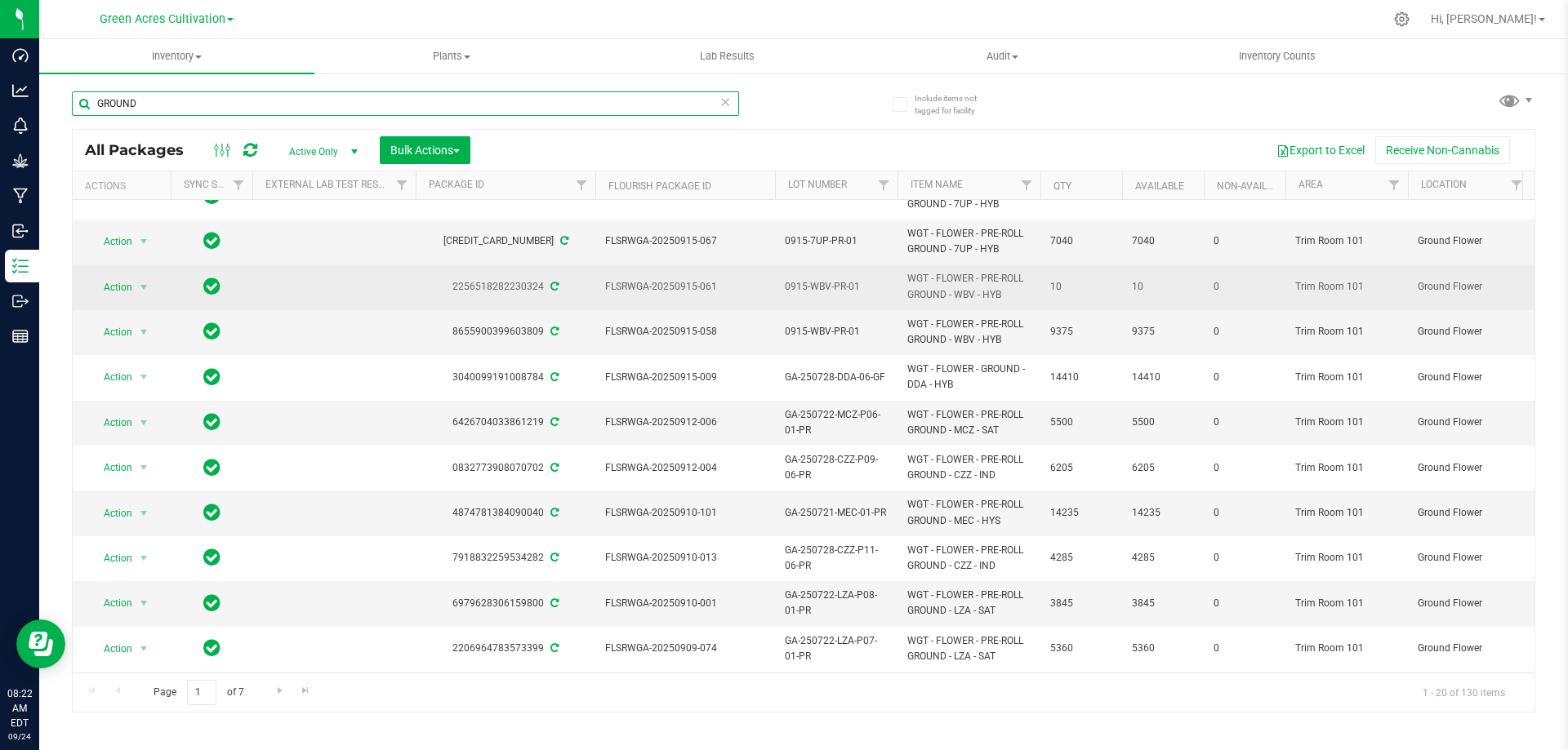
scroll to position [609, 0]
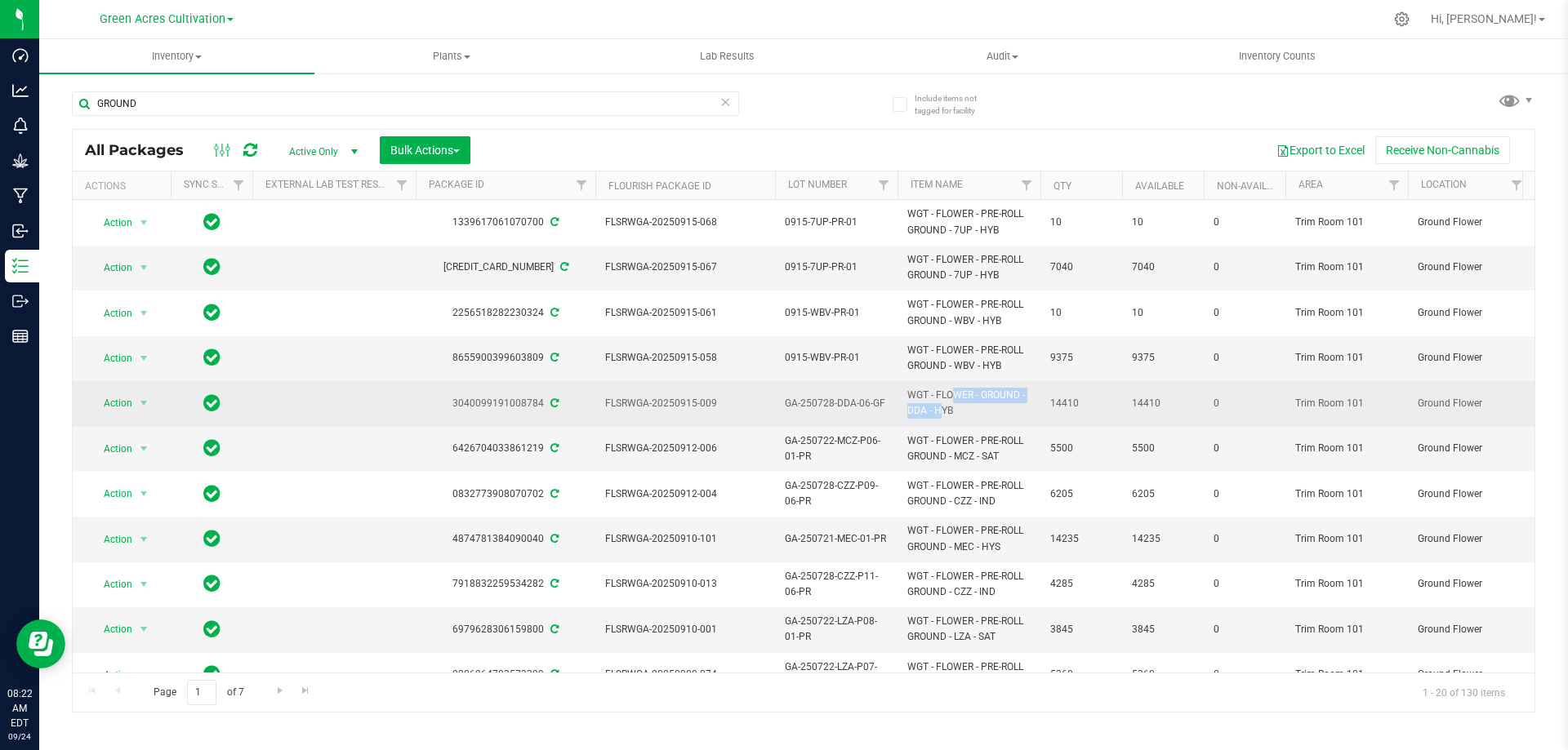
drag, startPoint x: 1022, startPoint y: 392, endPoint x: 913, endPoint y: 386, distance: 109.2
click at [913, 386] on td "WGT - FLOWER - GROUND - DDA - HYB" at bounding box center [969, 404] width 143 height 45
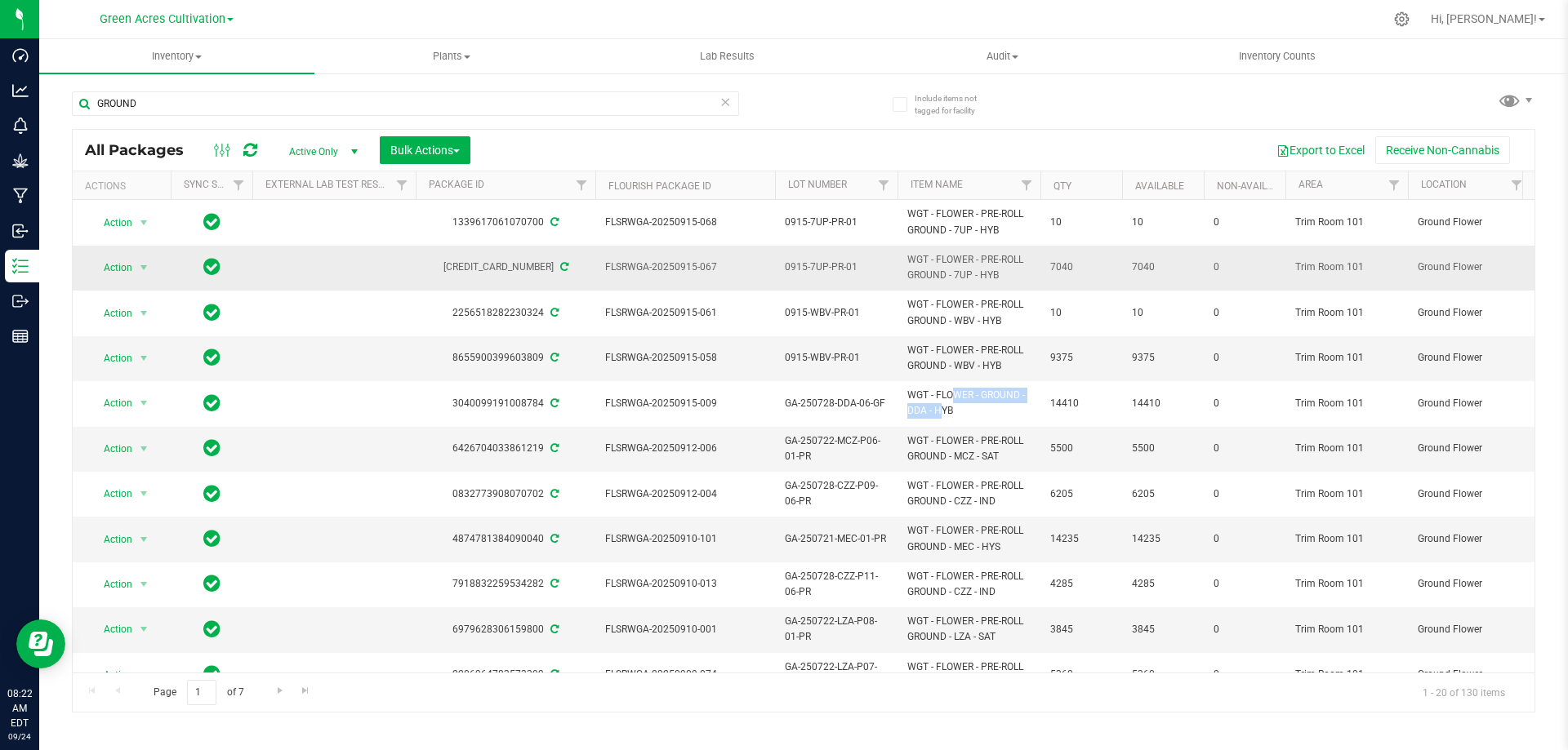
copy span "WGT - FLOWER - GROUND"
drag, startPoint x: 169, startPoint y: 103, endPoint x: 41, endPoint y: 108, distance: 128.1
click at [41, 108] on div "Include items not tagged for facility GROUND All Packages Active Only Active On…" at bounding box center [803, 320] width 1529 height 498
paste input "WGT - FLOWER - GROUND"
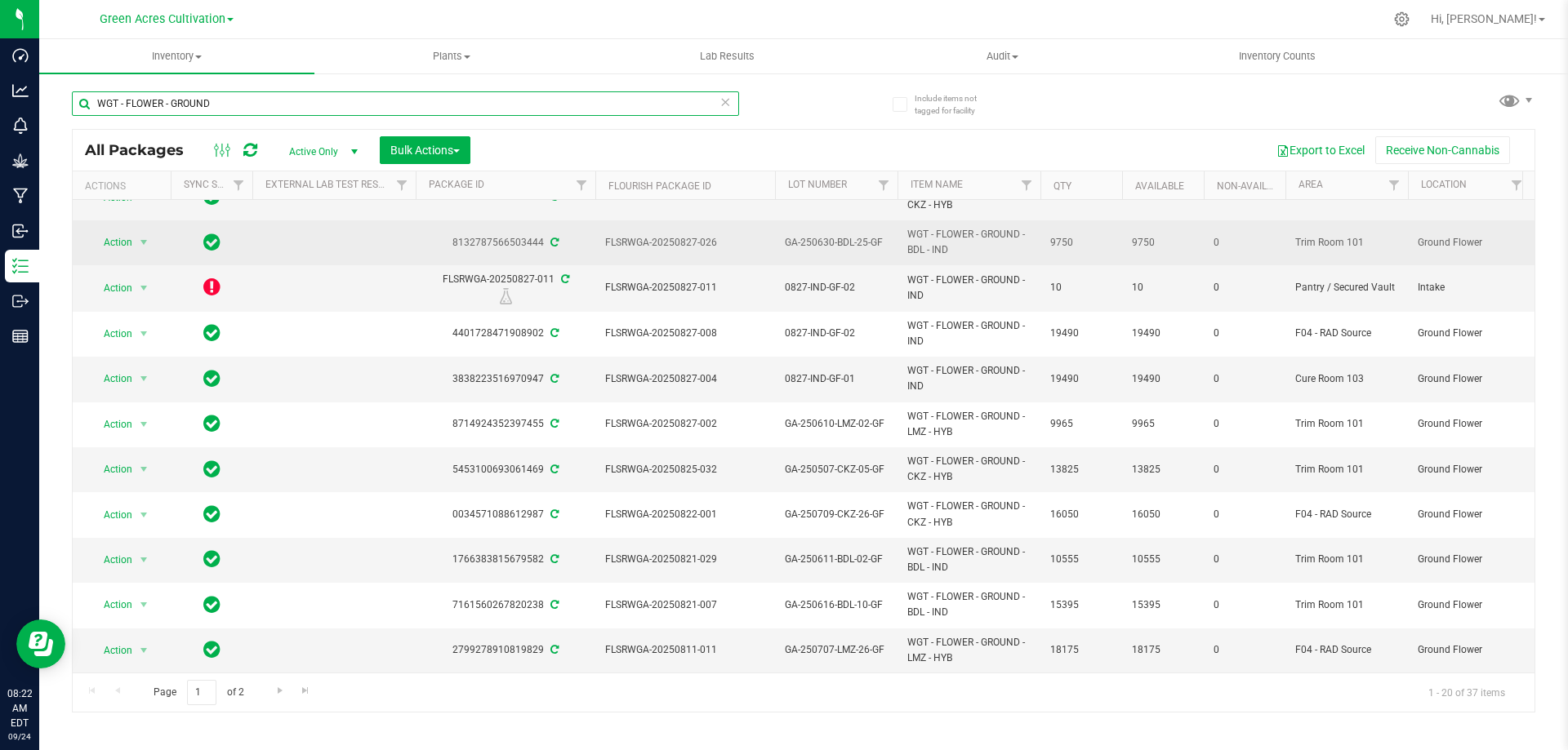
scroll to position [444, 0]
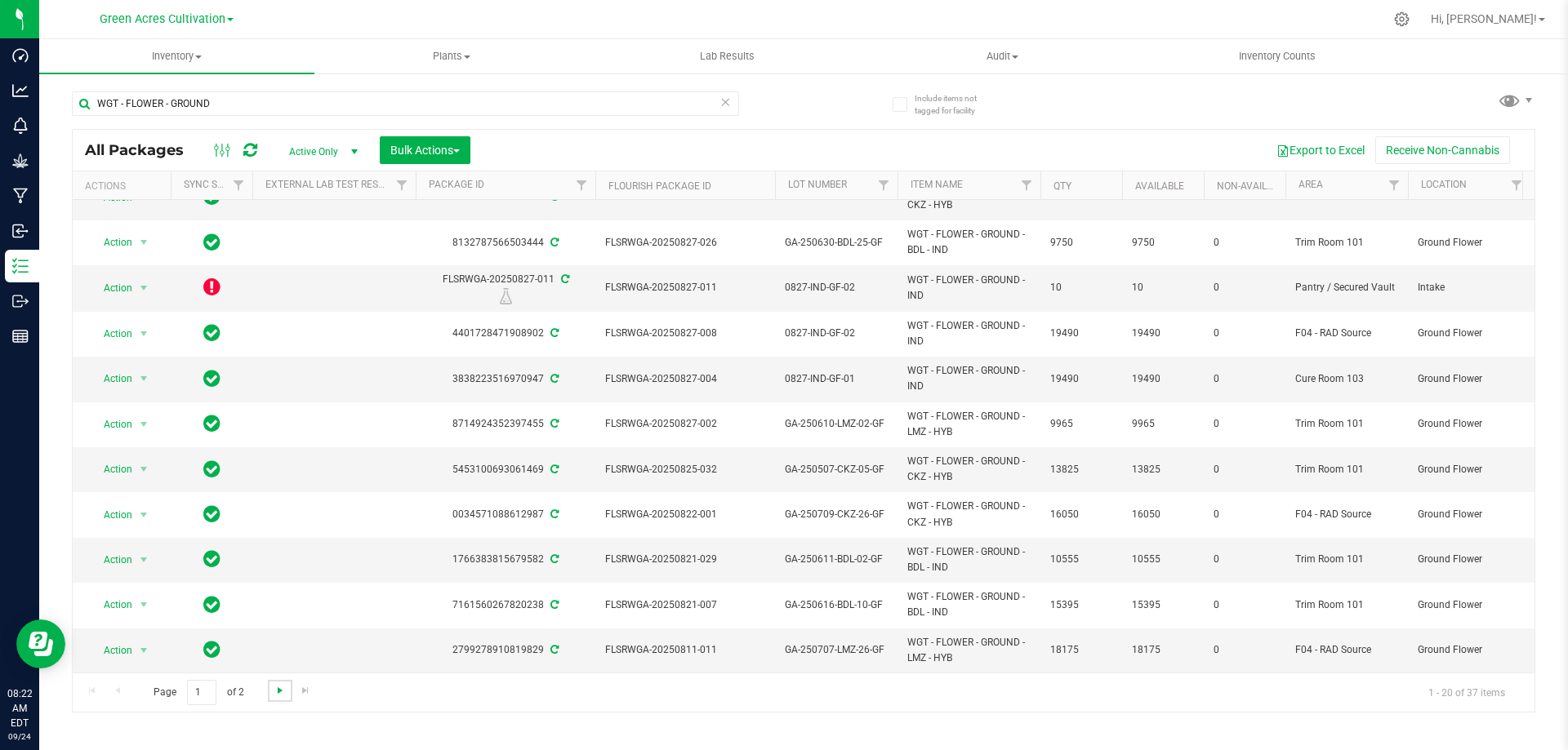
click at [280, 695] on span "Go to the next page" at bounding box center [280, 691] width 13 height 13
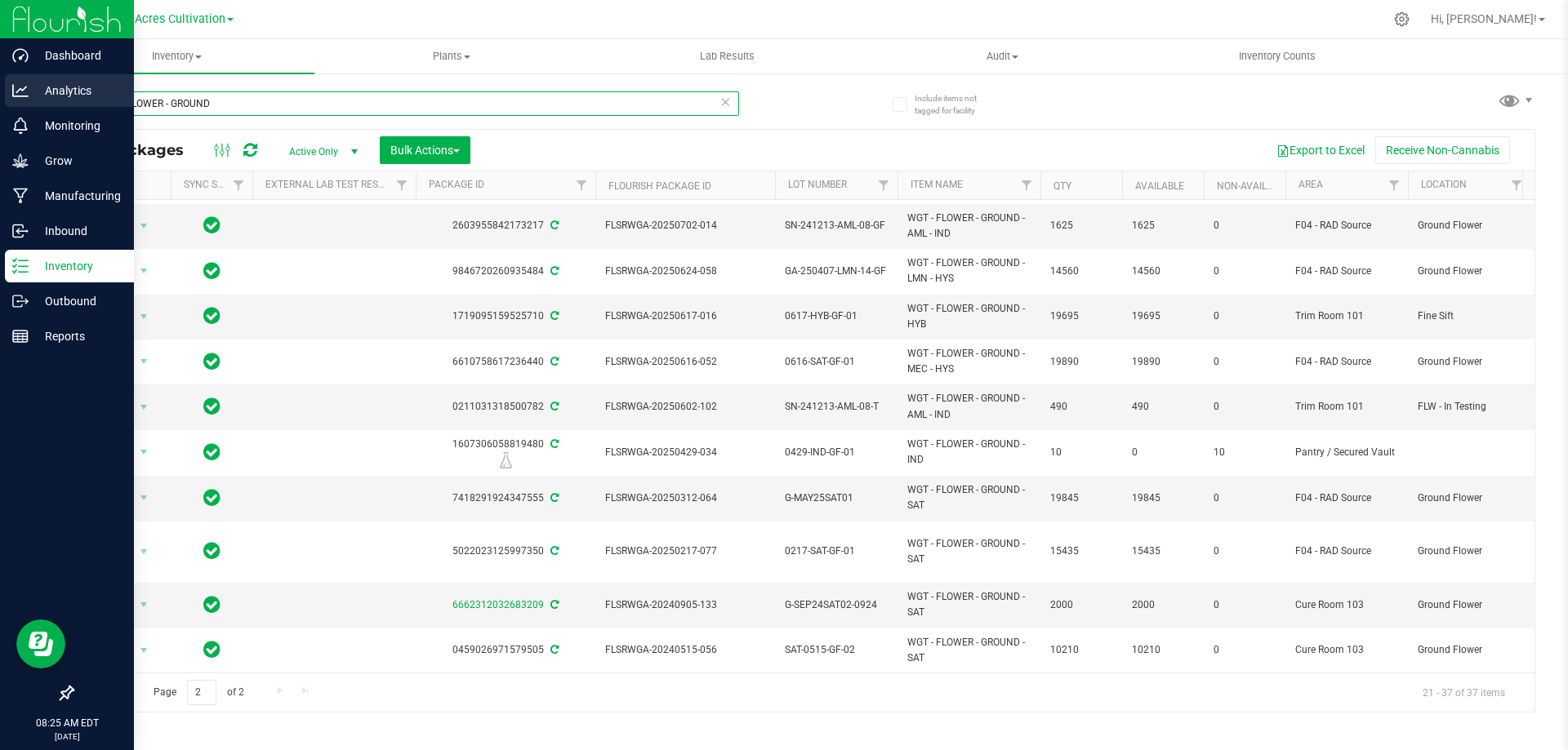
drag, startPoint x: 256, startPoint y: 106, endPoint x: 14, endPoint y: 89, distance: 242.6
click at [14, 89] on div "Dashboard Analytics Monitoring Grow Manufacturing Inbound Inventory Outbound Re…" at bounding box center [784, 375] width 1568 height 750
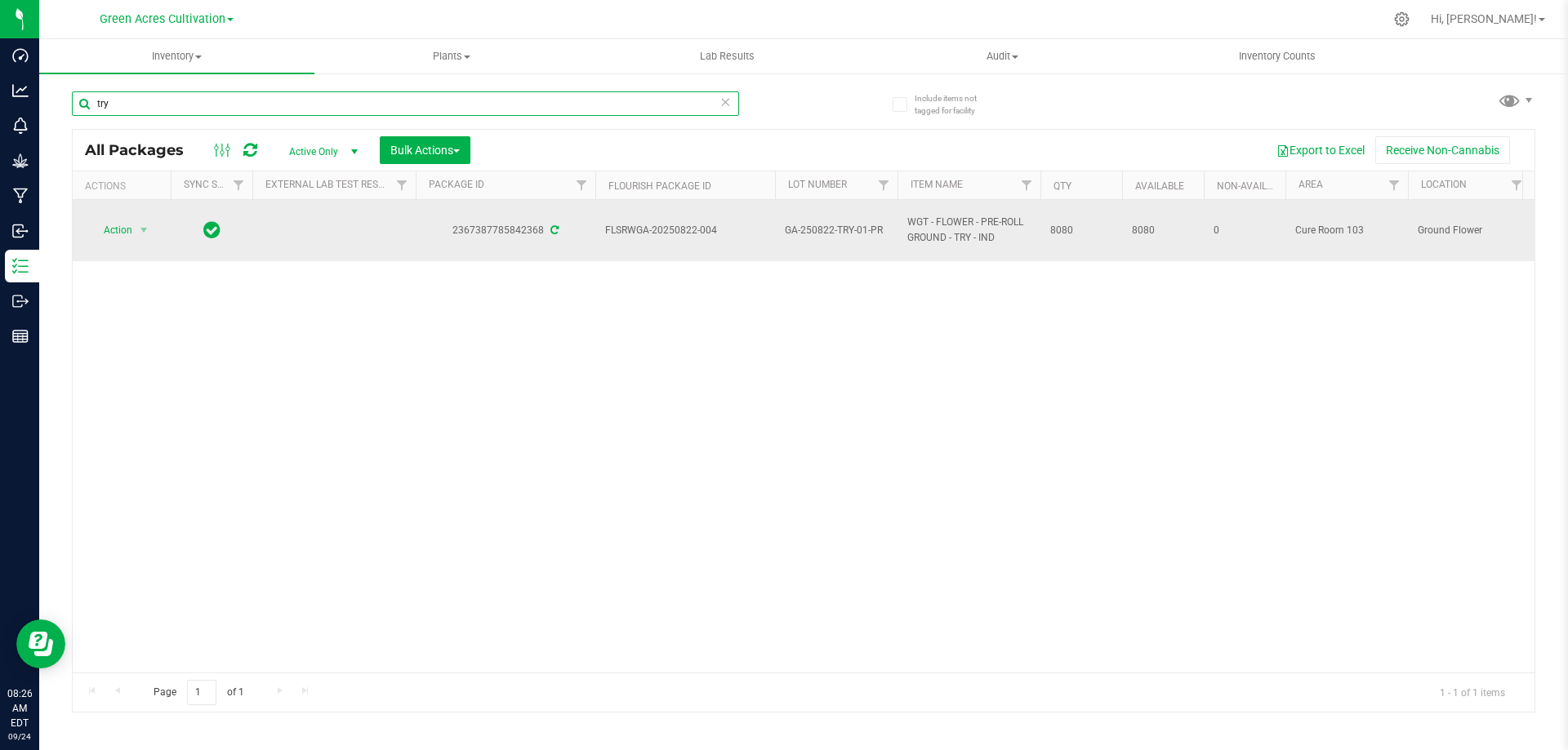
type input "try"
click at [854, 228] on span "GA-250822-TRY-01-PR" at bounding box center [837, 231] width 103 height 15
click at [854, 228] on input "GA-250822-TRY-01-PR" at bounding box center [833, 231] width 117 height 25
